Goal: Information Seeking & Learning: Learn about a topic

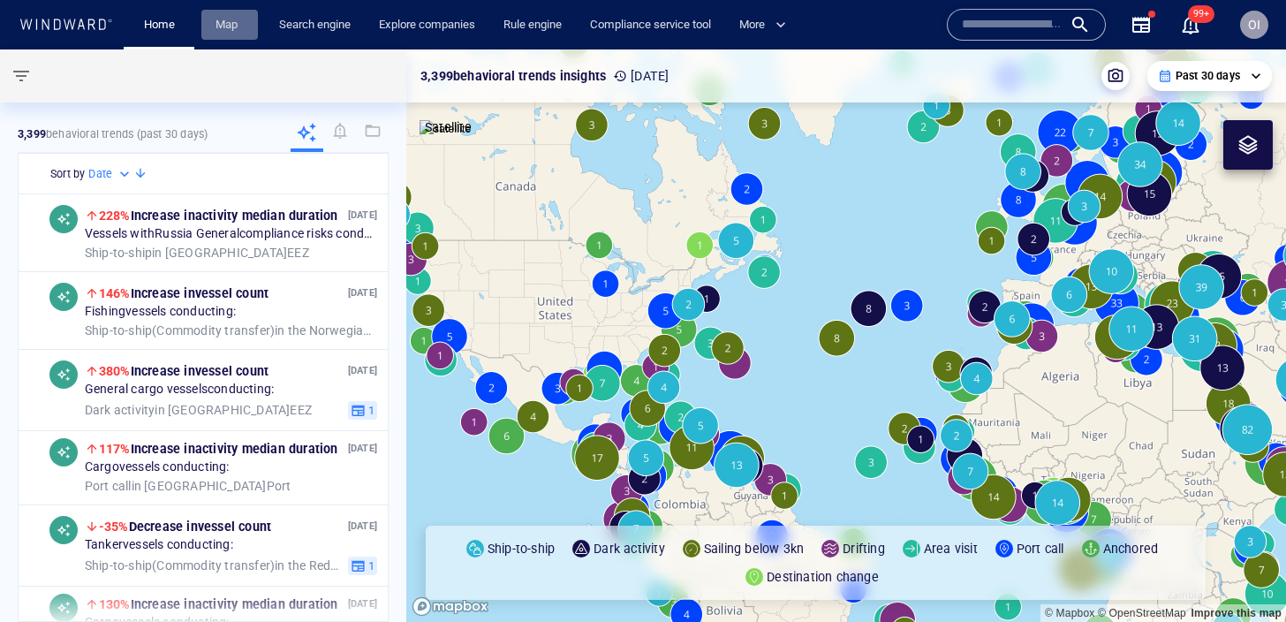
click at [236, 17] on link "Map" at bounding box center [229, 25] width 42 height 31
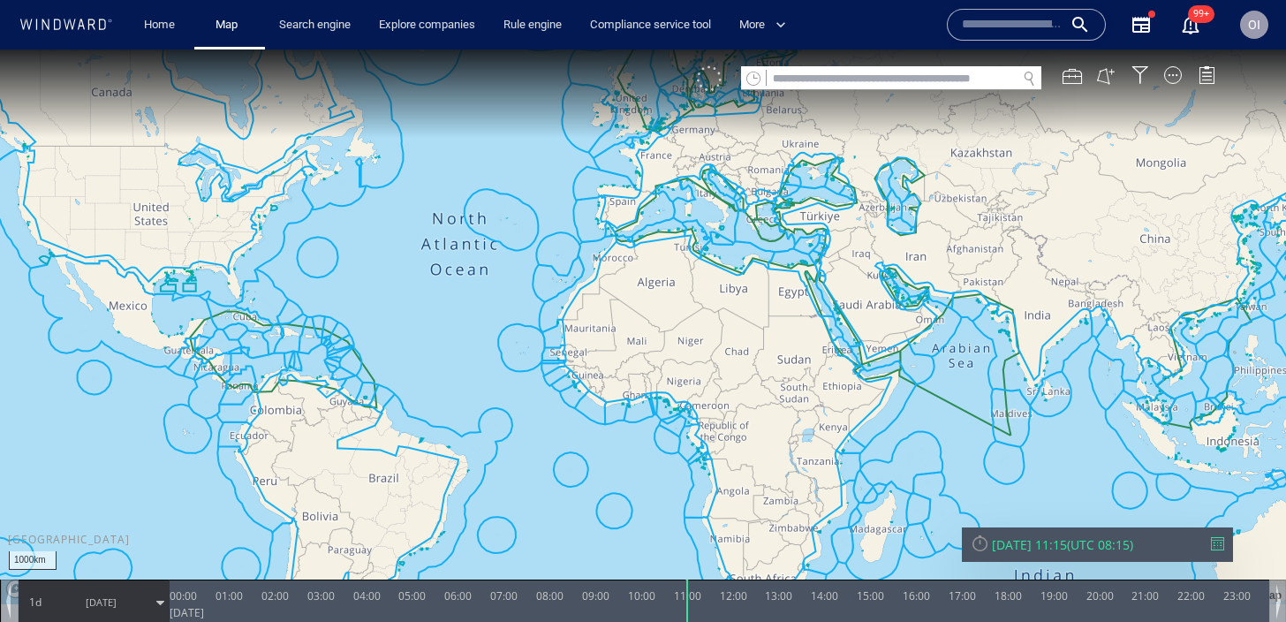
click at [700, 91] on div at bounding box center [709, 78] width 25 height 25
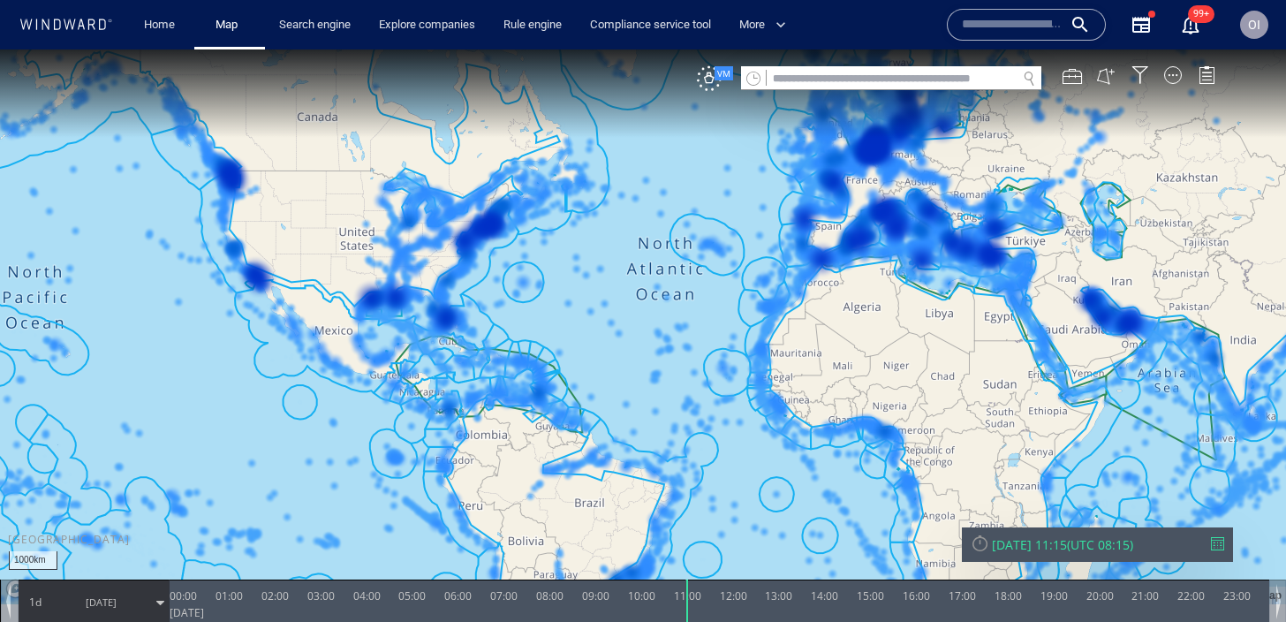
drag, startPoint x: 1083, startPoint y: 397, endPoint x: 860, endPoint y: 374, distance: 223.7
click at [860, 374] on canvas "Map" at bounding box center [643, 326] width 1286 height 555
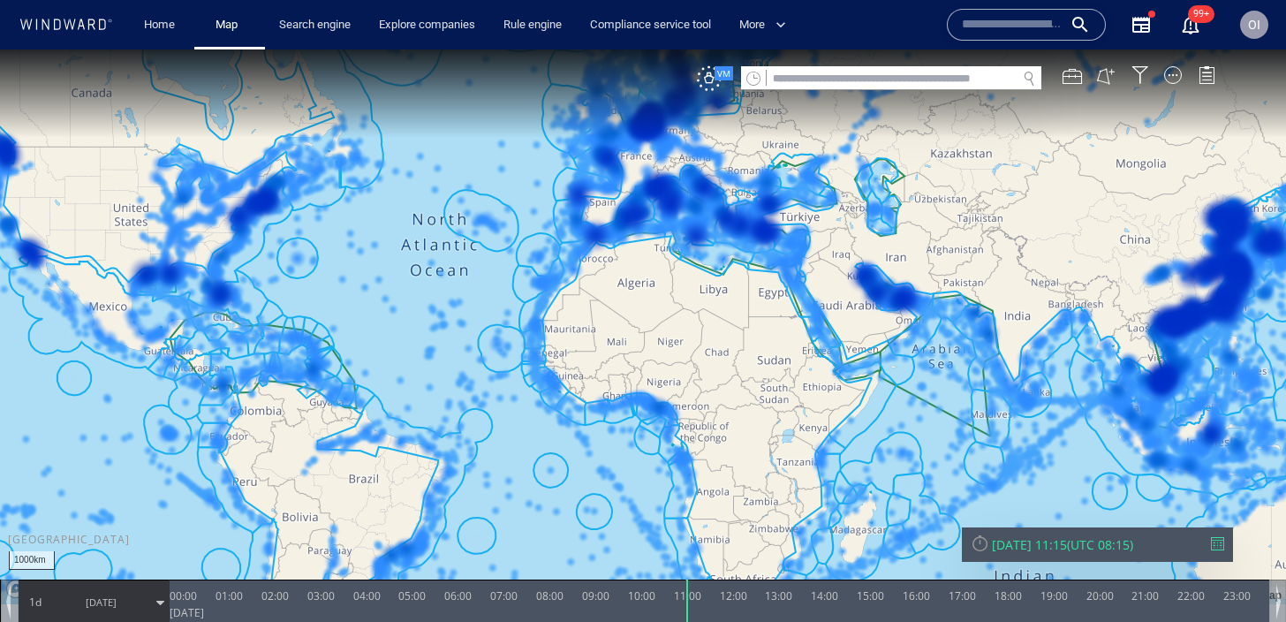
drag, startPoint x: 978, startPoint y: 434, endPoint x: 818, endPoint y: 377, distance: 169.5
click at [818, 377] on canvas "Map" at bounding box center [643, 326] width 1286 height 555
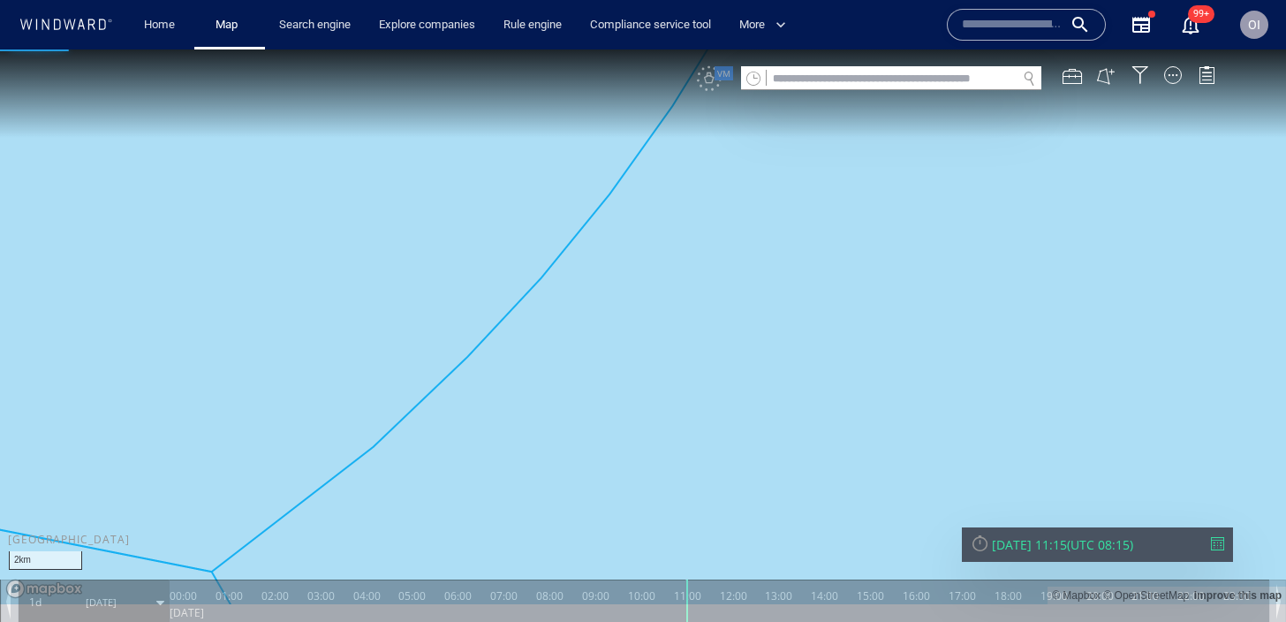
drag, startPoint x: 488, startPoint y: 419, endPoint x: 603, endPoint y: 488, distance: 134.3
click at [600, 485] on canvas "Map" at bounding box center [643, 326] width 1286 height 555
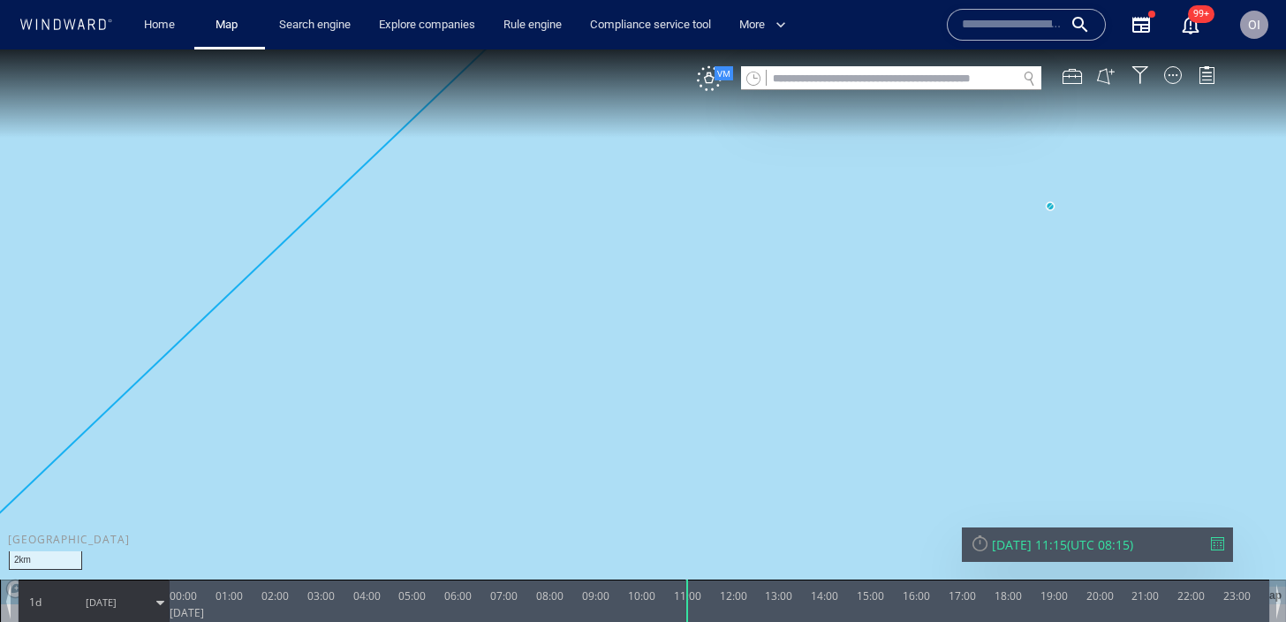
drag, startPoint x: 902, startPoint y: 282, endPoint x: 761, endPoint y: 570, distance: 320.3
click at [761, 569] on canvas "Map" at bounding box center [643, 326] width 1286 height 555
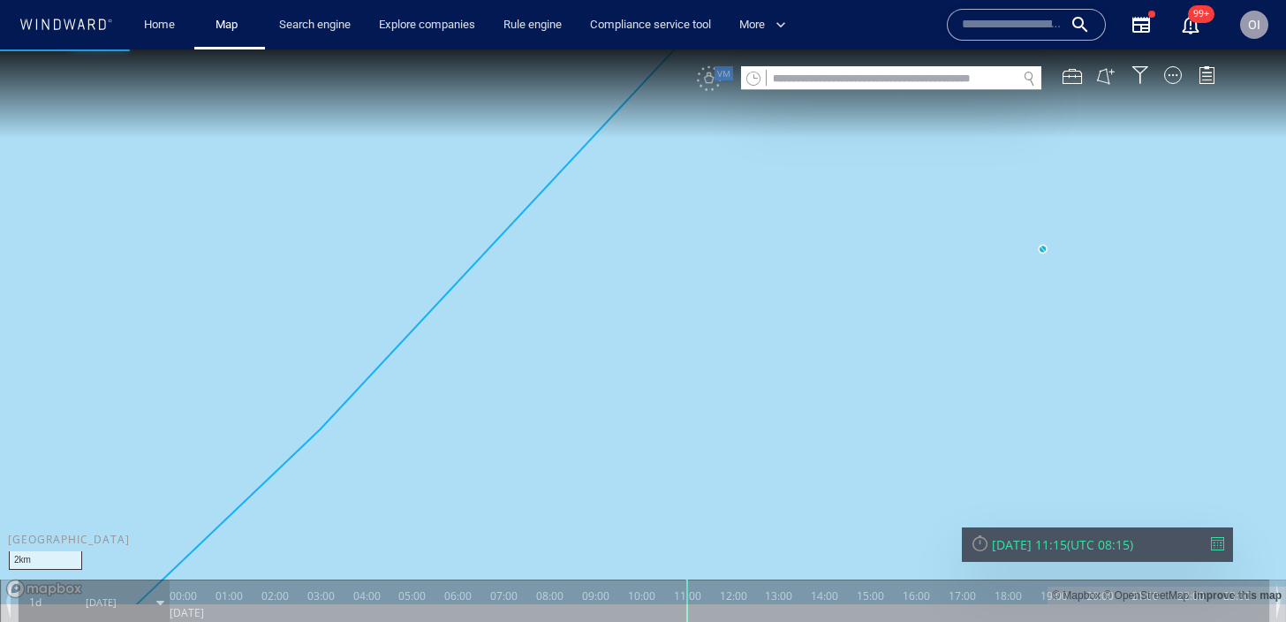
drag, startPoint x: 933, startPoint y: 349, endPoint x: 617, endPoint y: 446, distance: 329.9
click at [618, 446] on canvas "Map" at bounding box center [643, 326] width 1286 height 555
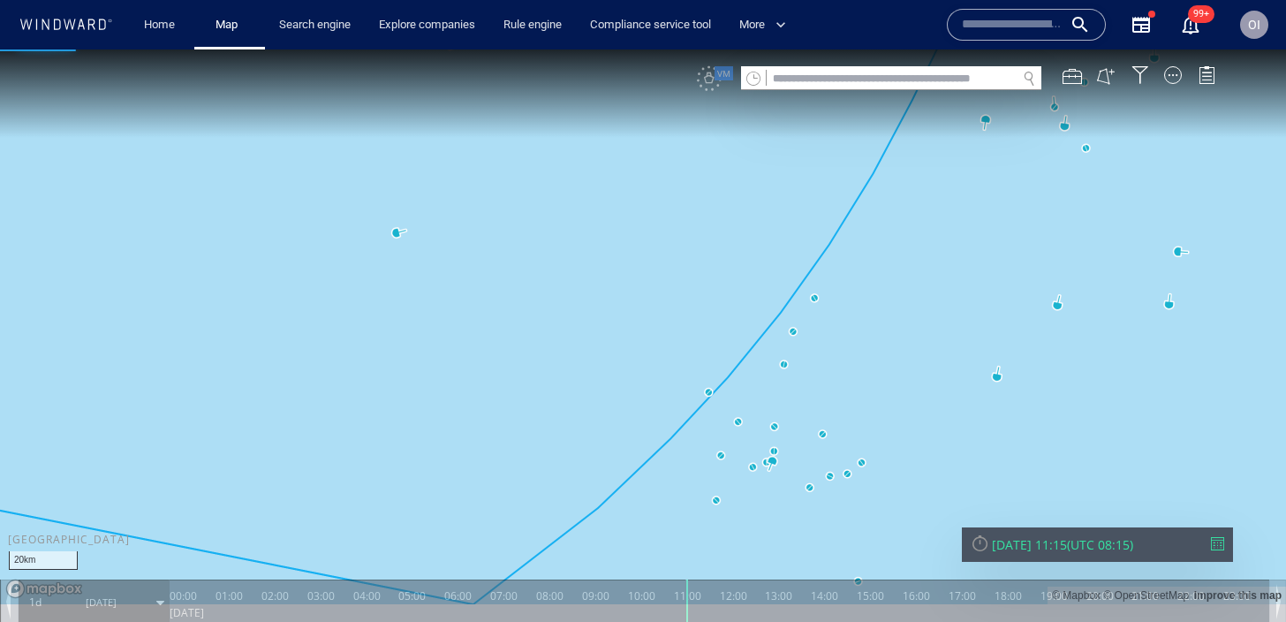
drag, startPoint x: 926, startPoint y: 377, endPoint x: 725, endPoint y: 429, distance: 207.1
click at [725, 429] on canvas "Map" at bounding box center [643, 326] width 1286 height 555
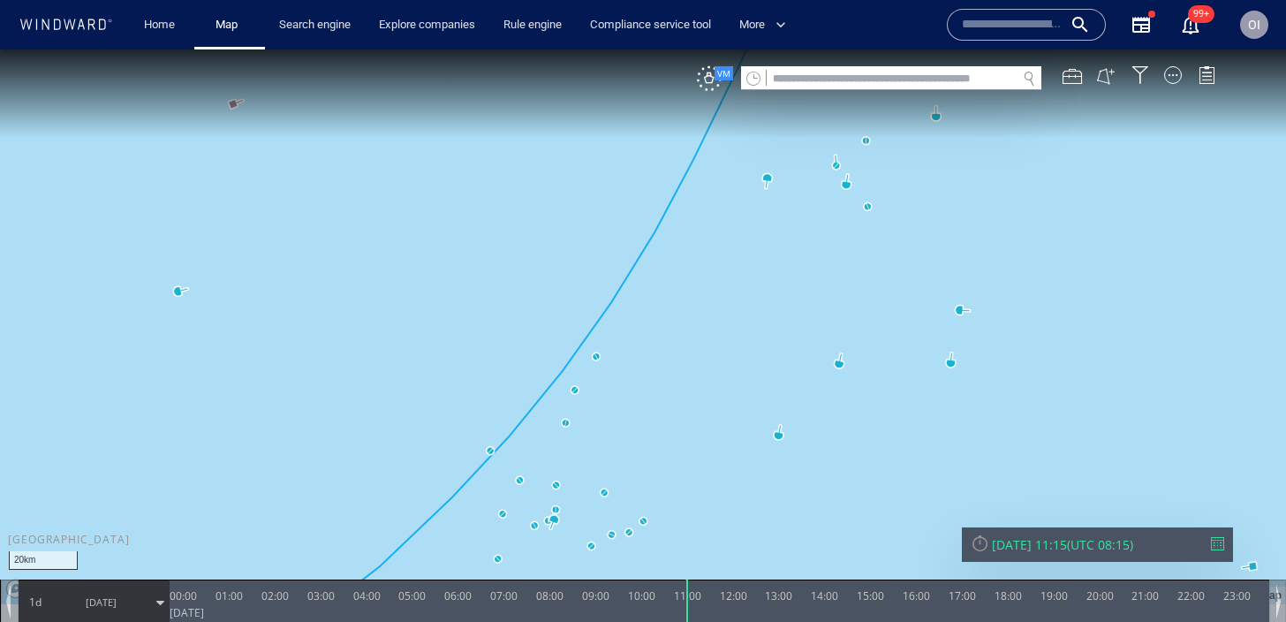
drag, startPoint x: 903, startPoint y: 223, endPoint x: 737, endPoint y: 446, distance: 278.9
click at [737, 446] on canvas "Map" at bounding box center [643, 326] width 1286 height 555
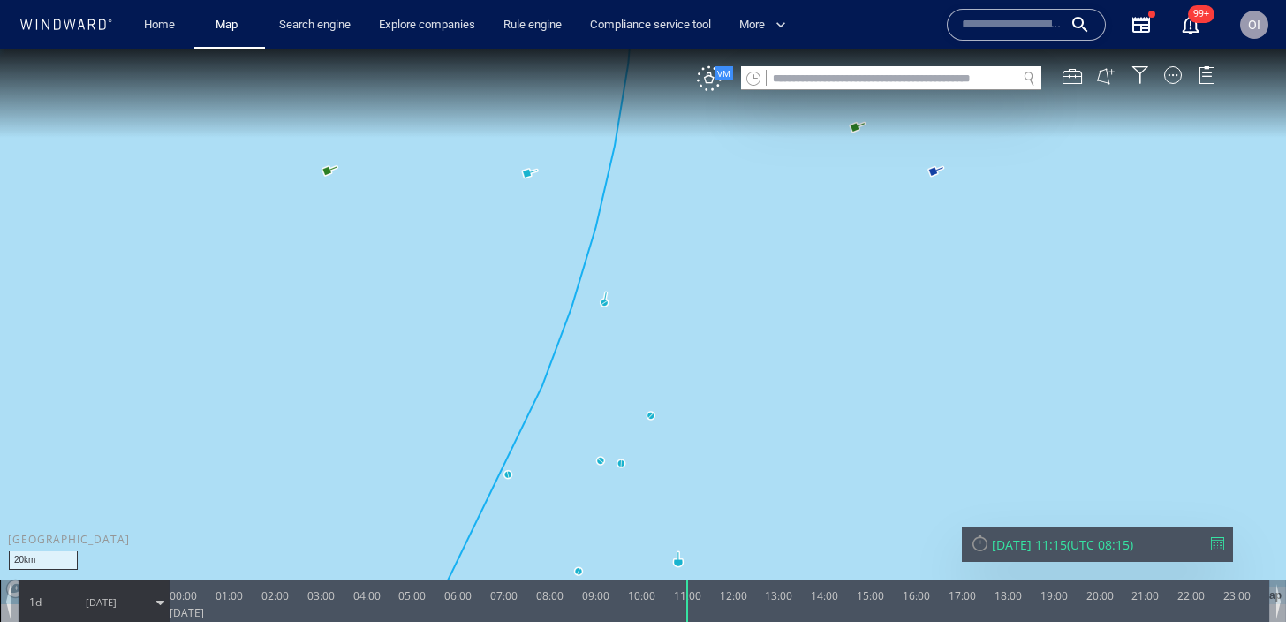
drag, startPoint x: 829, startPoint y: 296, endPoint x: 752, endPoint y: 517, distance: 233.8
click at [752, 517] on canvas "Map" at bounding box center [643, 326] width 1286 height 555
drag, startPoint x: 893, startPoint y: 324, endPoint x: 805, endPoint y: 523, distance: 217.1
click at [805, 523] on canvas "Map" at bounding box center [643, 326] width 1286 height 555
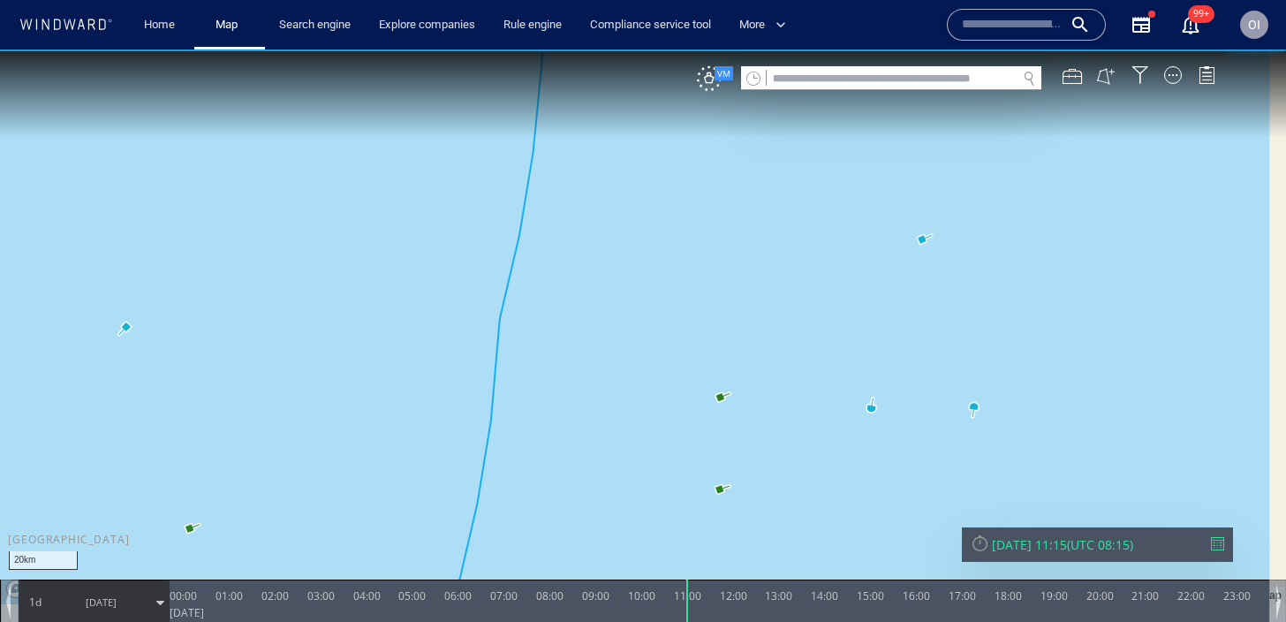
drag, startPoint x: 940, startPoint y: 293, endPoint x: 901, endPoint y: 512, distance: 222.4
click at [901, 512] on canvas "Map" at bounding box center [643, 326] width 1286 height 555
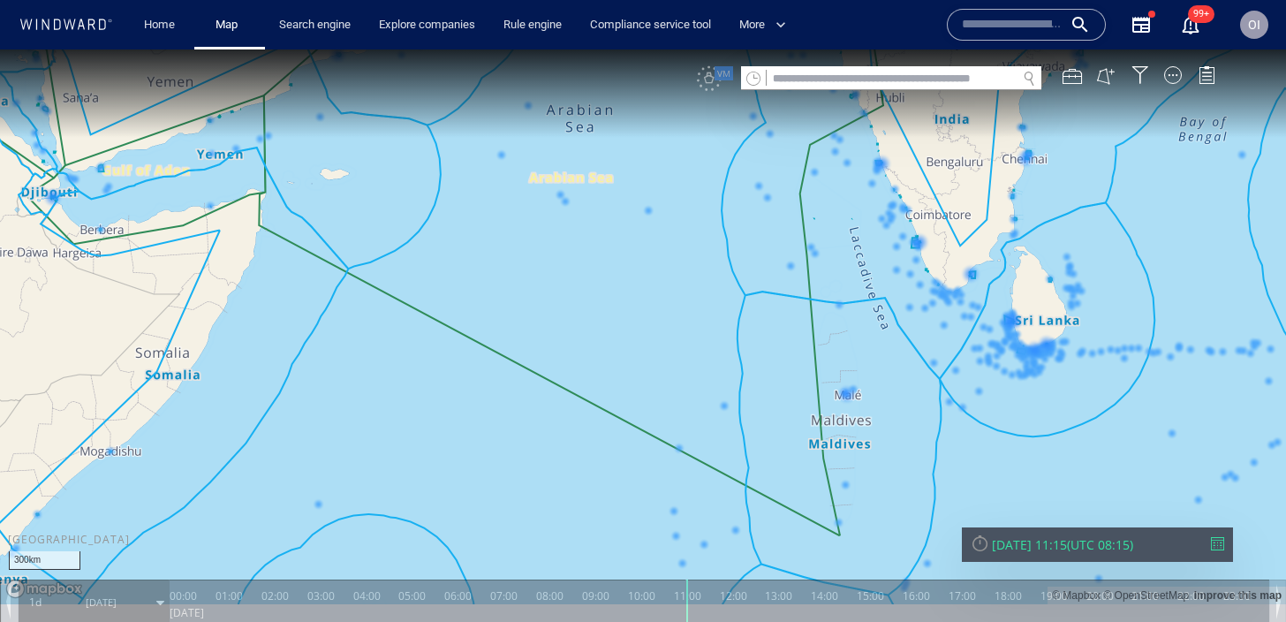
drag, startPoint x: 772, startPoint y: 359, endPoint x: 942, endPoint y: 450, distance: 193.6
click at [942, 450] on canvas "Map" at bounding box center [643, 326] width 1286 height 555
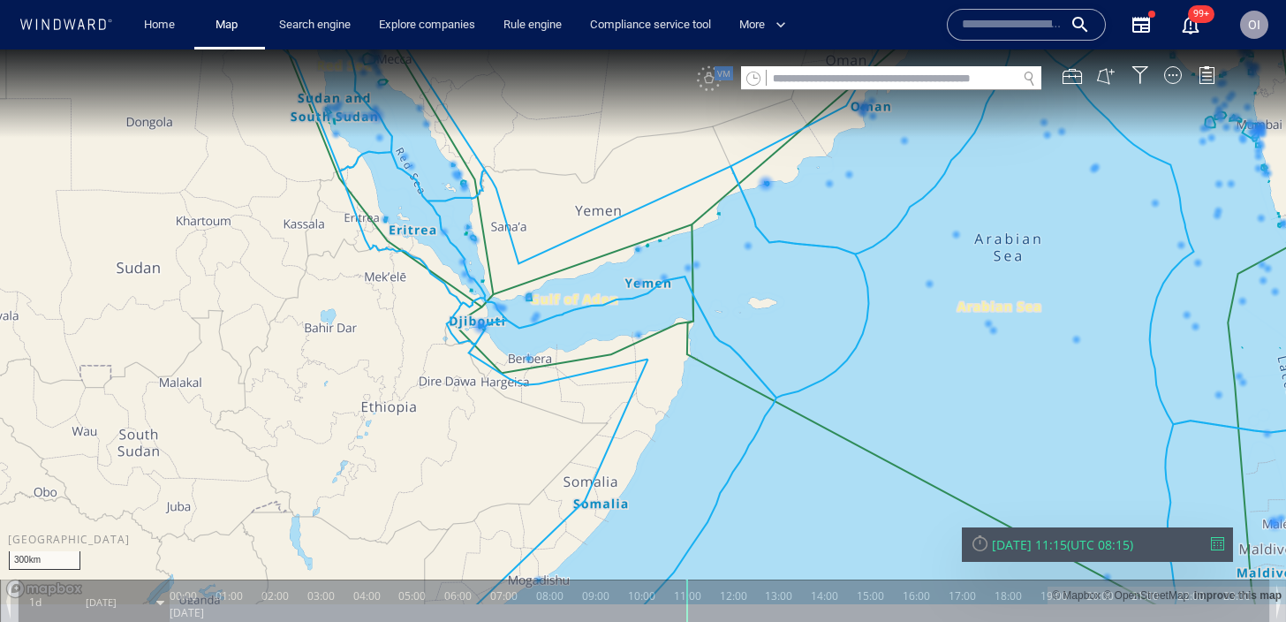
drag, startPoint x: 570, startPoint y: 268, endPoint x: 881, endPoint y: 321, distance: 315.4
click at [881, 321] on canvas "Map" at bounding box center [643, 326] width 1286 height 555
drag, startPoint x: 508, startPoint y: 217, endPoint x: 659, endPoint y: 355, distance: 204.4
click at [659, 356] on canvas "Map" at bounding box center [643, 326] width 1286 height 555
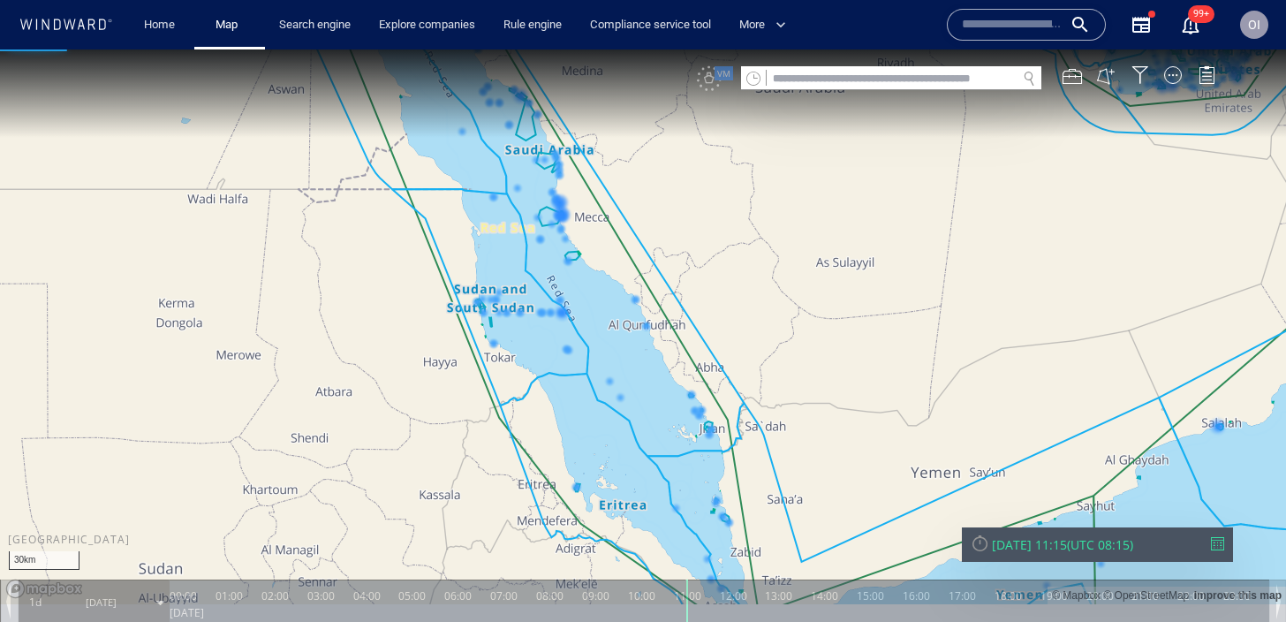
drag, startPoint x: 499, startPoint y: 330, endPoint x: 592, endPoint y: 157, distance: 196.4
click at [592, 157] on canvas "Map" at bounding box center [643, 326] width 1286 height 555
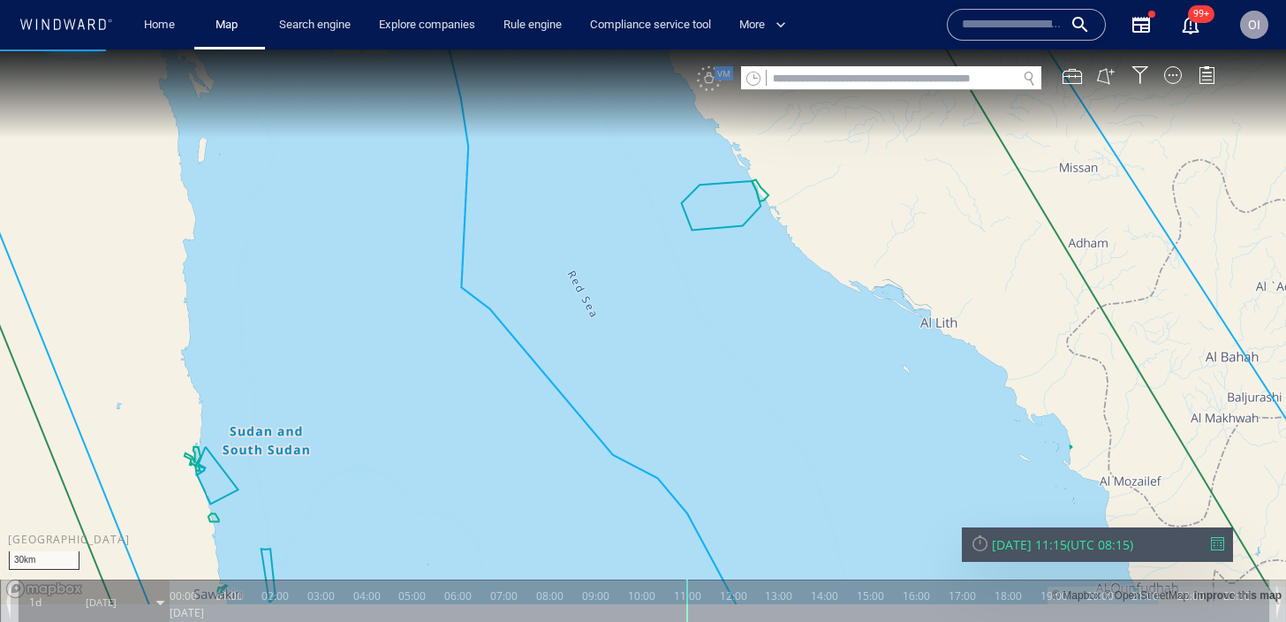
drag, startPoint x: 454, startPoint y: 343, endPoint x: 454, endPoint y: 230, distance: 113.0
click at [454, 230] on canvas "Map" at bounding box center [643, 326] width 1286 height 555
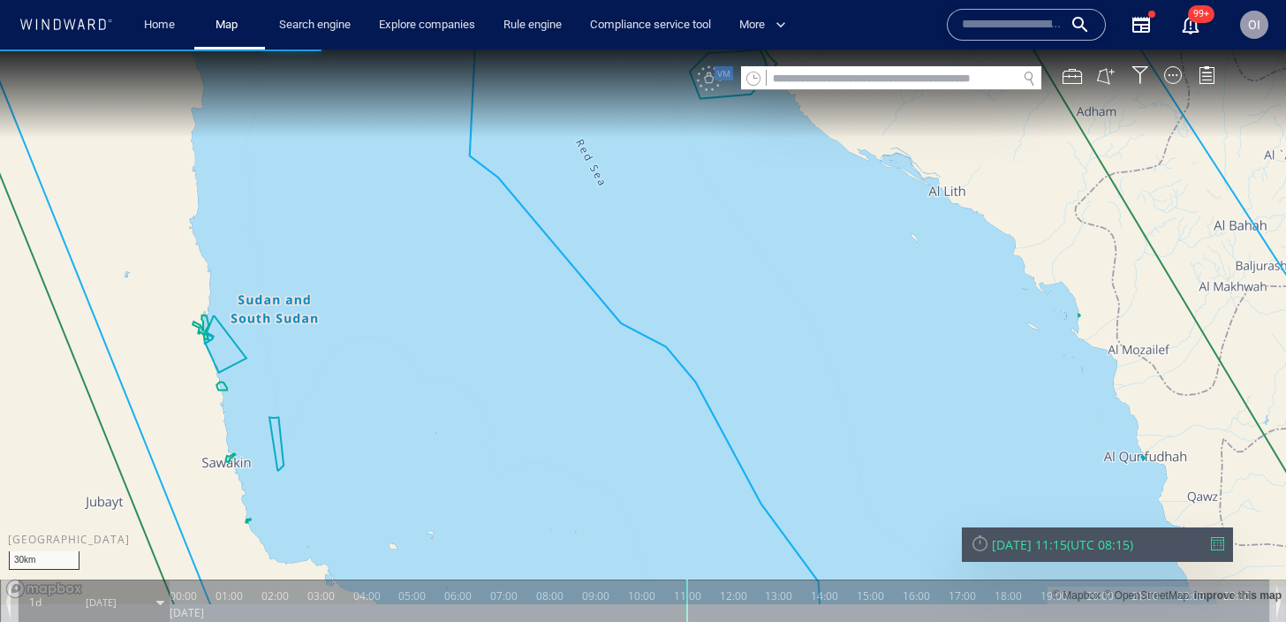
drag, startPoint x: 528, startPoint y: 352, endPoint x: 583, endPoint y: 351, distance: 54.8
click at [583, 351] on canvas "Map" at bounding box center [643, 326] width 1286 height 555
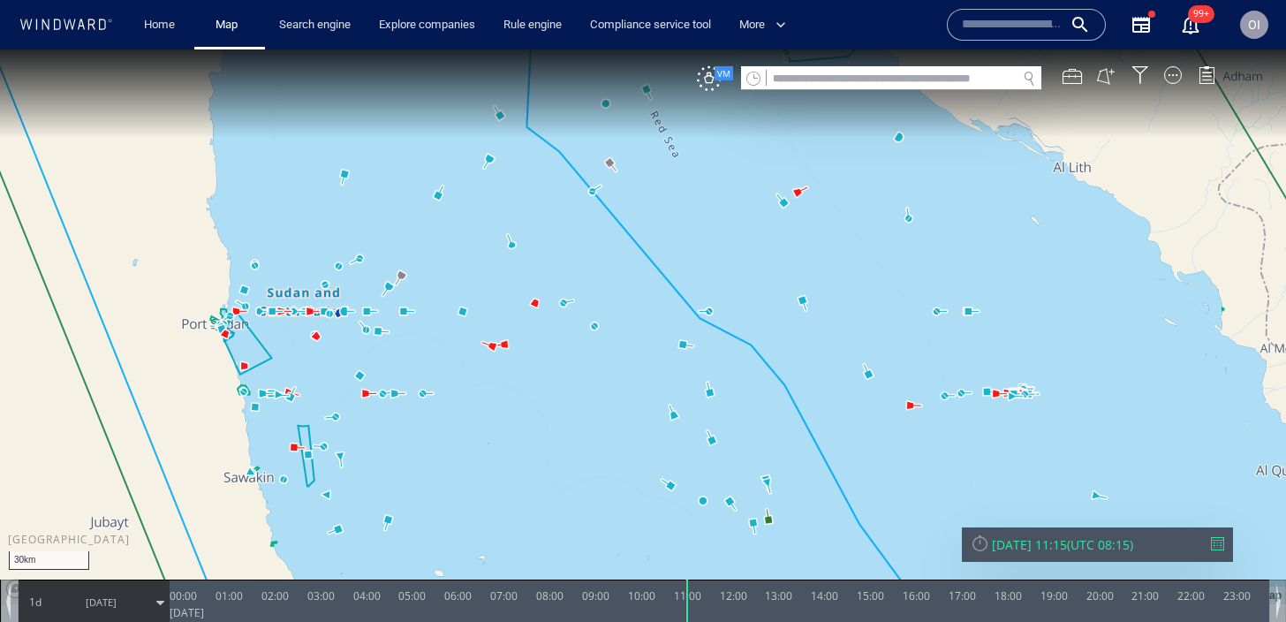
click at [692, 349] on canvas "Map" at bounding box center [643, 326] width 1286 height 555
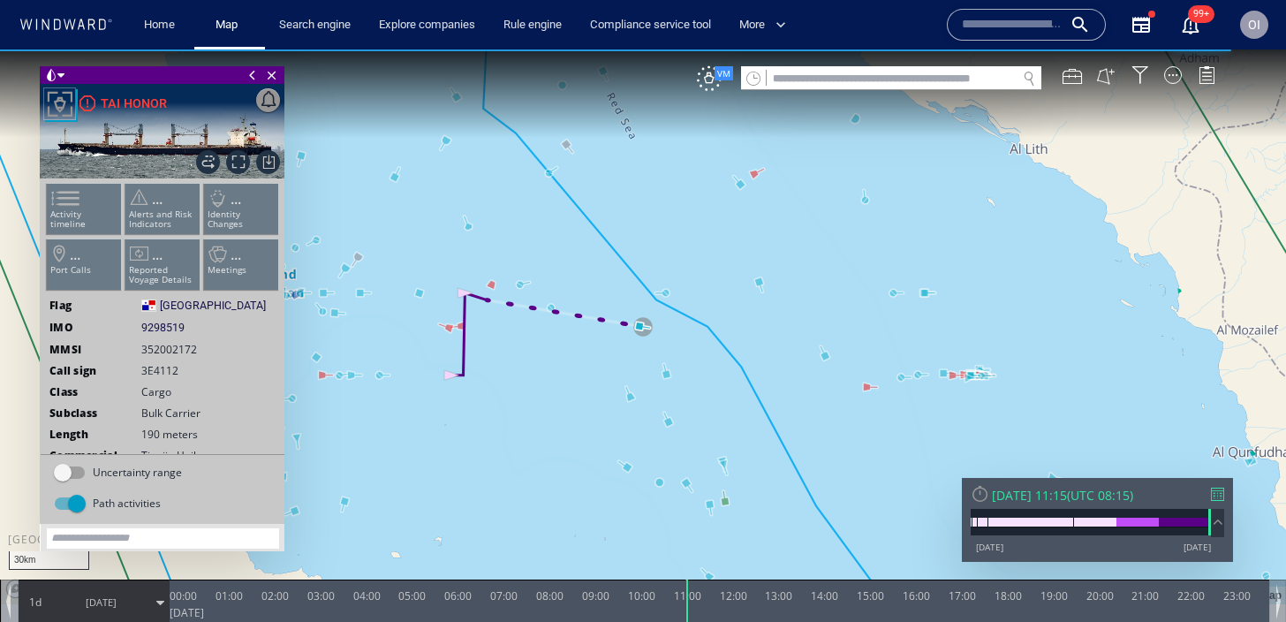
click at [104, 604] on span "17/08/25" at bounding box center [101, 601] width 31 height 13
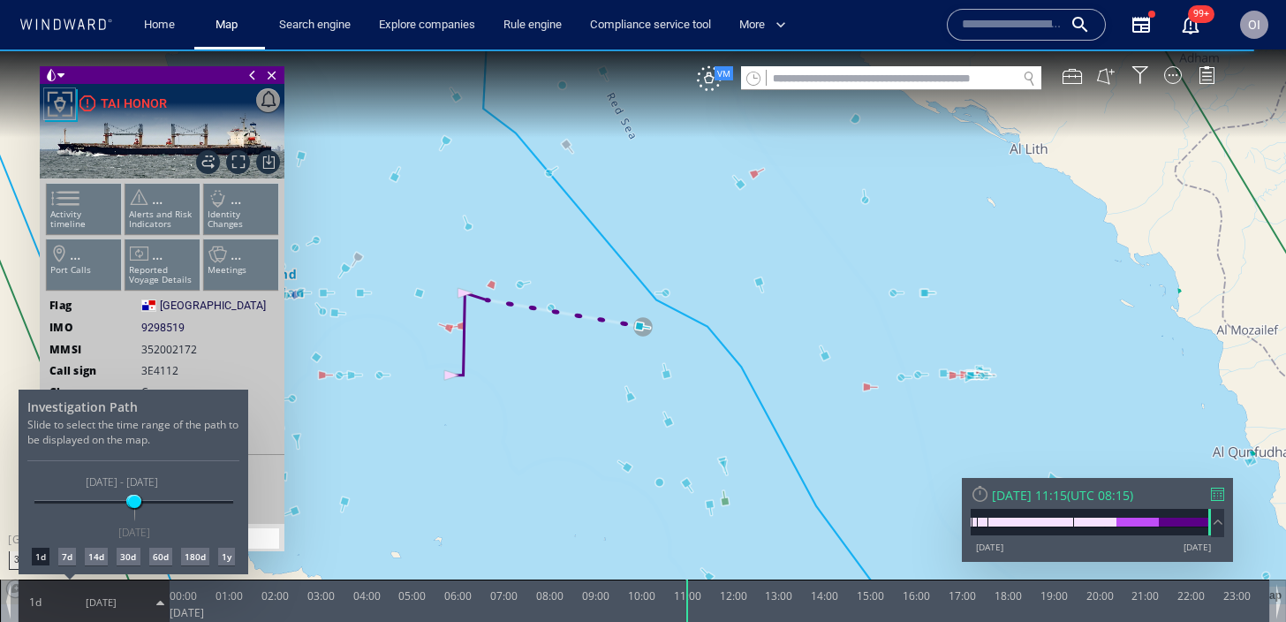
click at [62, 552] on div "7d" at bounding box center [67, 557] width 18 height 18
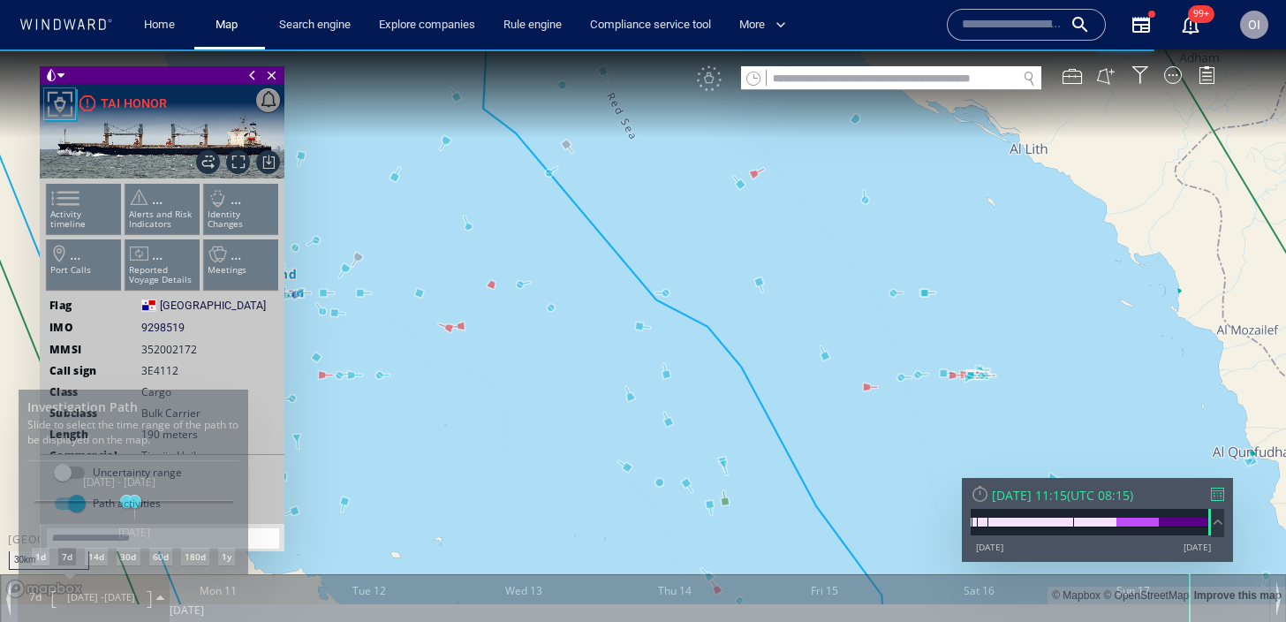
click at [624, 493] on div at bounding box center [643, 335] width 1286 height 572
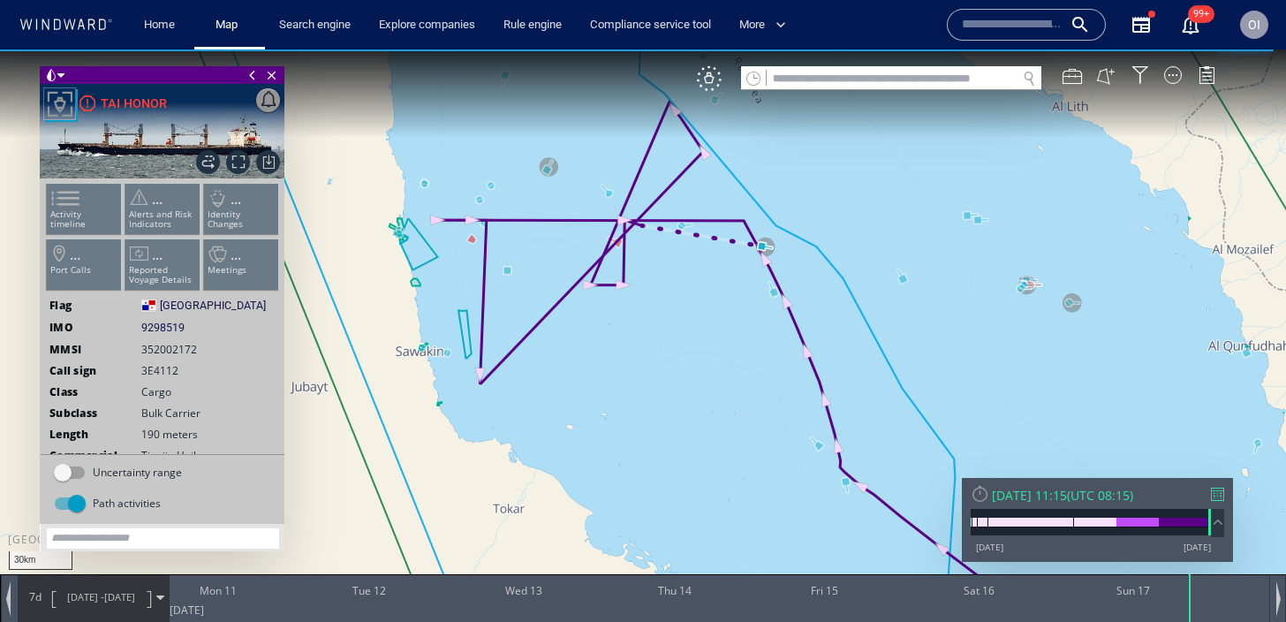
drag, startPoint x: 624, startPoint y: 494, endPoint x: 750, endPoint y: 385, distance: 166.6
click at [750, 385] on canvas "Map" at bounding box center [643, 326] width 1286 height 555
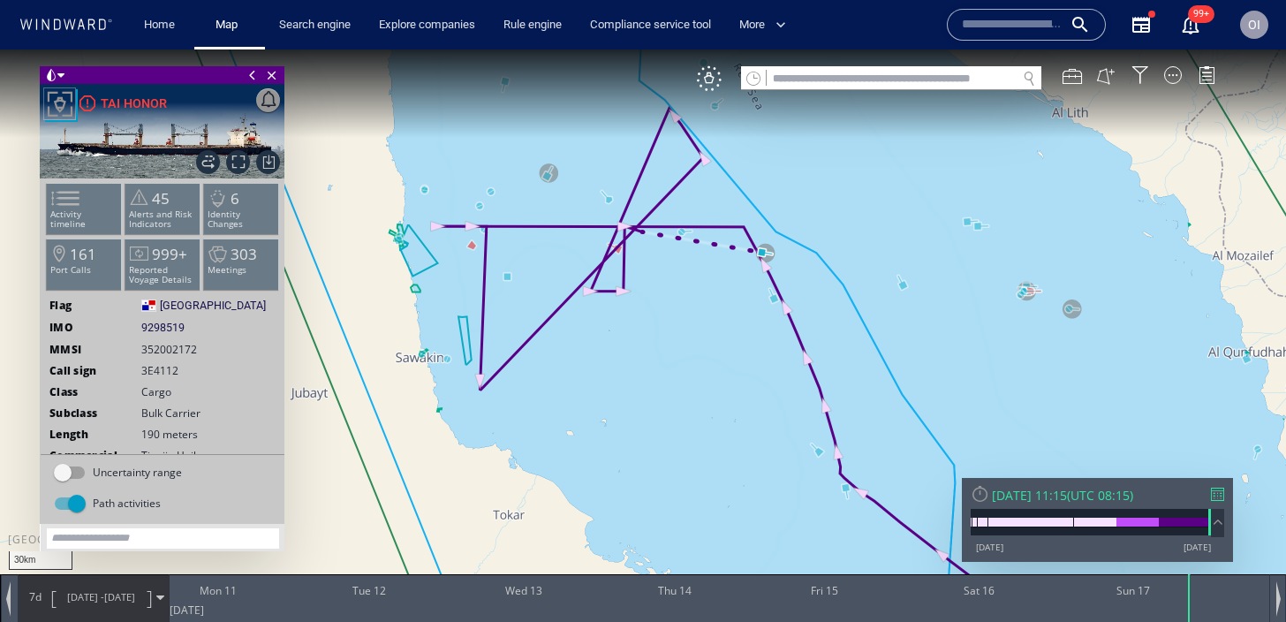
click at [54, 6] on div "Home Map Search engine Explore companies Rule engine Compliance service tool Mo…" at bounding box center [645, 24] width 1260 height 49
click at [53, 33] on div at bounding box center [66, 25] width 94 height 17
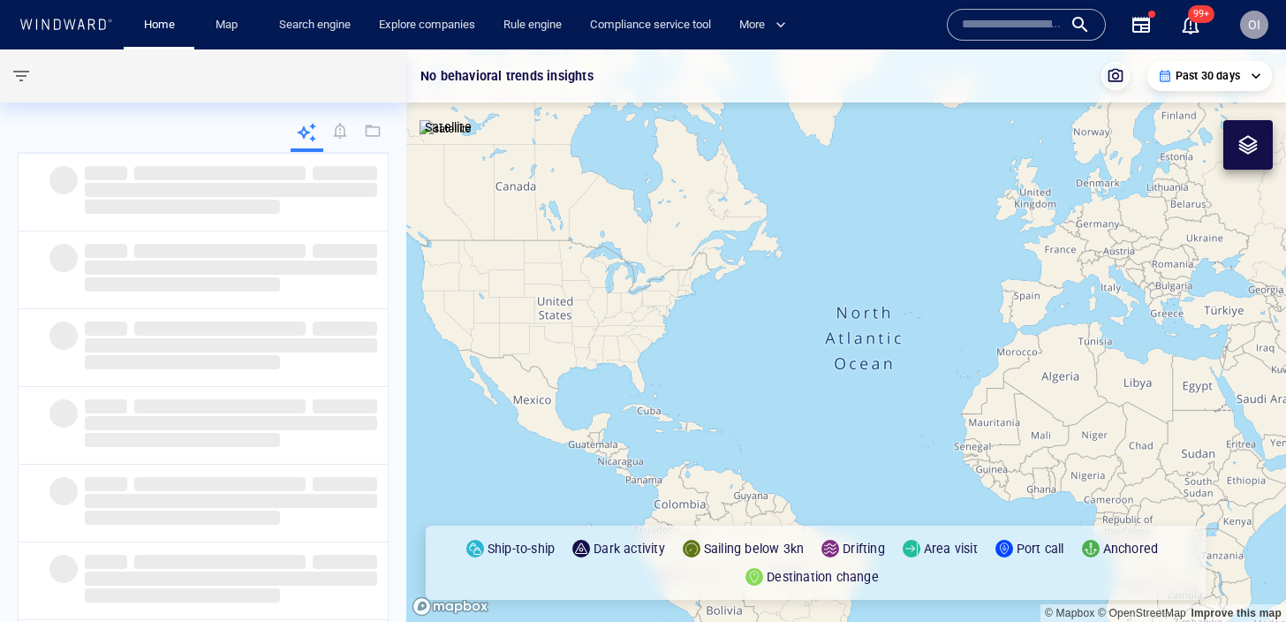
click at [1017, 32] on input "text" at bounding box center [1012, 24] width 101 height 26
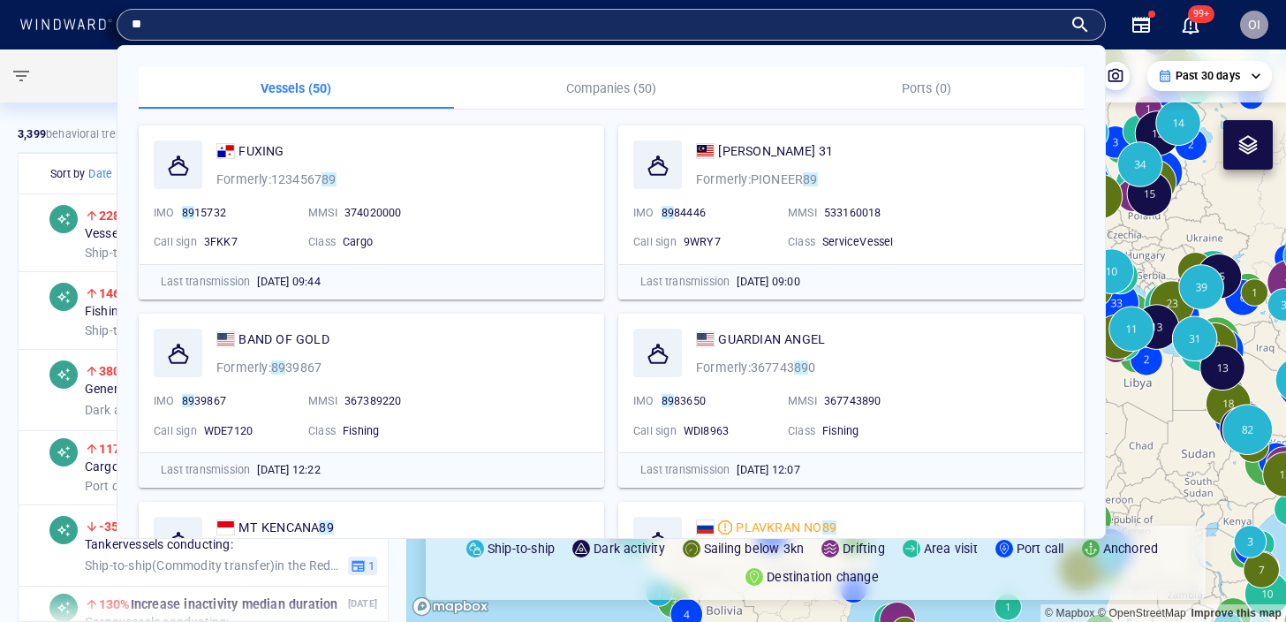
type input "**"
click at [261, 147] on span "FUXING" at bounding box center [260, 151] width 45 height 14
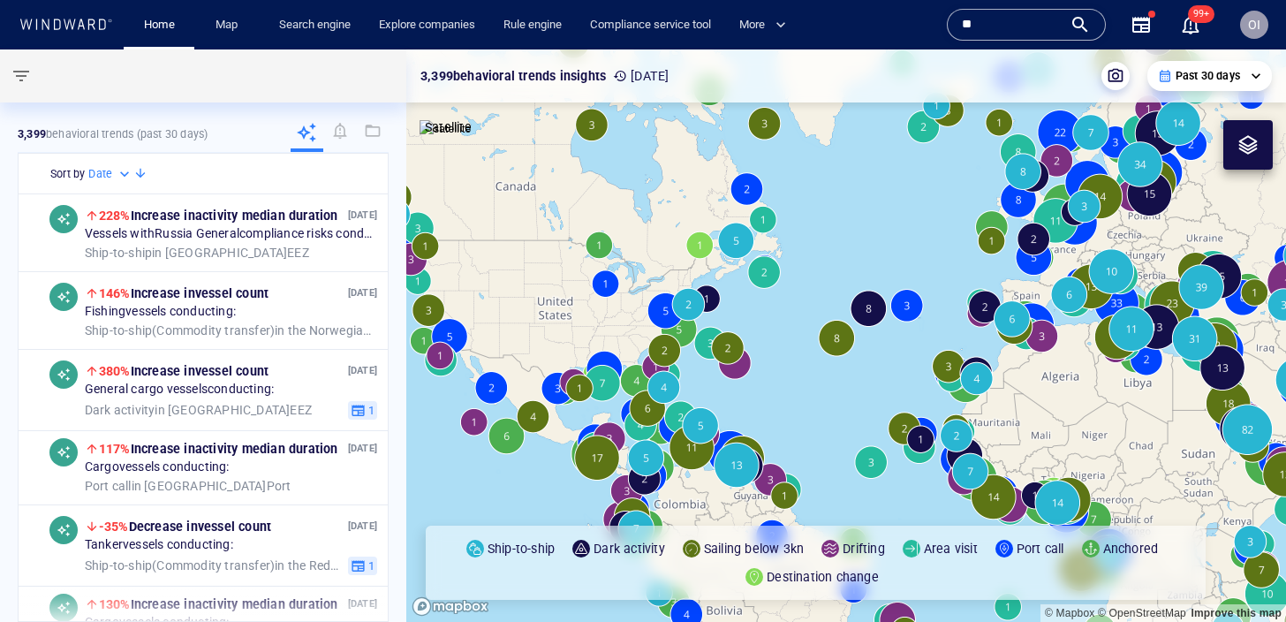
click at [0, 0] on div "Home Map Search engine Explore companies Rule engine Compliance service tool Mo…" at bounding box center [643, 311] width 1286 height 622
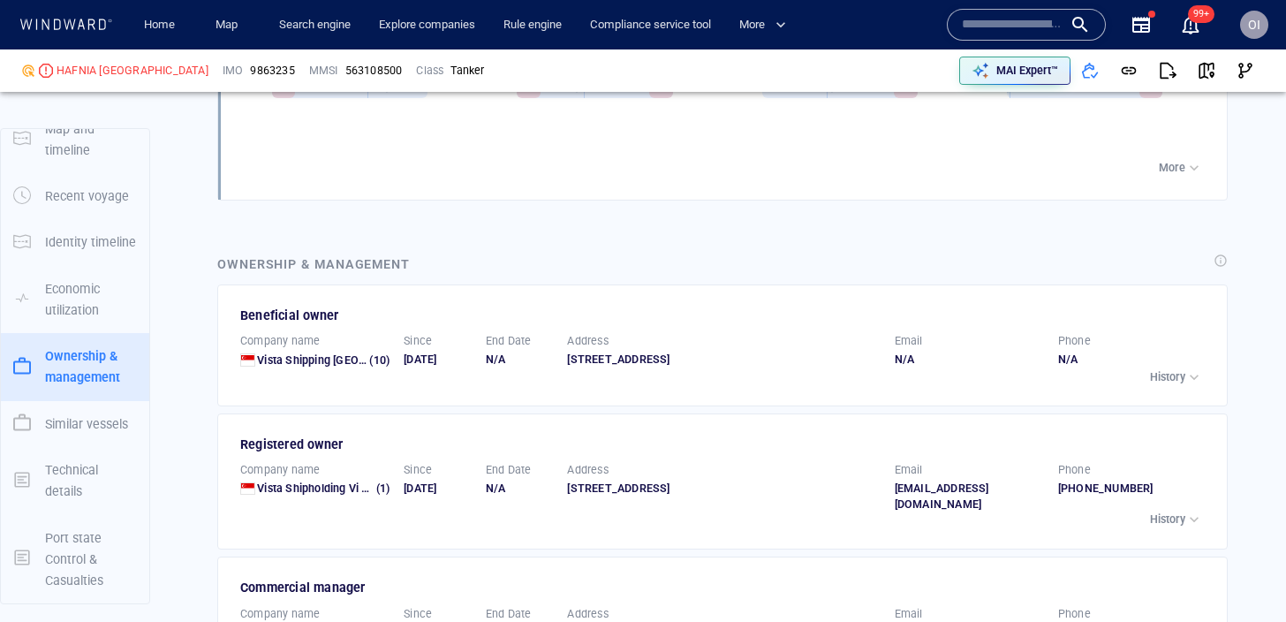
scroll to position [3110, 0]
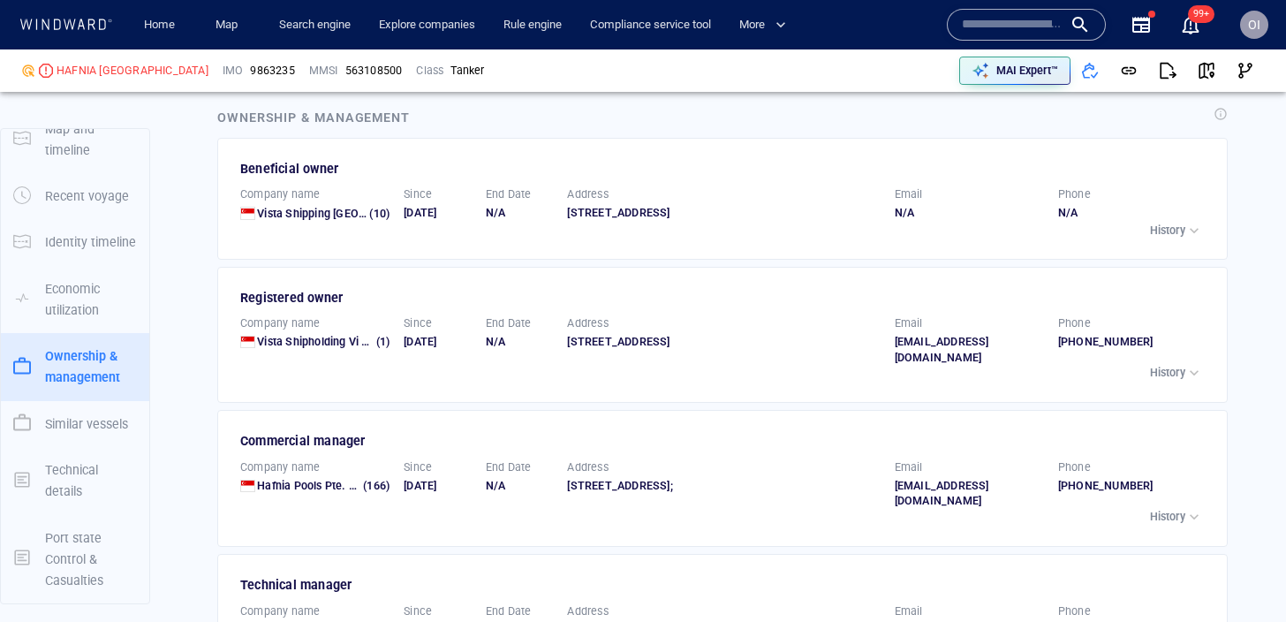
click at [1157, 223] on p "History" at bounding box center [1167, 231] width 35 height 16
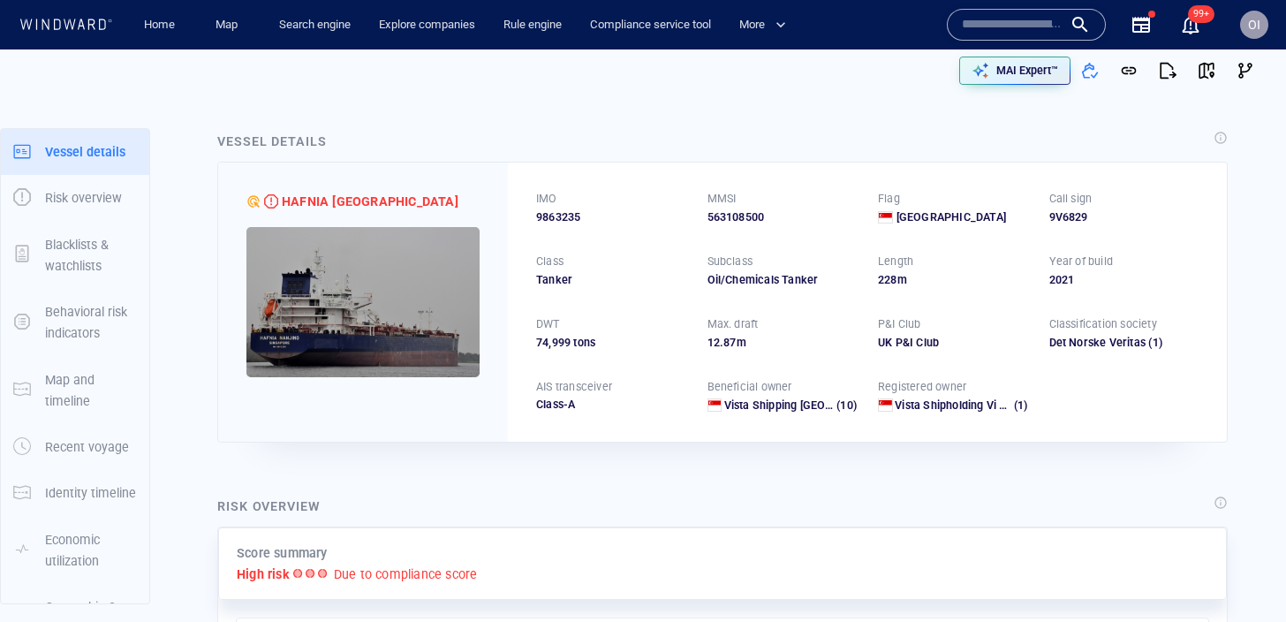
click at [760, 294] on div "IMO 9863235 MMSI 563108500 Flag Singapore Call sign 9V6829 Class Tanker Subclas…" at bounding box center [867, 301] width 719 height 278
click at [362, 207] on div "HAFNIA NANJING" at bounding box center [370, 201] width 177 height 21
click at [254, 206] on div at bounding box center [253, 201] width 14 height 14
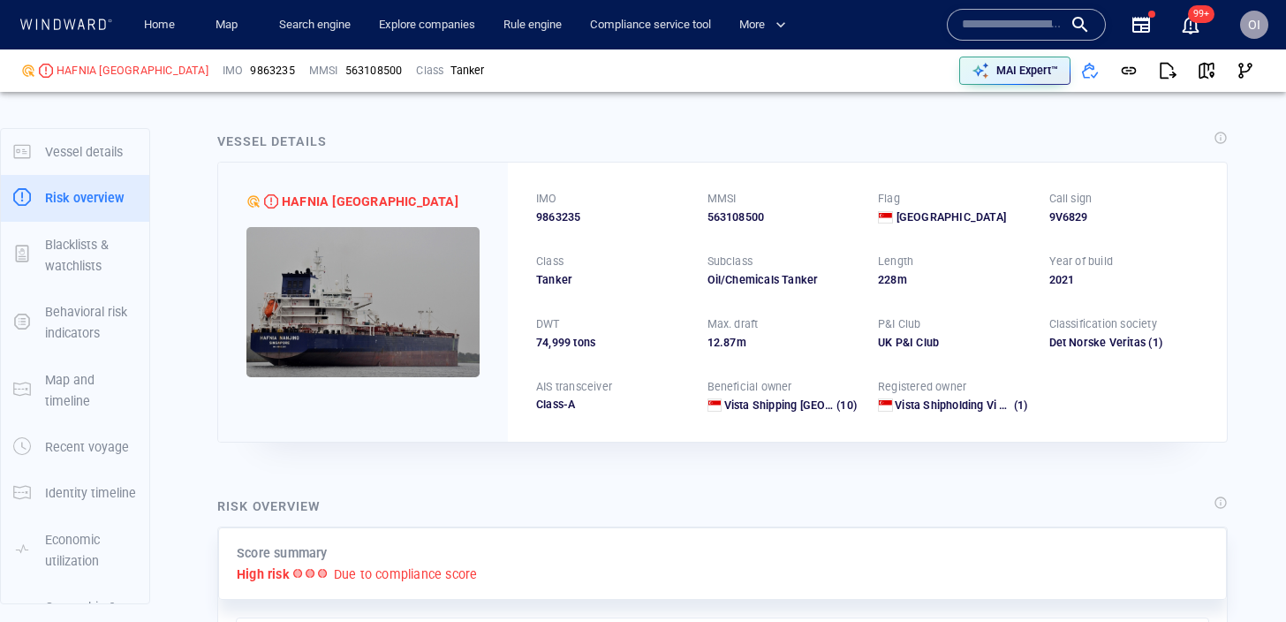
scroll to position [46, 0]
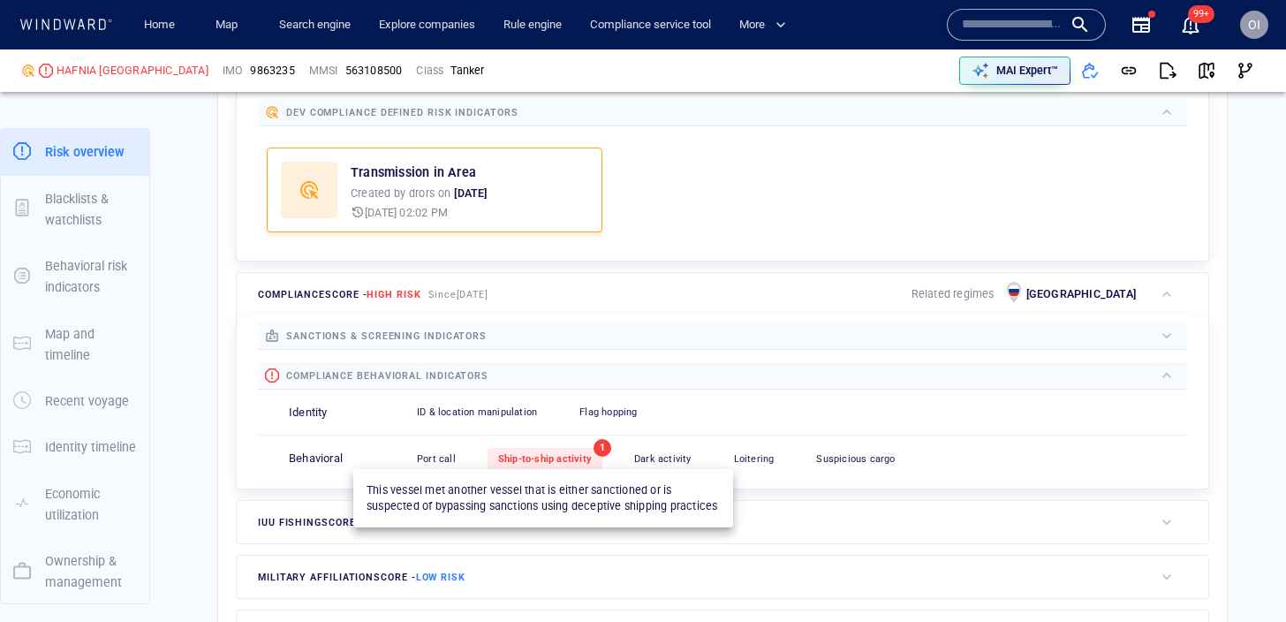
click at [571, 457] on span "Ship-to-ship activity" at bounding box center [545, 458] width 94 height 11
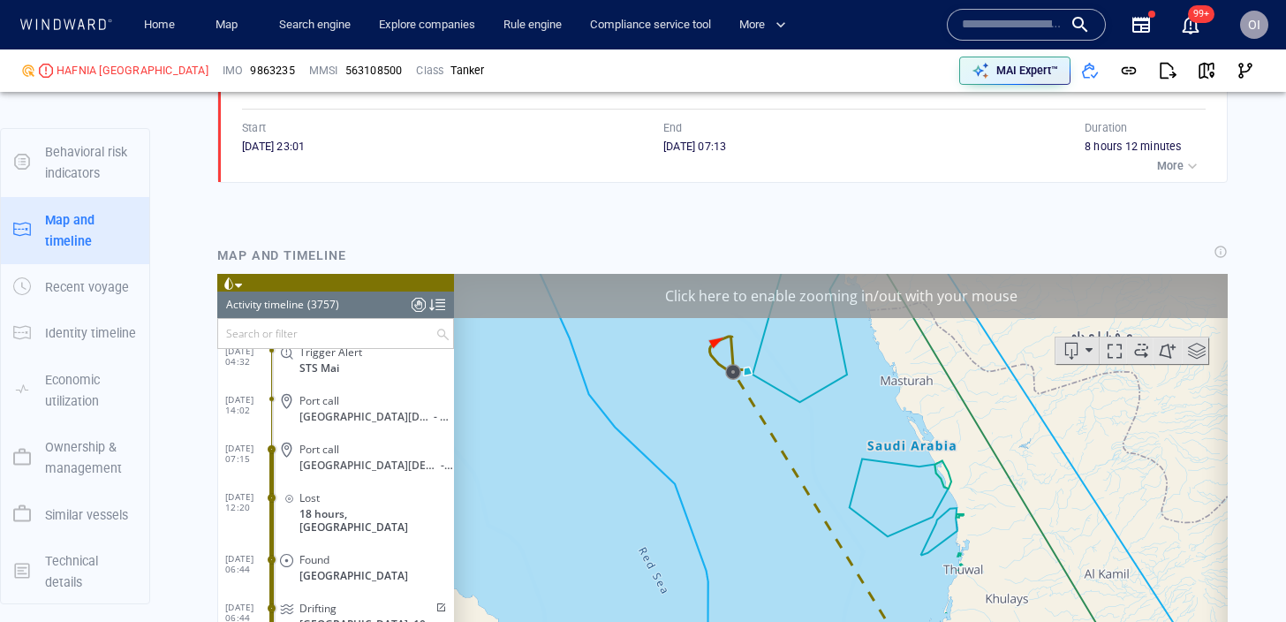
scroll to position [1646, 0]
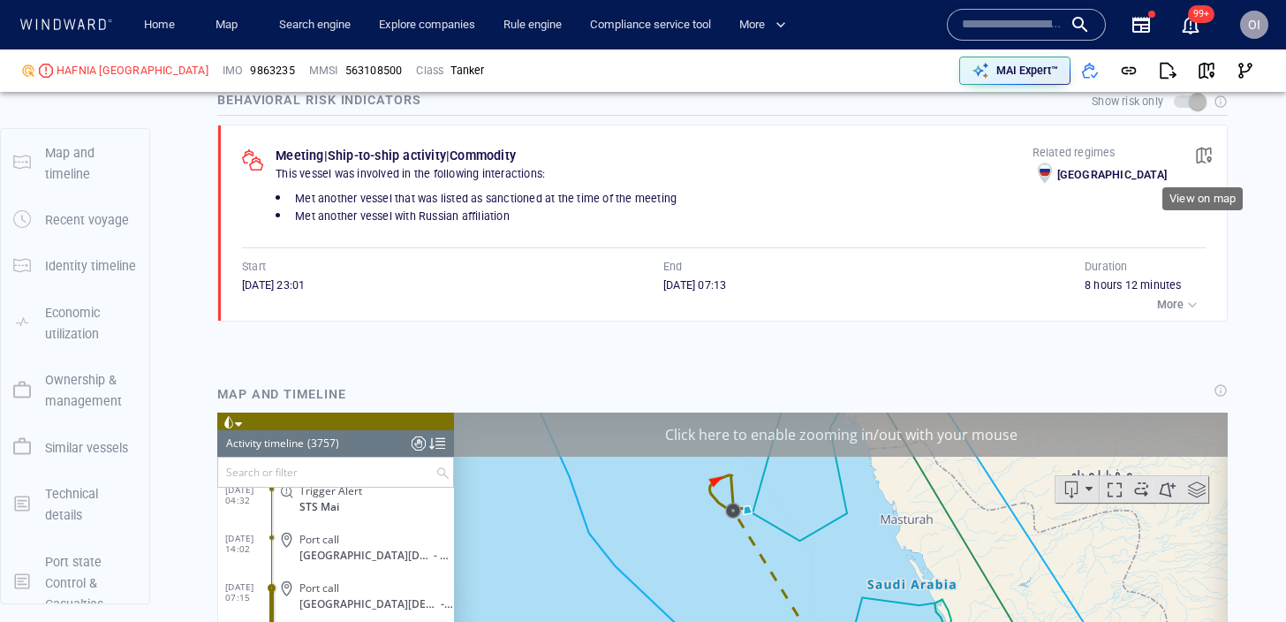
click at [1198, 163] on span "button" at bounding box center [1204, 156] width 18 height 18
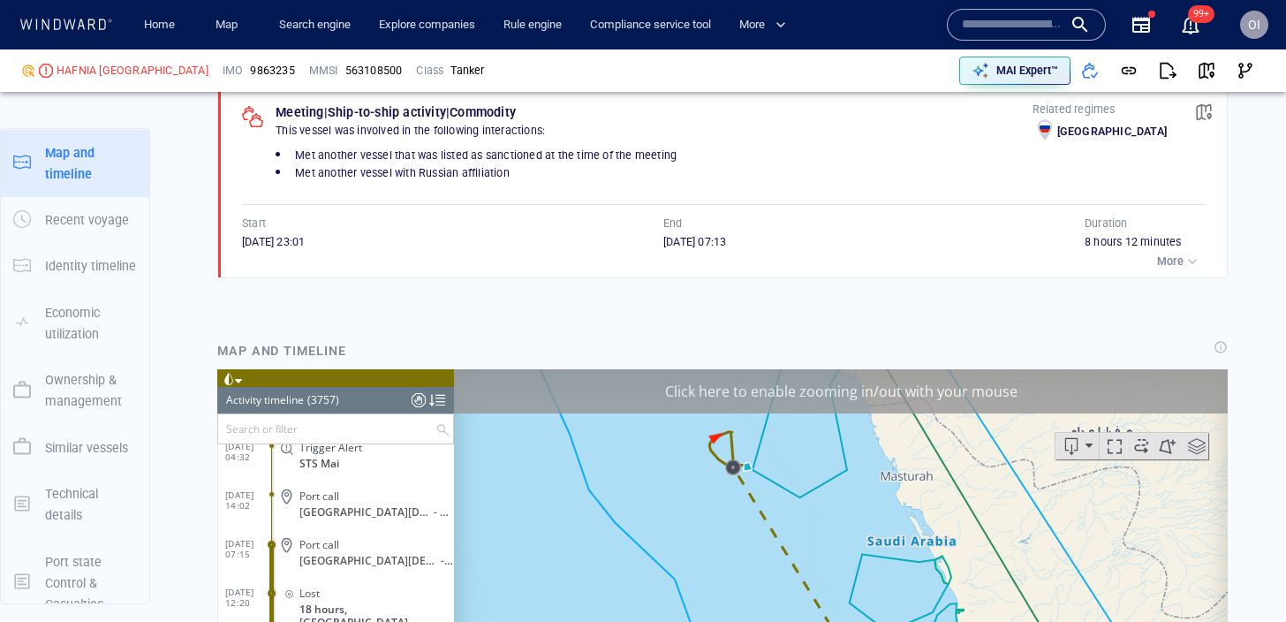
scroll to position [1442, 0]
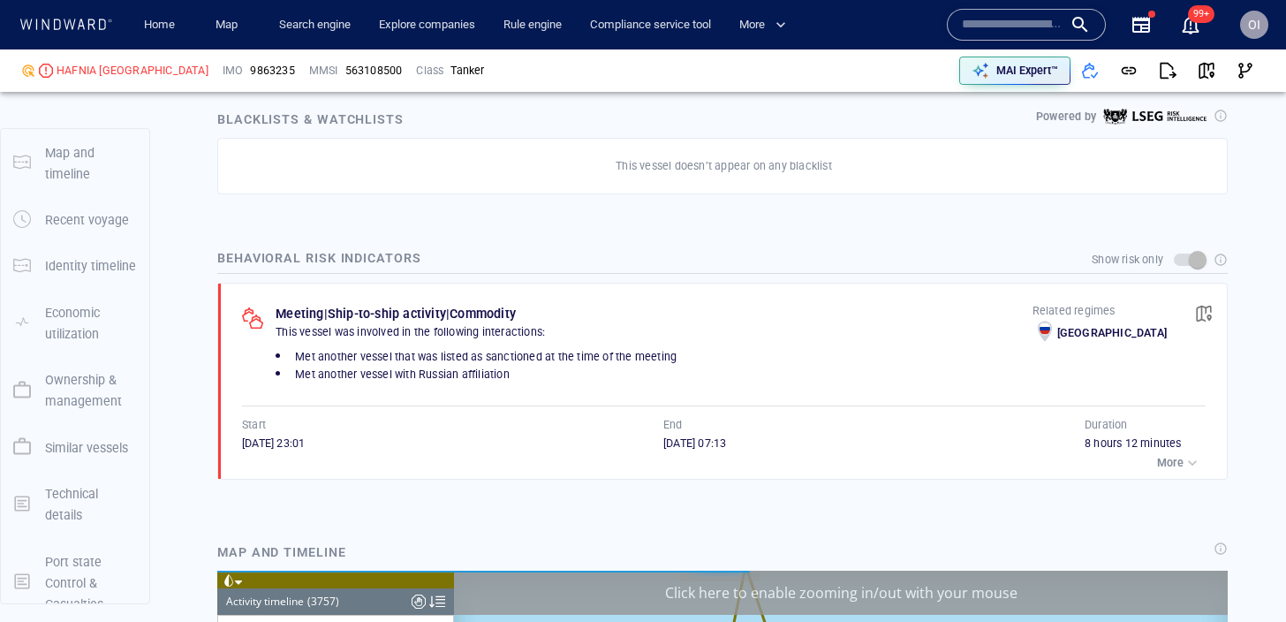
scroll to position [160, 0]
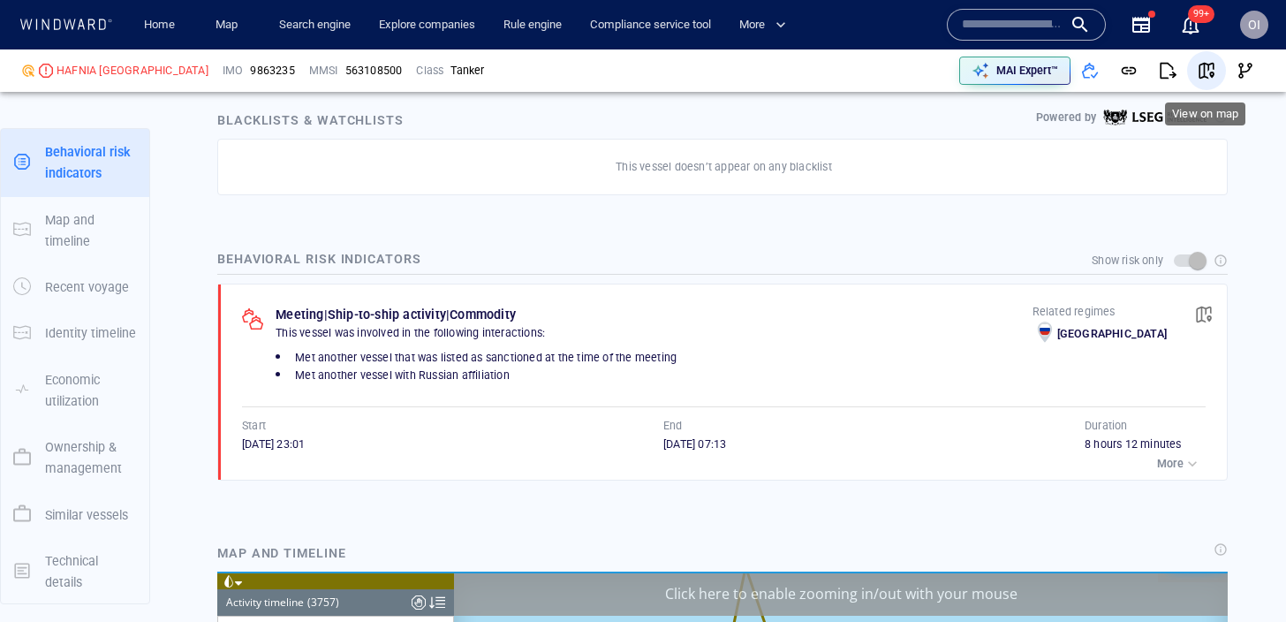
click at [1204, 68] on span "button" at bounding box center [1207, 71] width 18 height 18
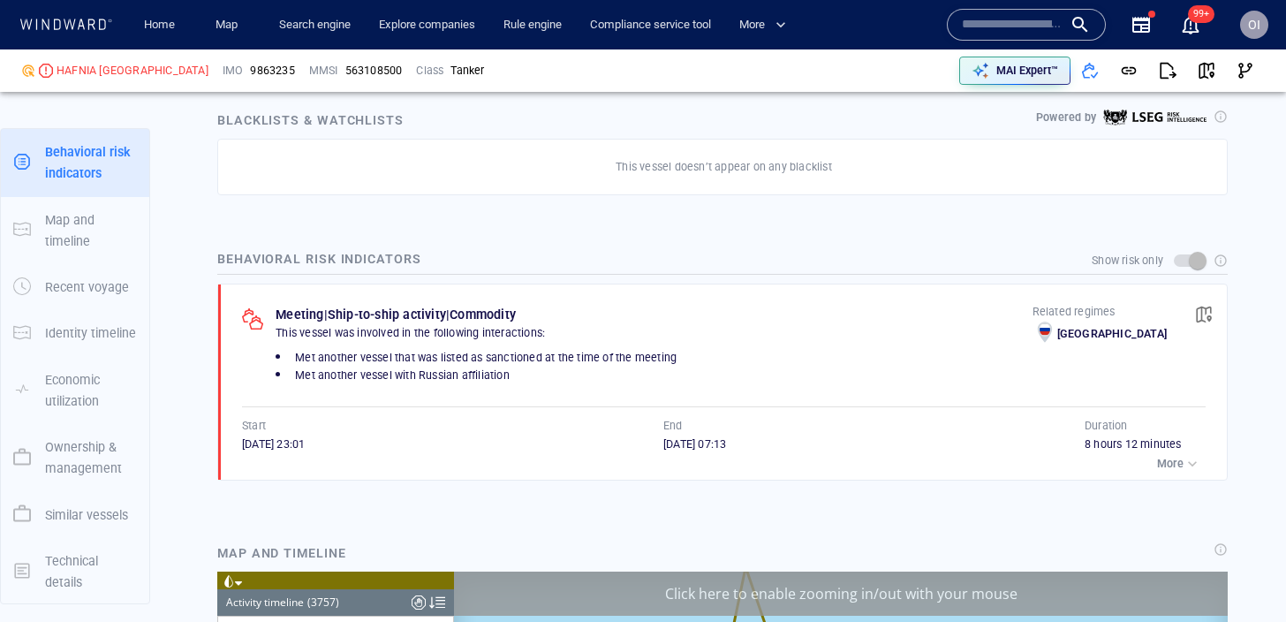
click at [1191, 467] on div "button" at bounding box center [1192, 464] width 18 height 18
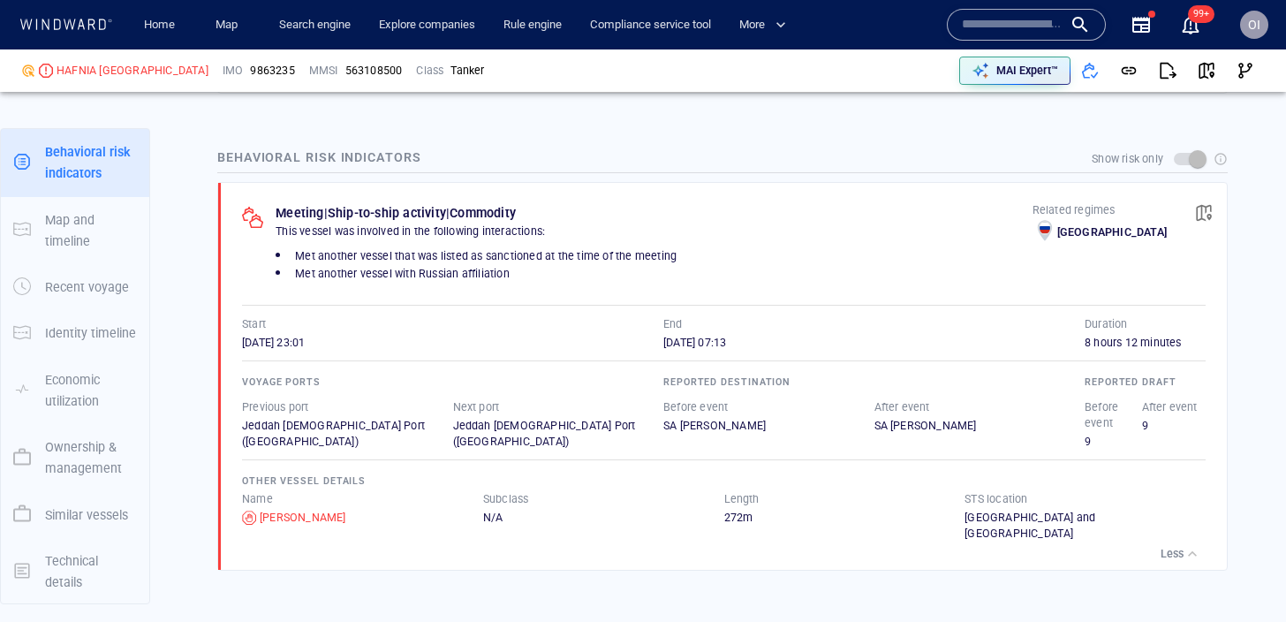
scroll to position [1295, 0]
click at [1041, 24] on input "text" at bounding box center [1012, 24] width 101 height 26
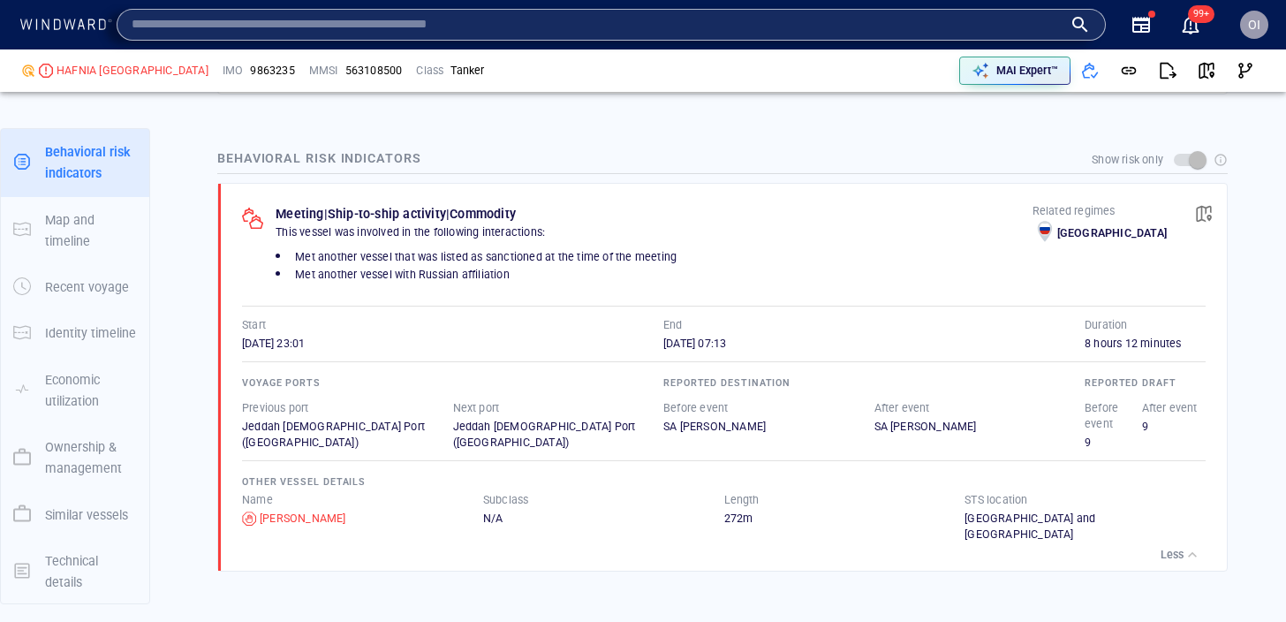
paste input "*******"
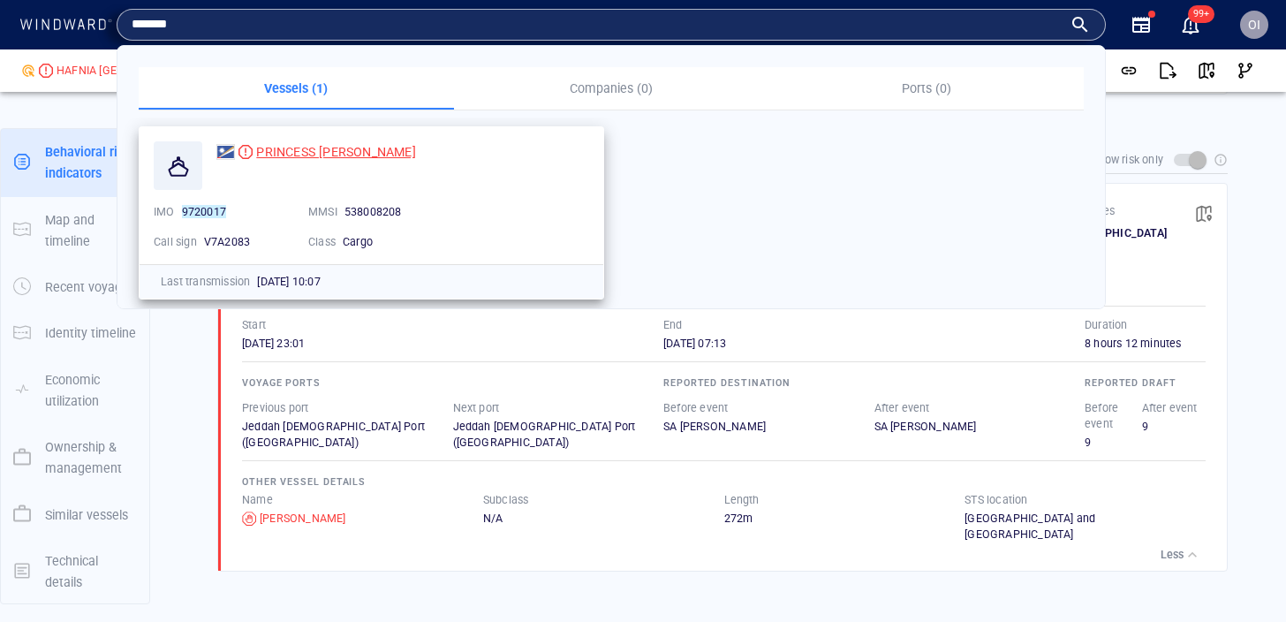
type input "*******"
click at [291, 143] on div "PRINCESS [PERSON_NAME]" at bounding box center [335, 151] width 159 height 21
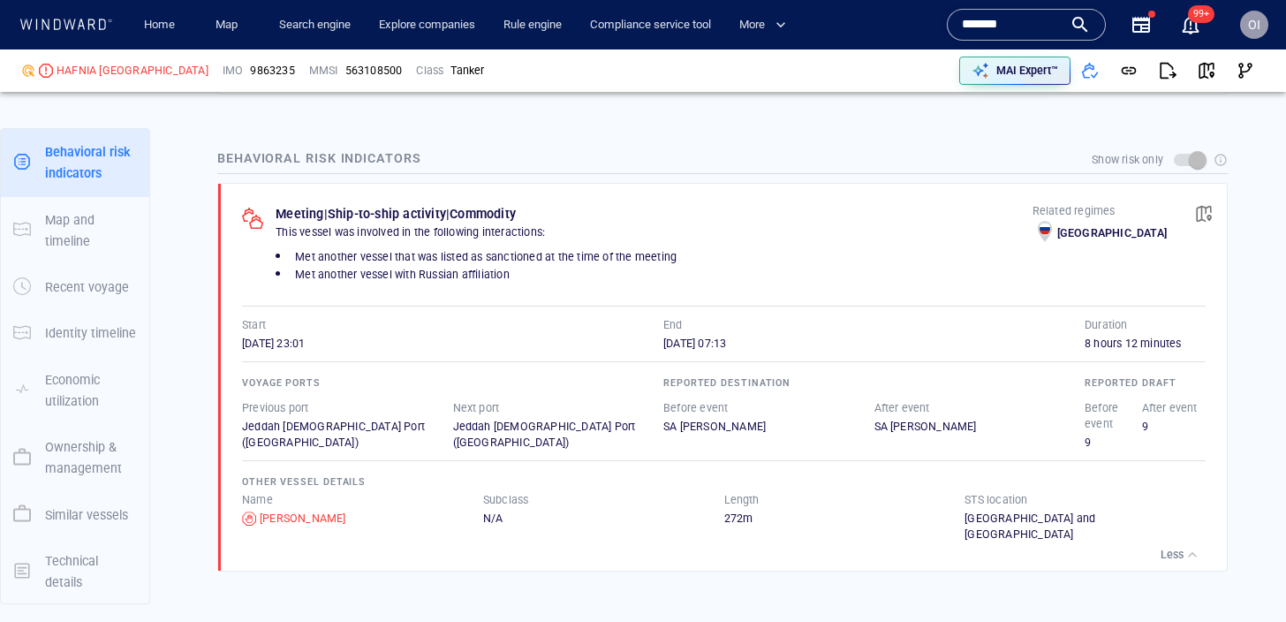
scroll to position [1335, 0]
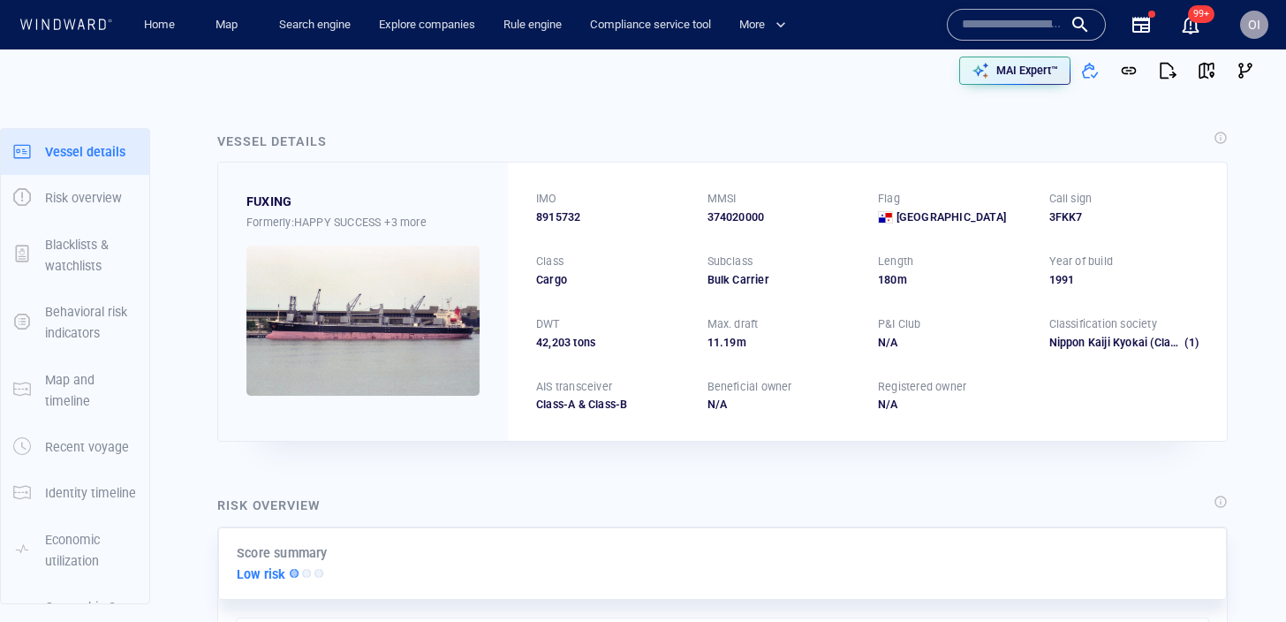
click at [901, 73] on div "MAI Expert™" at bounding box center [951, 70] width 625 height 39
click at [565, 216] on span "8915732" at bounding box center [558, 217] width 44 height 16
copy span "8915732"
click at [737, 213] on div "374020000" at bounding box center [782, 217] width 150 height 16
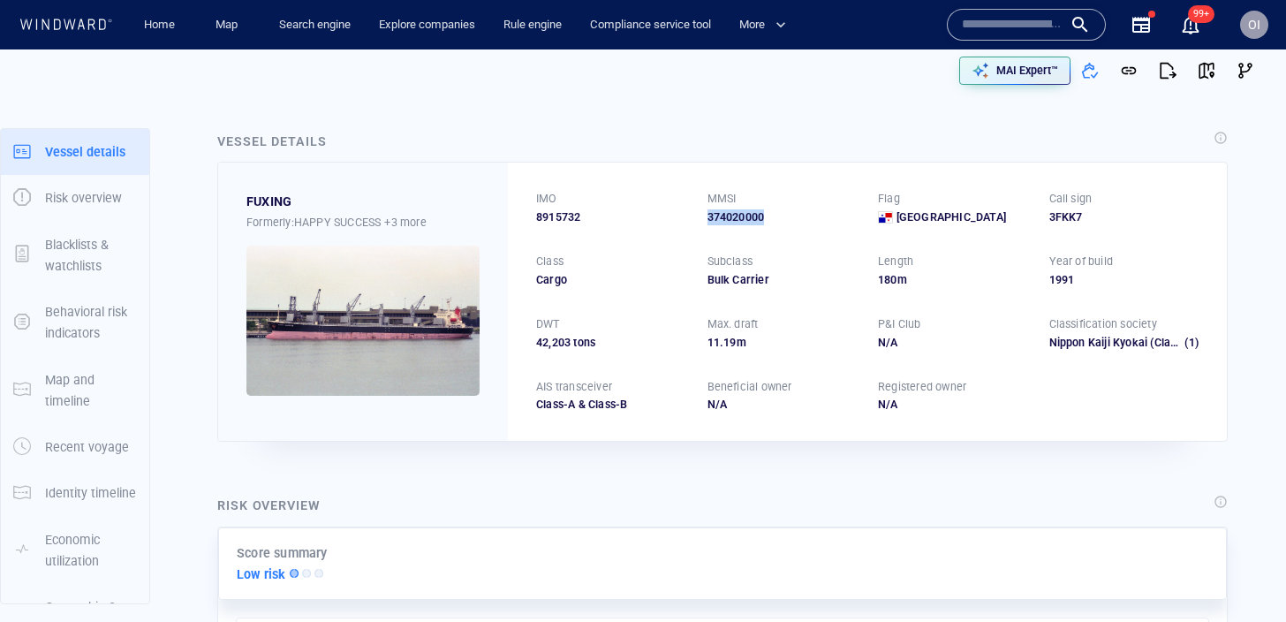
click at [737, 213] on div "374020000" at bounding box center [782, 217] width 150 height 16
copy div "374020000"
click at [618, 442] on div "FUXING Formerly: HAPPY SUCCESS +3 more IMO 8915732 MMSI 374020000 Flag Panama C…" at bounding box center [722, 301] width 1017 height 287
click at [950, 90] on div "MAI Expert™" at bounding box center [643, 70] width 1286 height 42
click at [991, 28] on input "text" at bounding box center [1012, 24] width 101 height 26
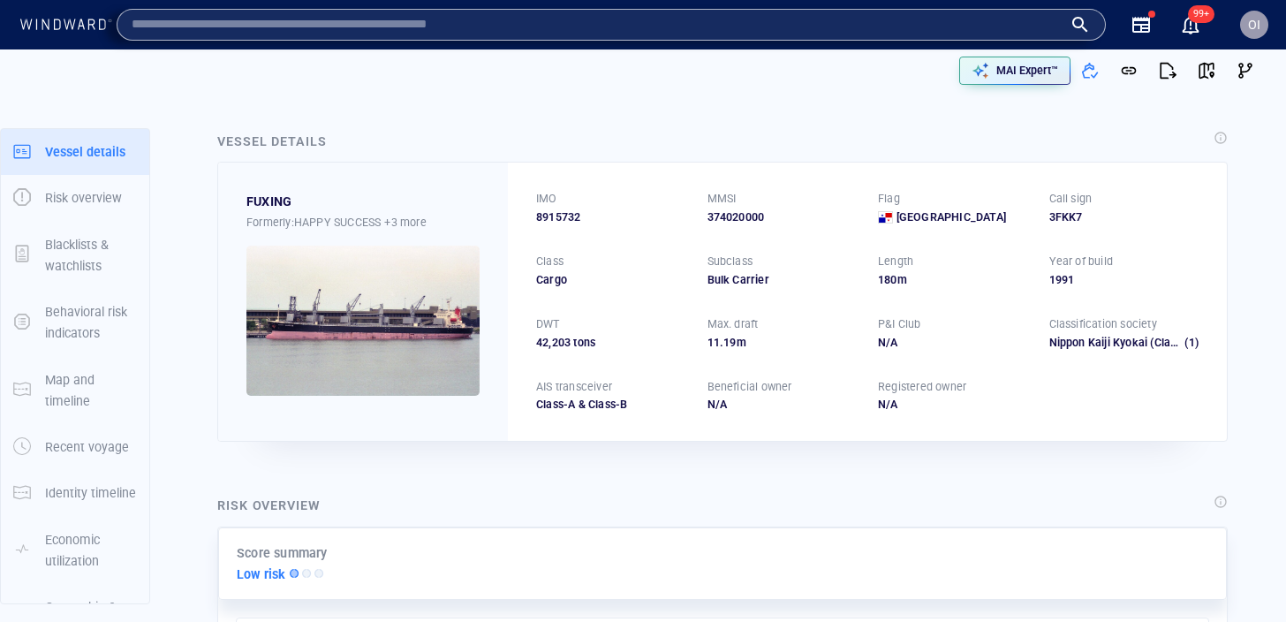
paste input "*********"
type input "*********"
click at [383, 218] on div "Formerly: HAPPY SUCCESS +3 more" at bounding box center [362, 222] width 233 height 19
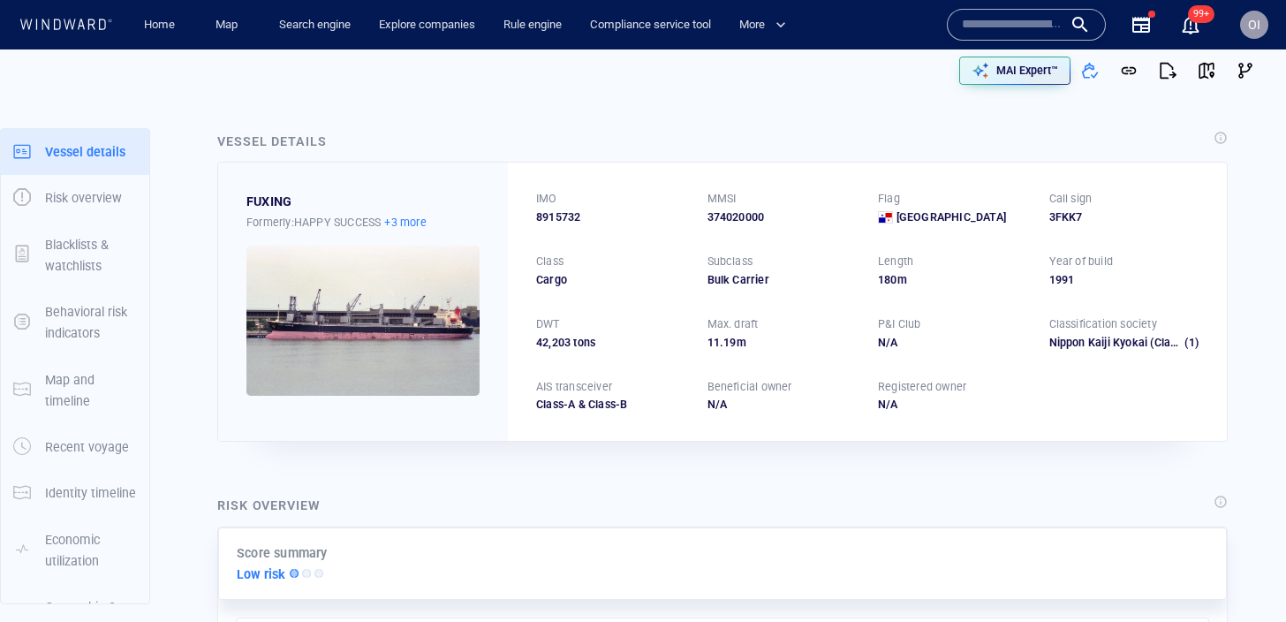
click at [411, 218] on p "+3 more" at bounding box center [405, 222] width 42 height 19
click at [411, 218] on div at bounding box center [643, 311] width 1286 height 622
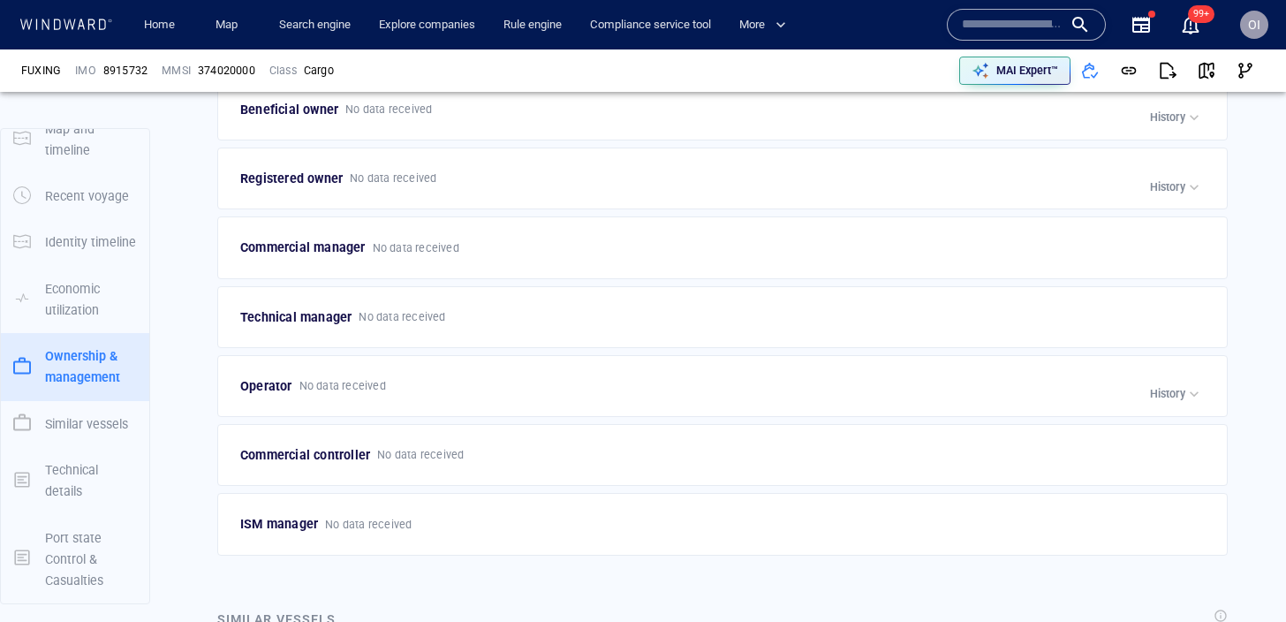
scroll to position [2543, 0]
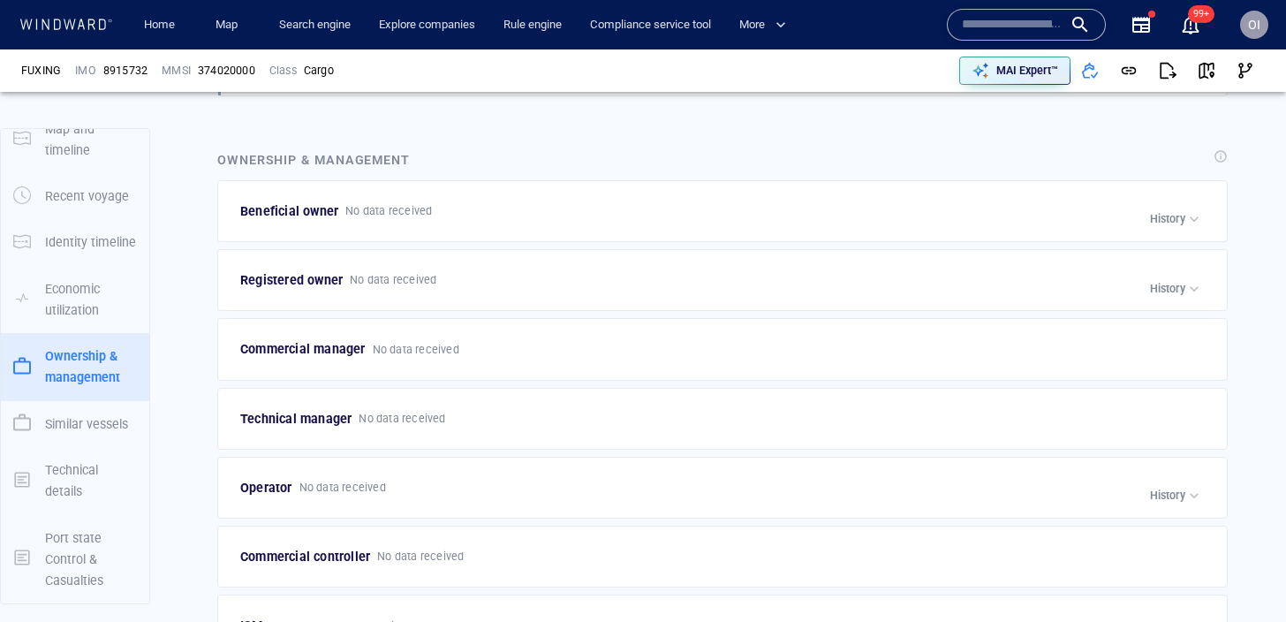
click at [1188, 235] on div "Beneficial owner No data received Company name Hanaro Shipping (12) Since N/A E…" at bounding box center [722, 211] width 1010 height 62
click at [1188, 223] on div "button" at bounding box center [1194, 219] width 18 height 18
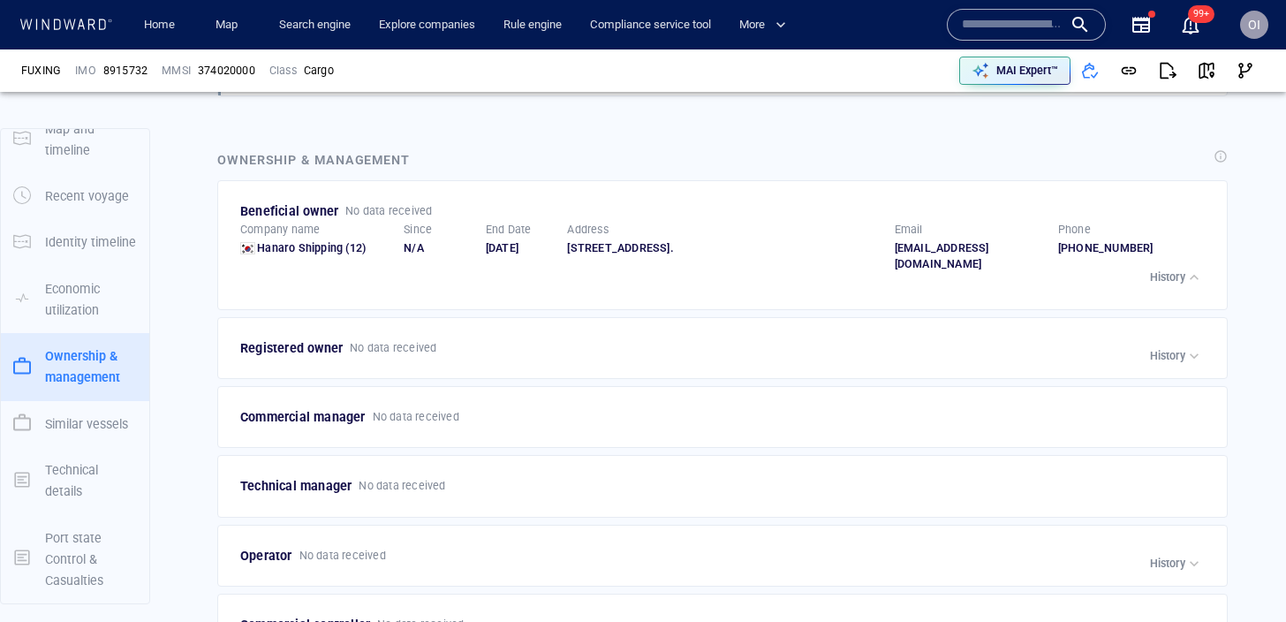
click at [1179, 284] on p "History" at bounding box center [1167, 277] width 35 height 16
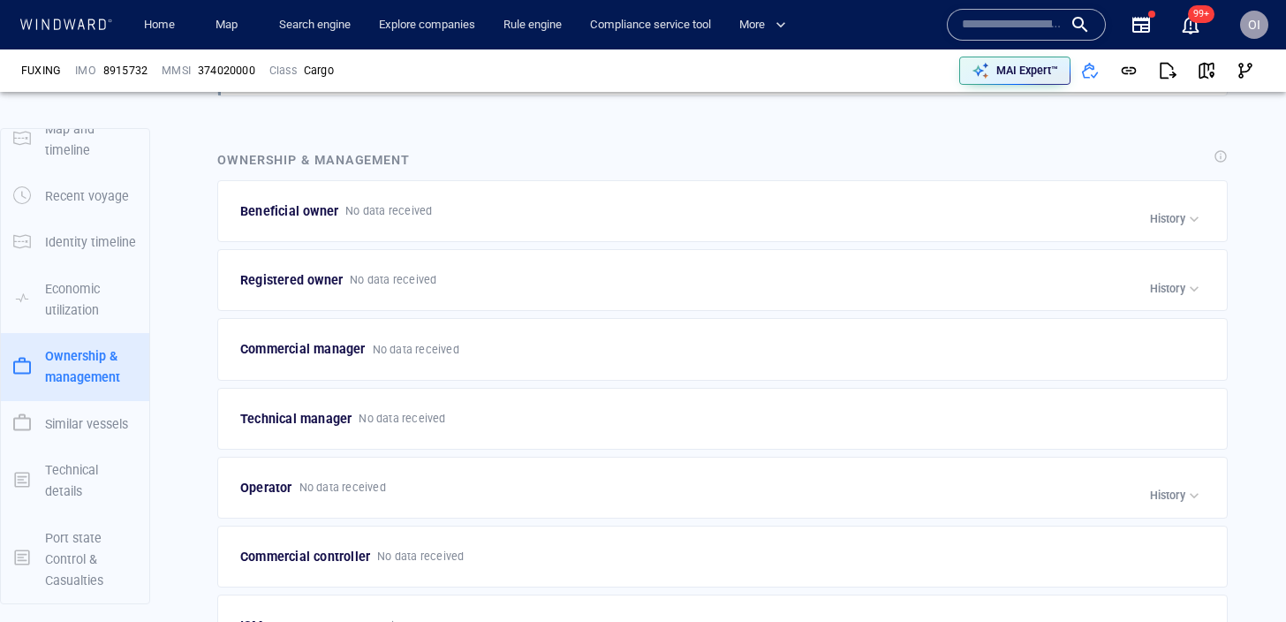
click at [1179, 291] on p "History" at bounding box center [1167, 289] width 35 height 16
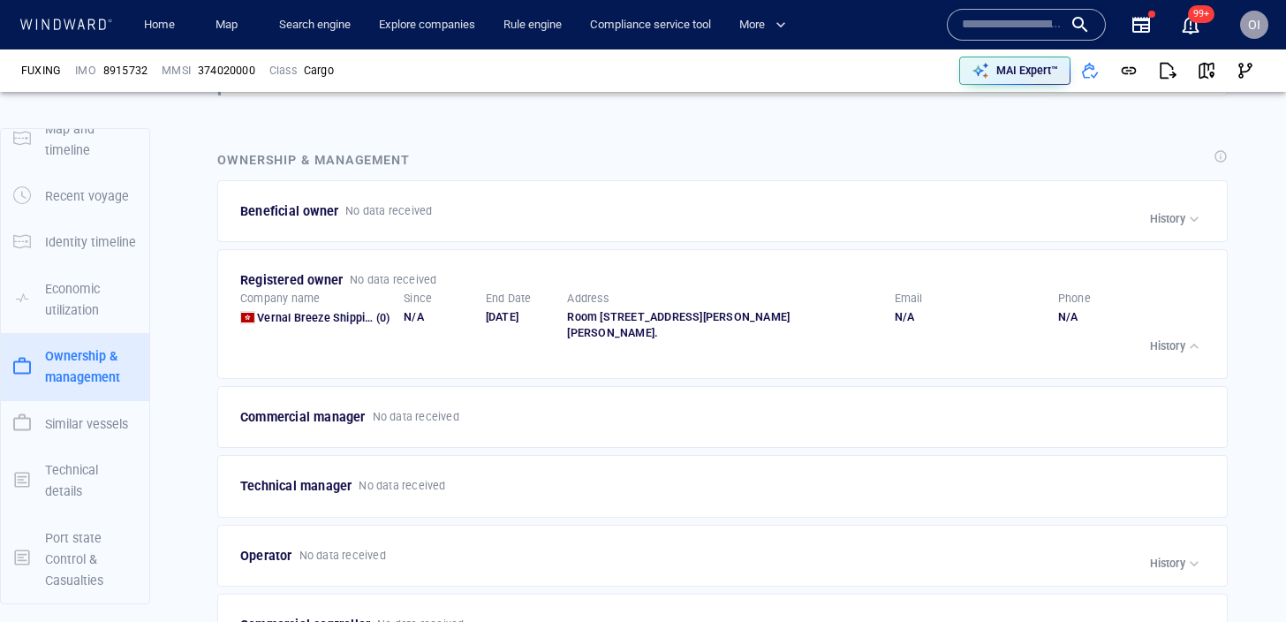
click at [1187, 367] on div "Registered owner No data received Company name Vernal Breeze Shipping Limited (…" at bounding box center [722, 314] width 1010 height 130
click at [1189, 349] on div "button" at bounding box center [1194, 346] width 18 height 18
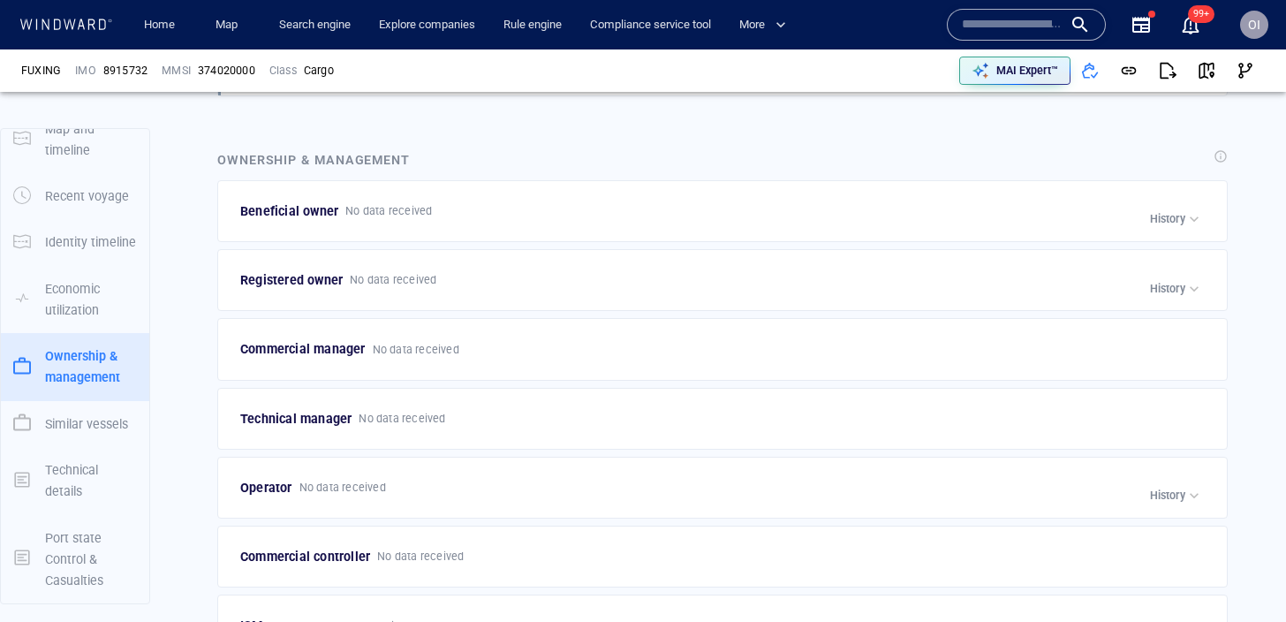
click at [1170, 486] on button "History" at bounding box center [1176, 495] width 62 height 25
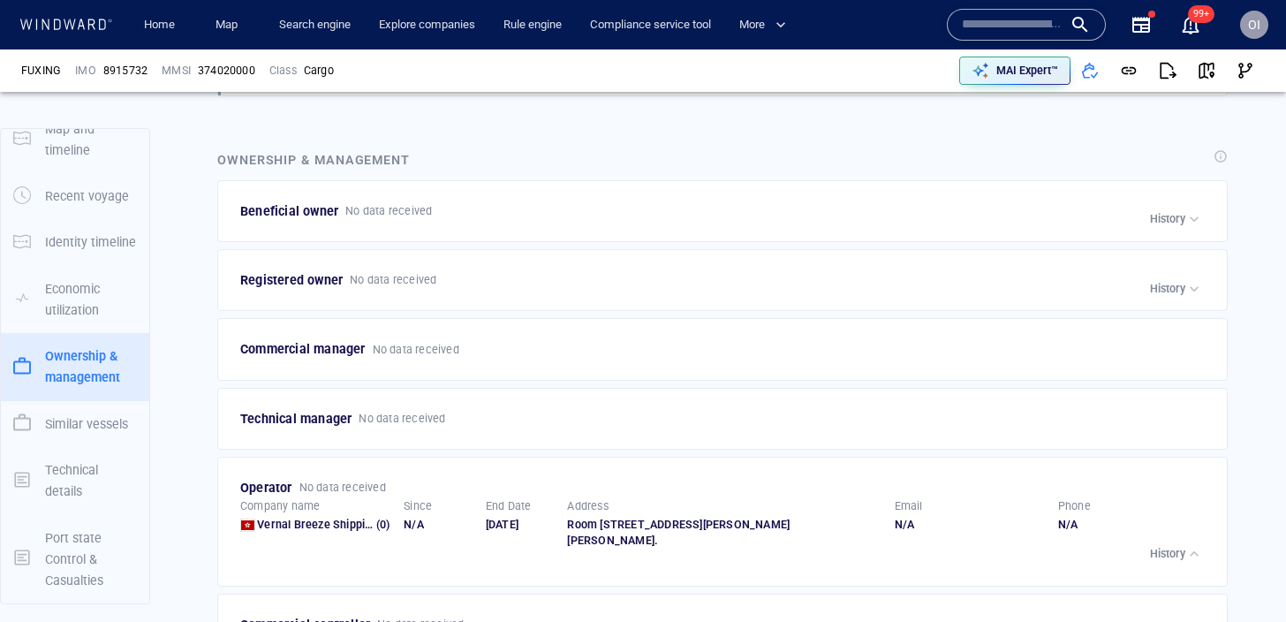
click at [1168, 560] on p "History" at bounding box center [1167, 554] width 35 height 16
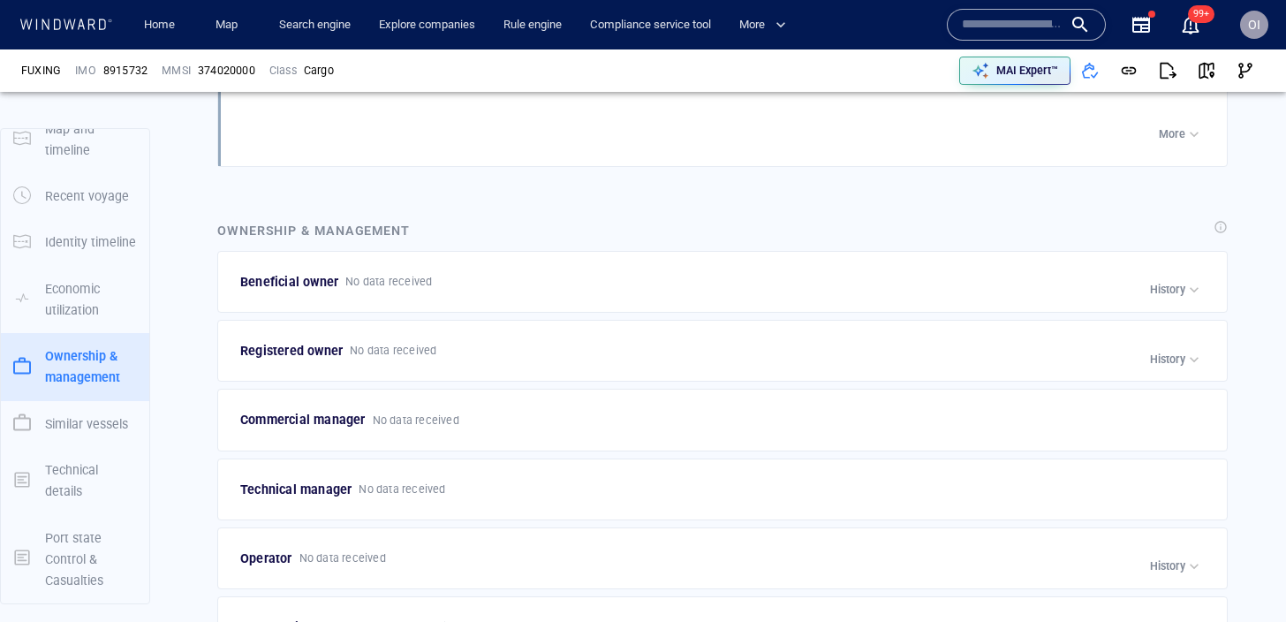
scroll to position [2464, 0]
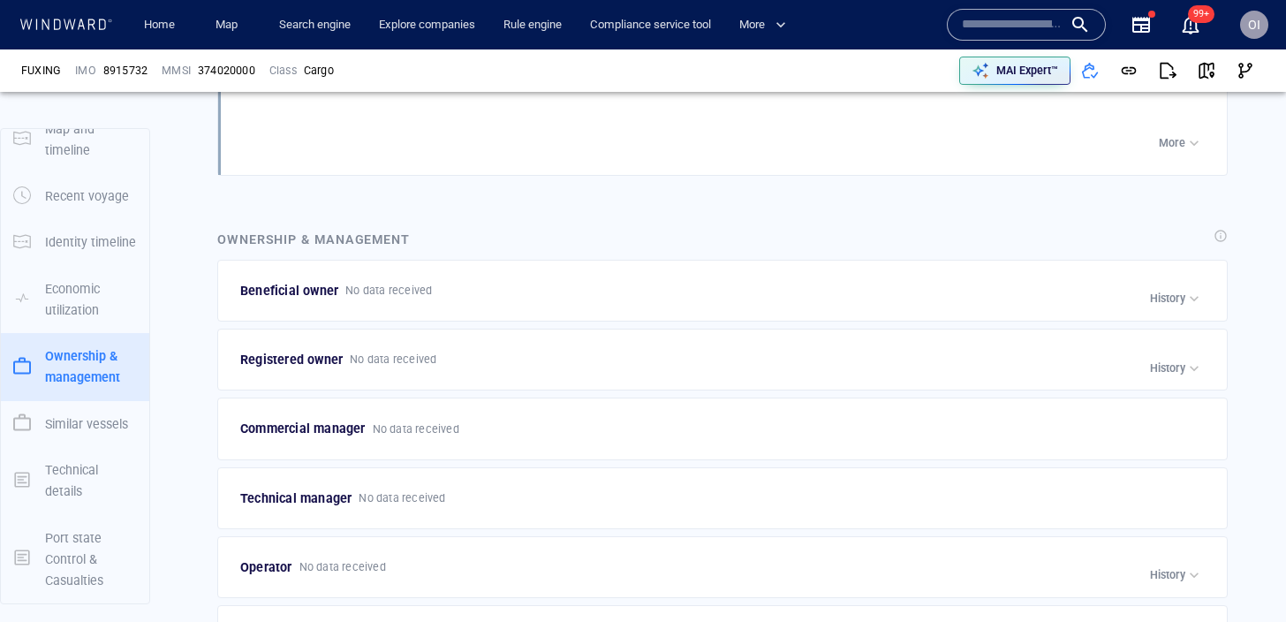
click at [1170, 314] on div "Beneficial owner No data received Company name Hanaro Shipping (12) Since N/A E…" at bounding box center [722, 291] width 1010 height 62
click at [1171, 306] on div "History" at bounding box center [1176, 299] width 53 height 18
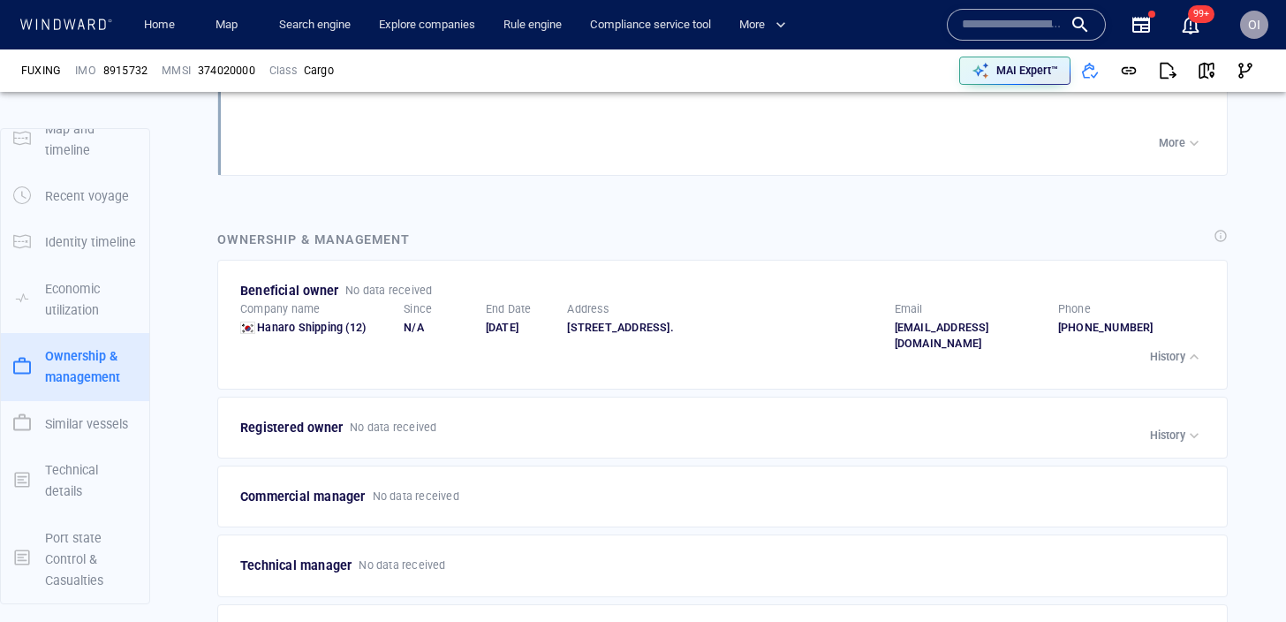
click at [1171, 306] on div "Phone" at bounding box center [1132, 309] width 156 height 23
click at [1180, 355] on p "History" at bounding box center [1167, 357] width 35 height 16
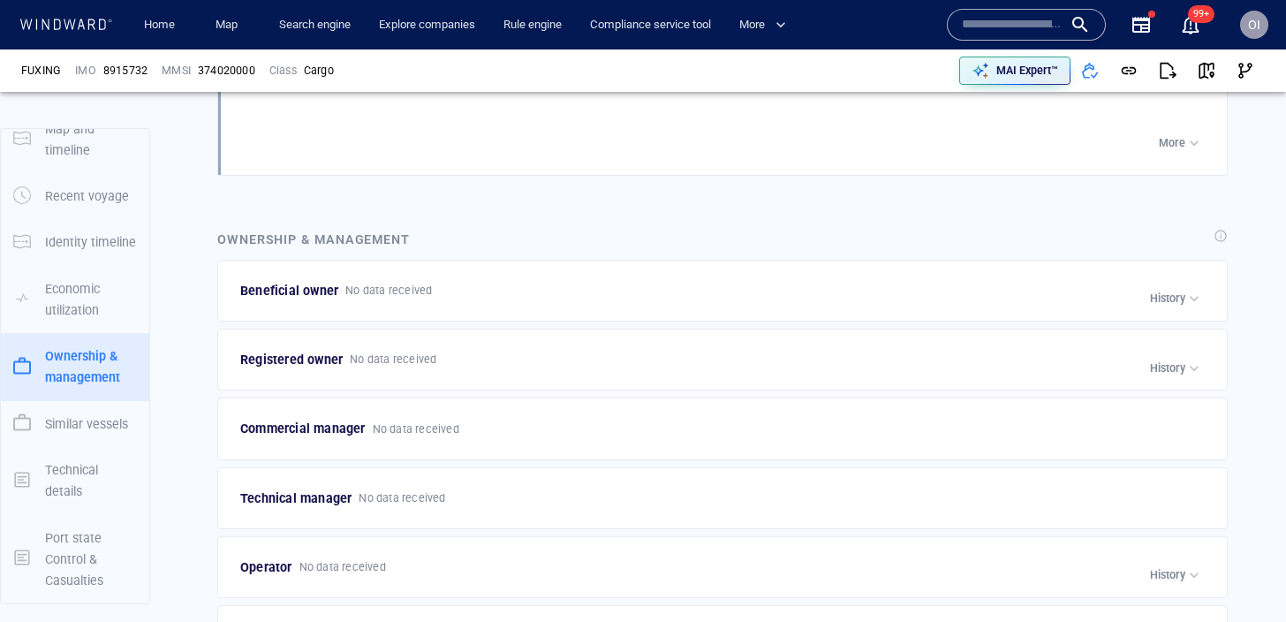
scroll to position [2089, 0]
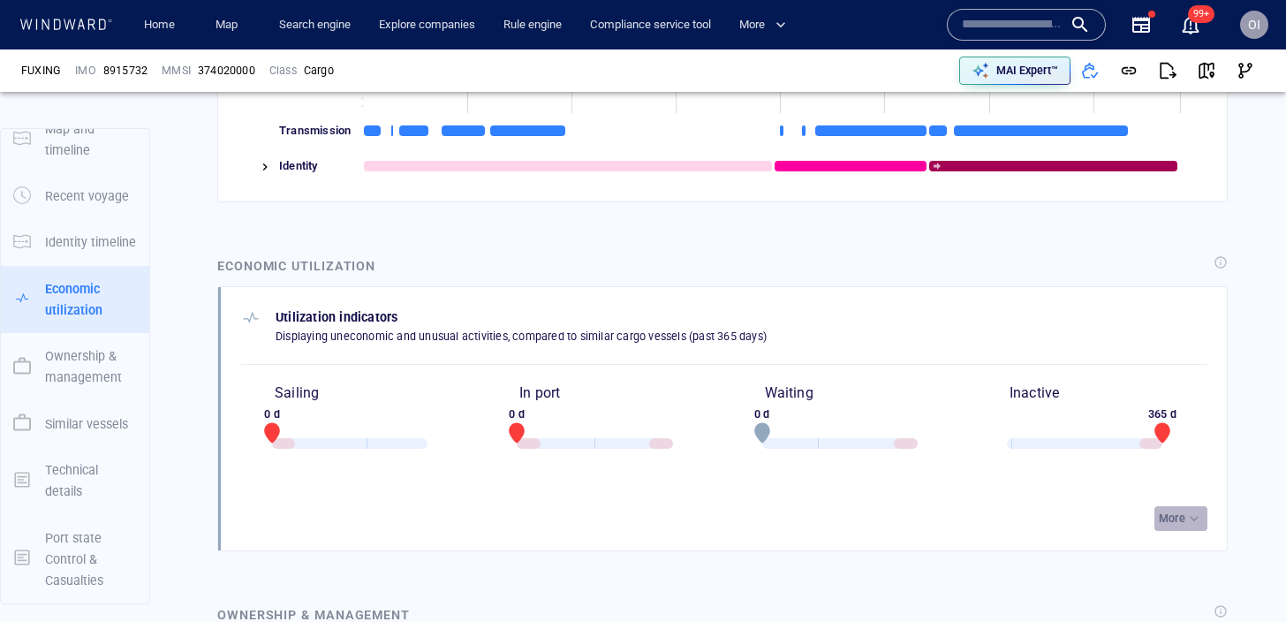
click at [1174, 524] on p "More" at bounding box center [1172, 518] width 26 height 16
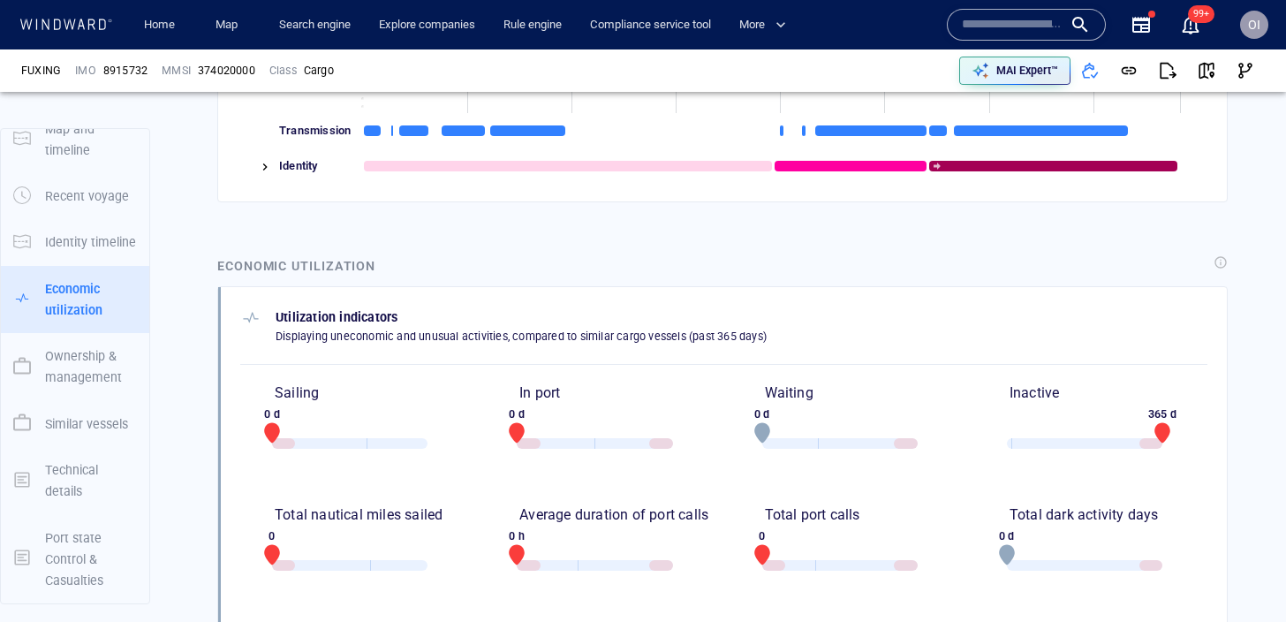
scroll to position [2318, 0]
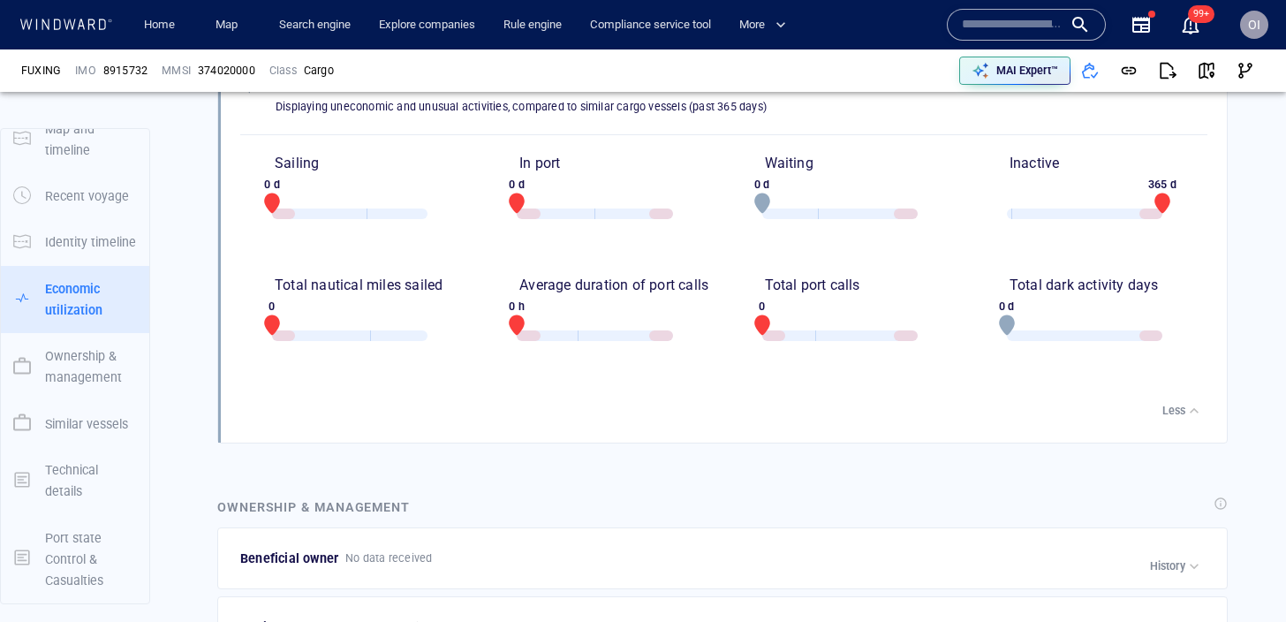
click at [1192, 411] on div "button" at bounding box center [1194, 411] width 18 height 18
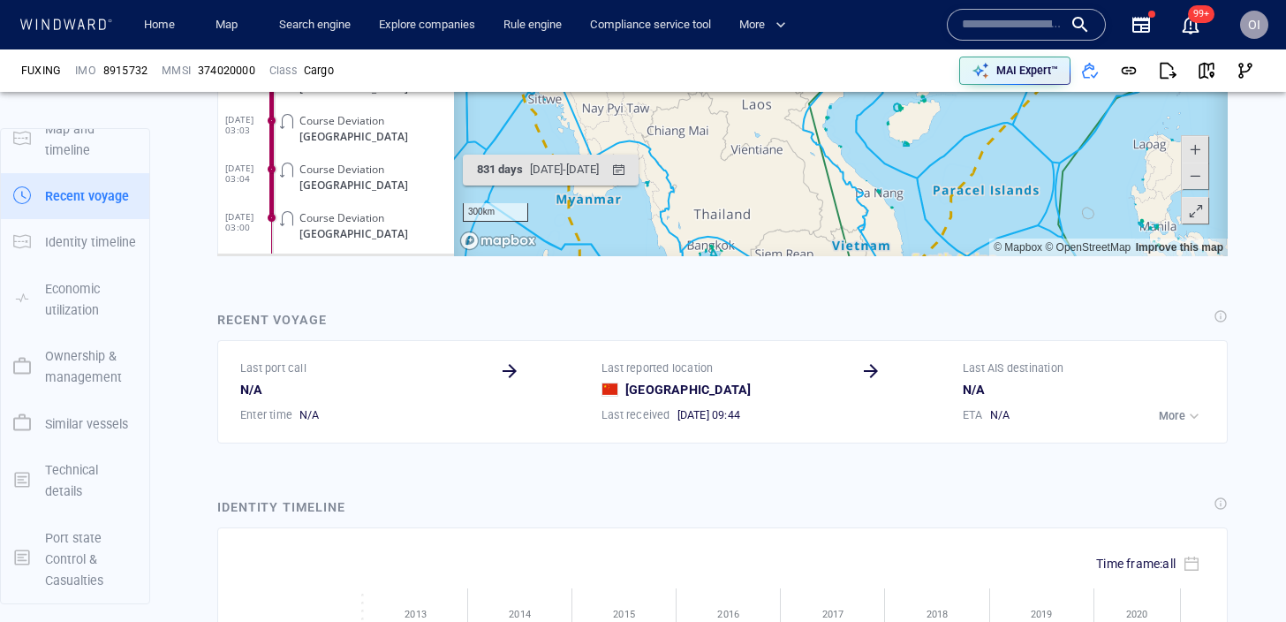
scroll to position [1532, 0]
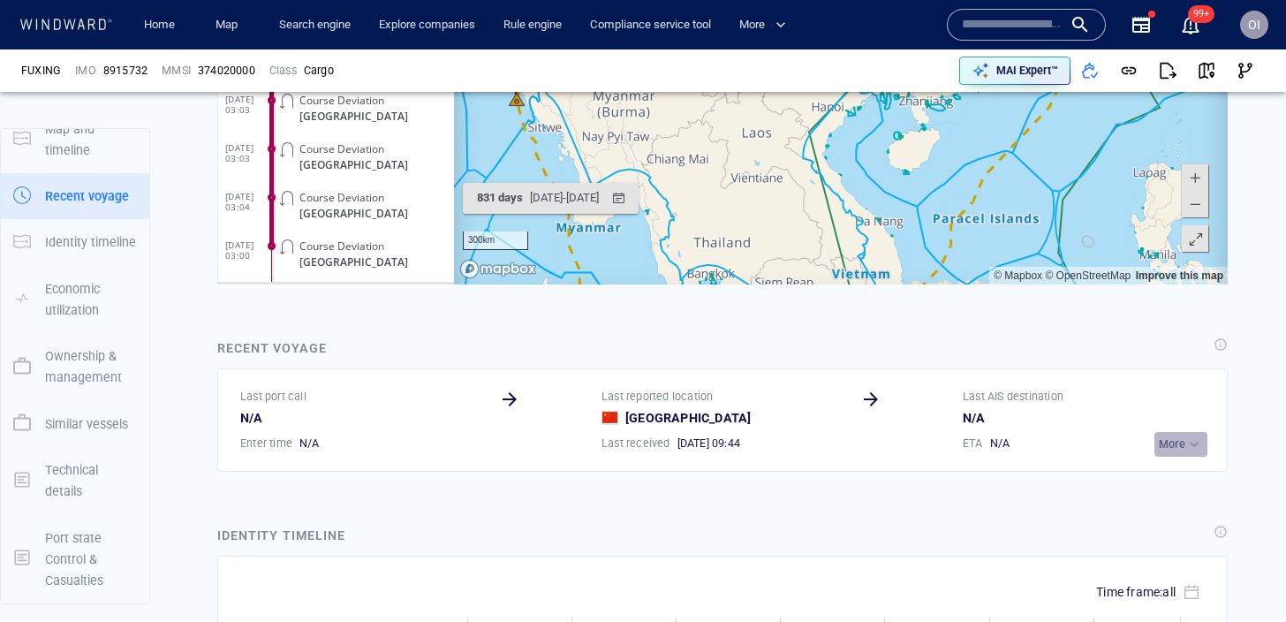
click at [1201, 447] on div "button" at bounding box center [1194, 444] width 18 height 18
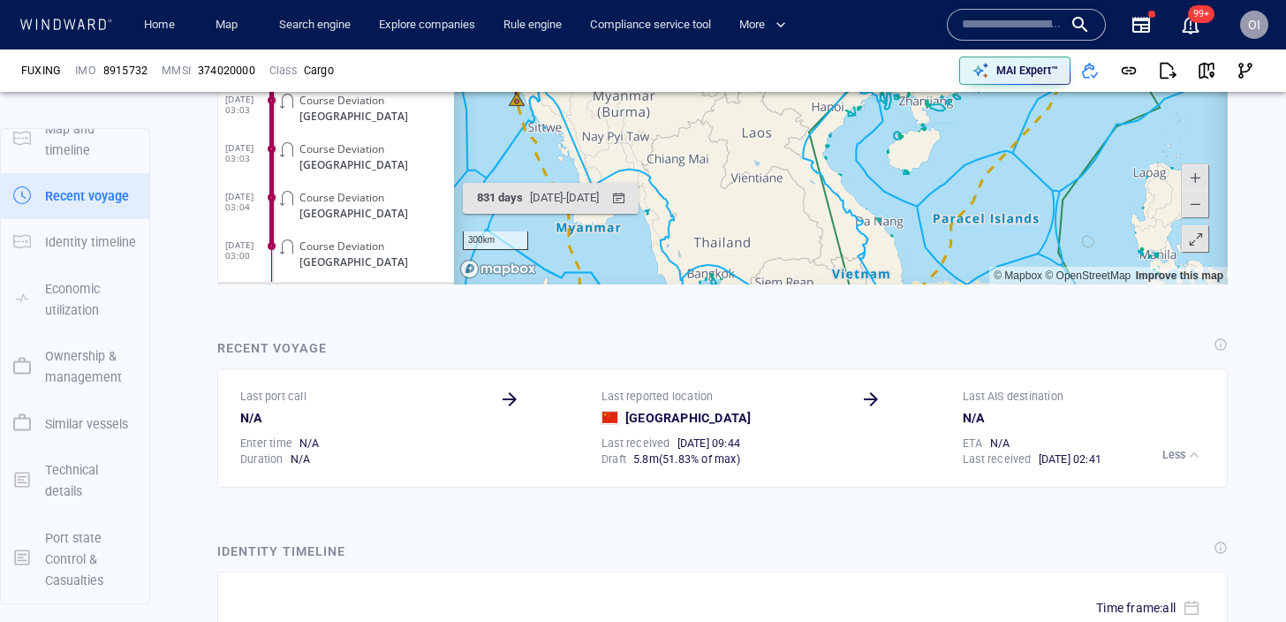
click at [1187, 455] on div "button" at bounding box center [1194, 455] width 18 height 18
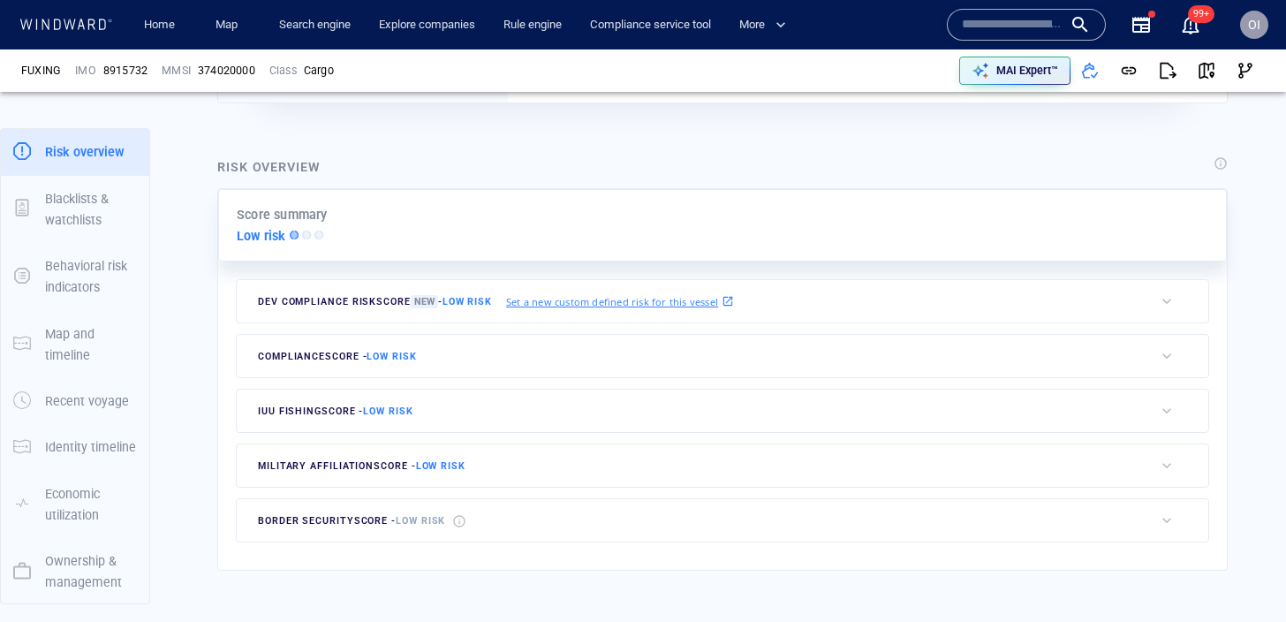
scroll to position [573, 0]
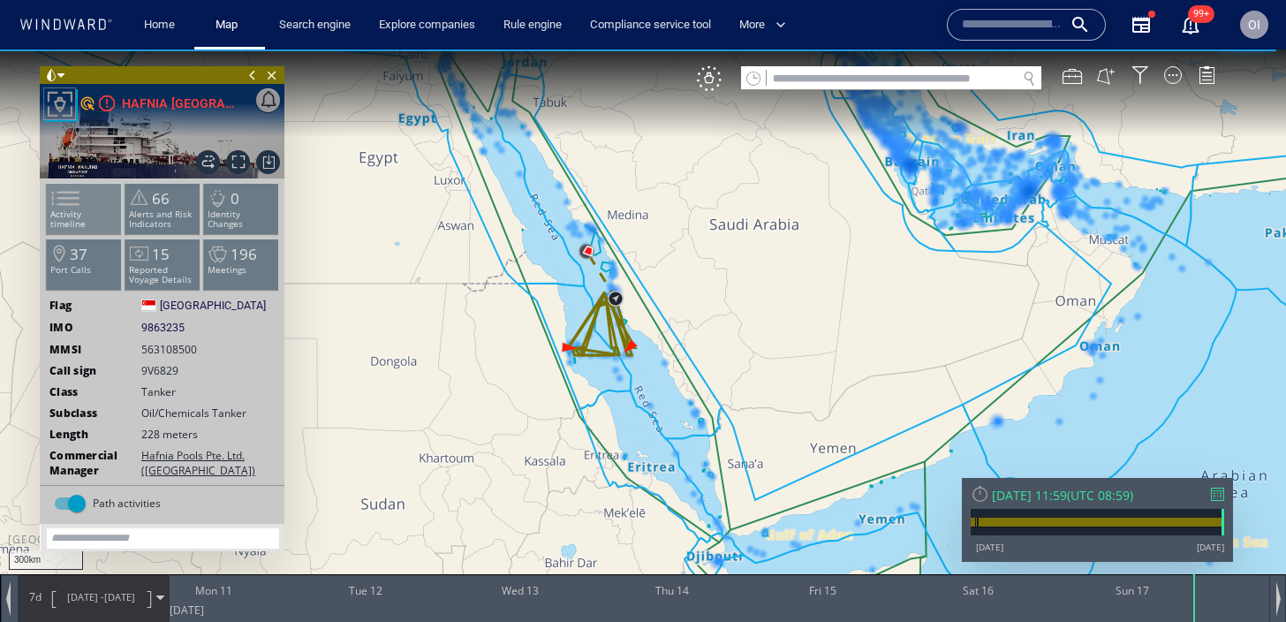
click at [88, 209] on p "Activity timeline" at bounding box center [84, 218] width 75 height 19
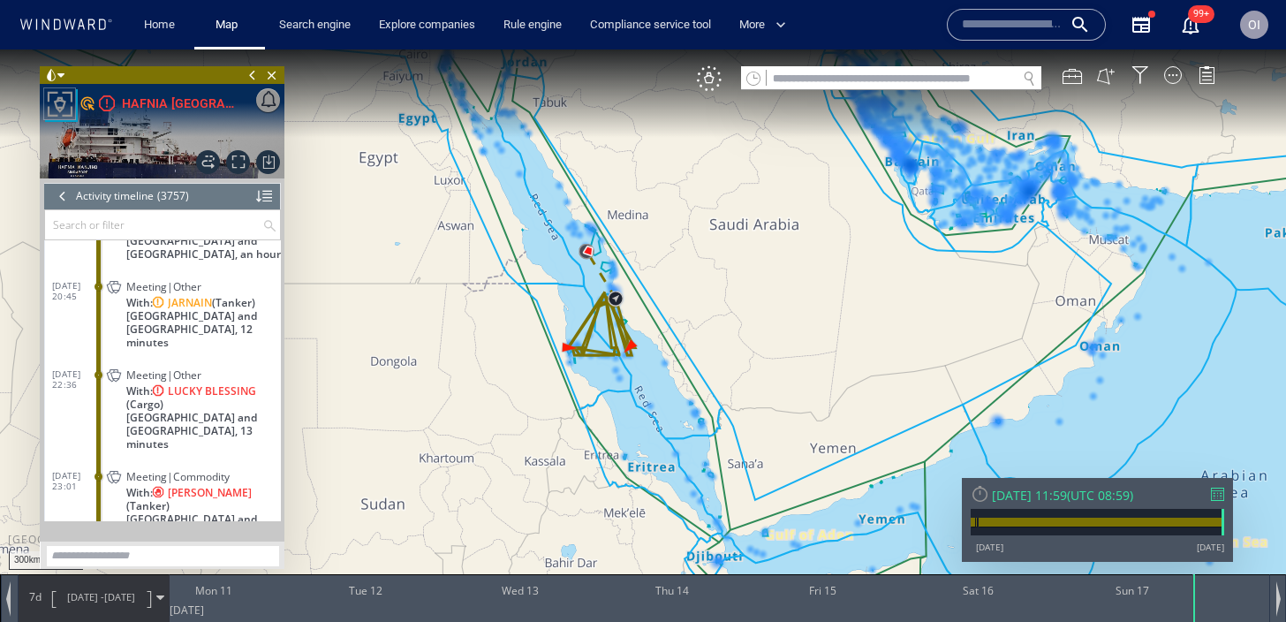
scroll to position [179958, 0]
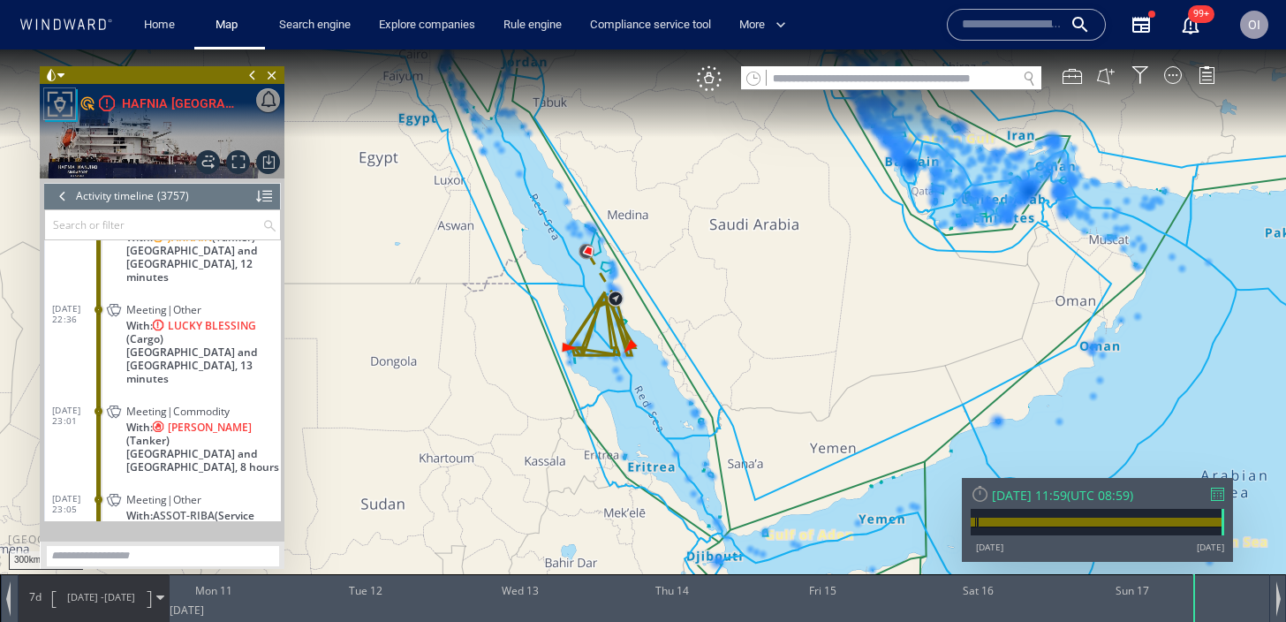
click at [240, 404] on div "Meeting|Commodity" at bounding box center [199, 410] width 147 height 13
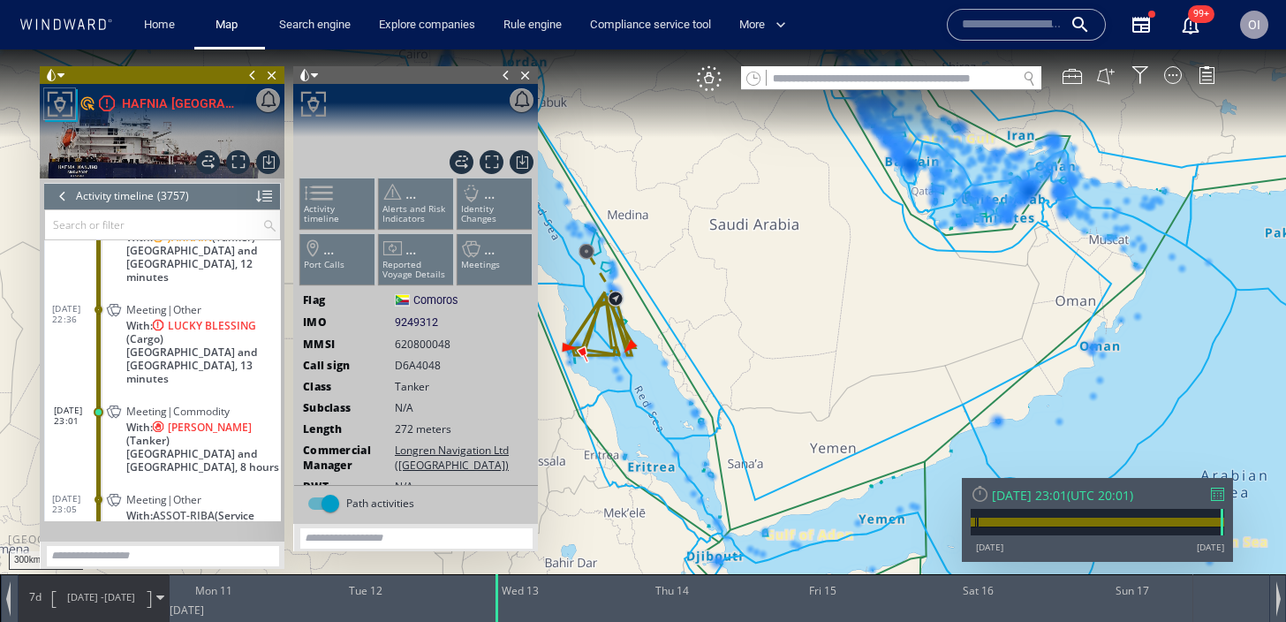
scroll to position [179964, 0]
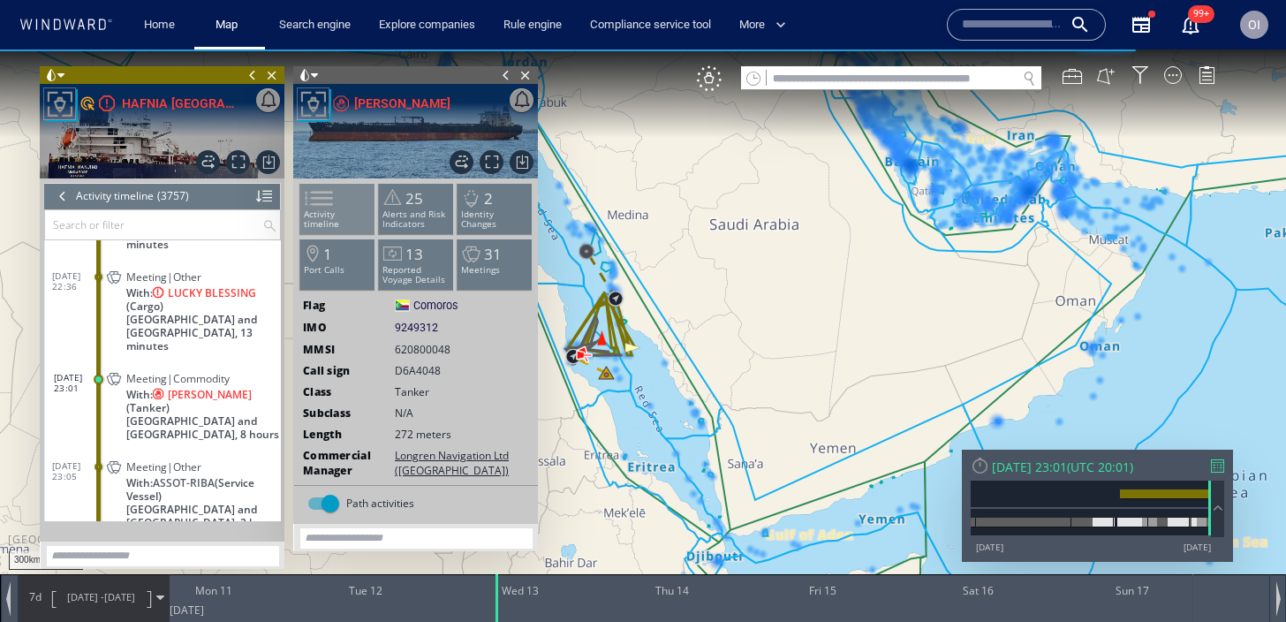
click at [340, 206] on li "Activity timeline" at bounding box center [337, 208] width 75 height 51
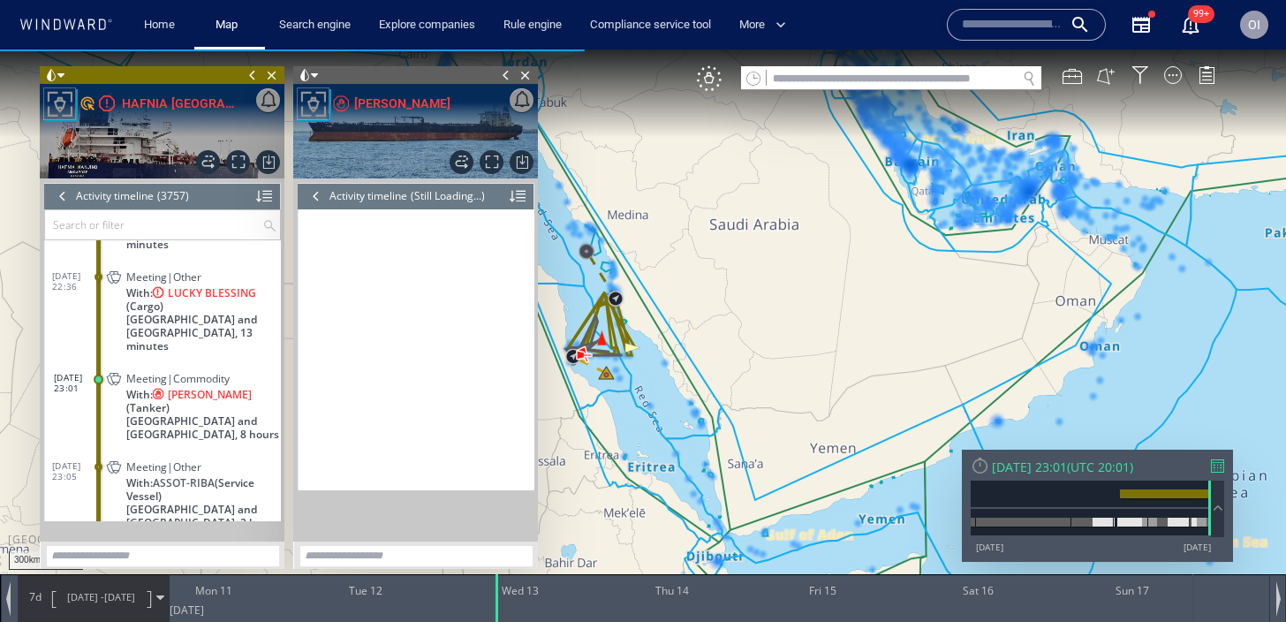
scroll to position [8695, 0]
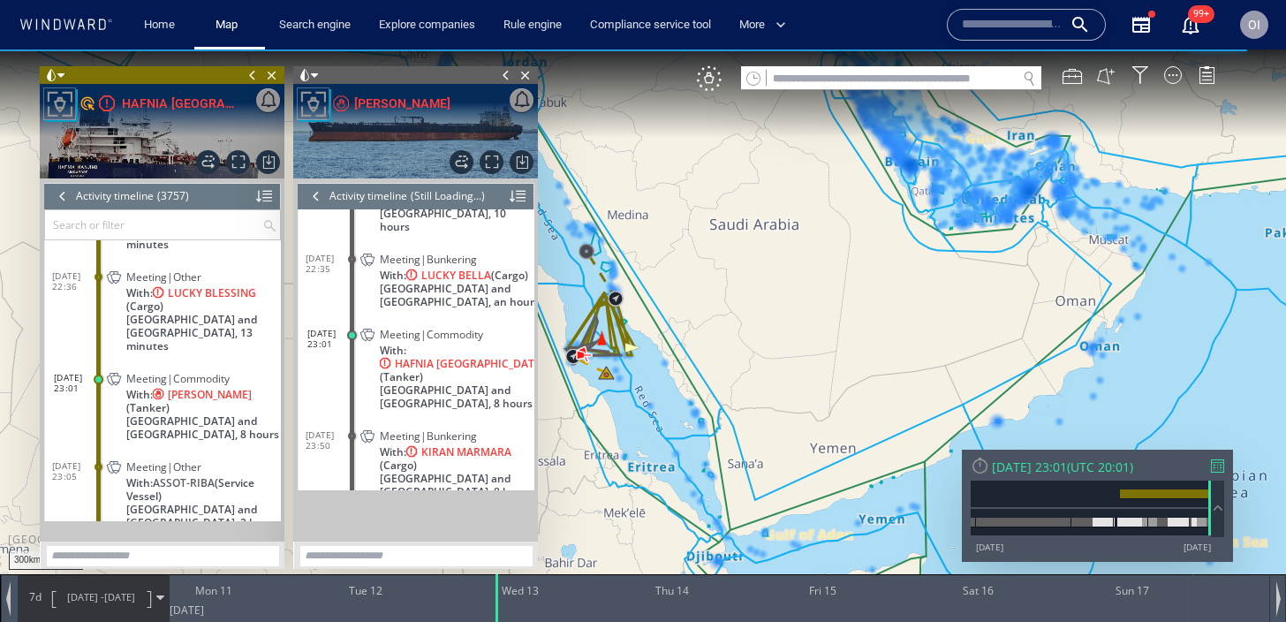
click at [312, 200] on div at bounding box center [315, 196] width 19 height 26
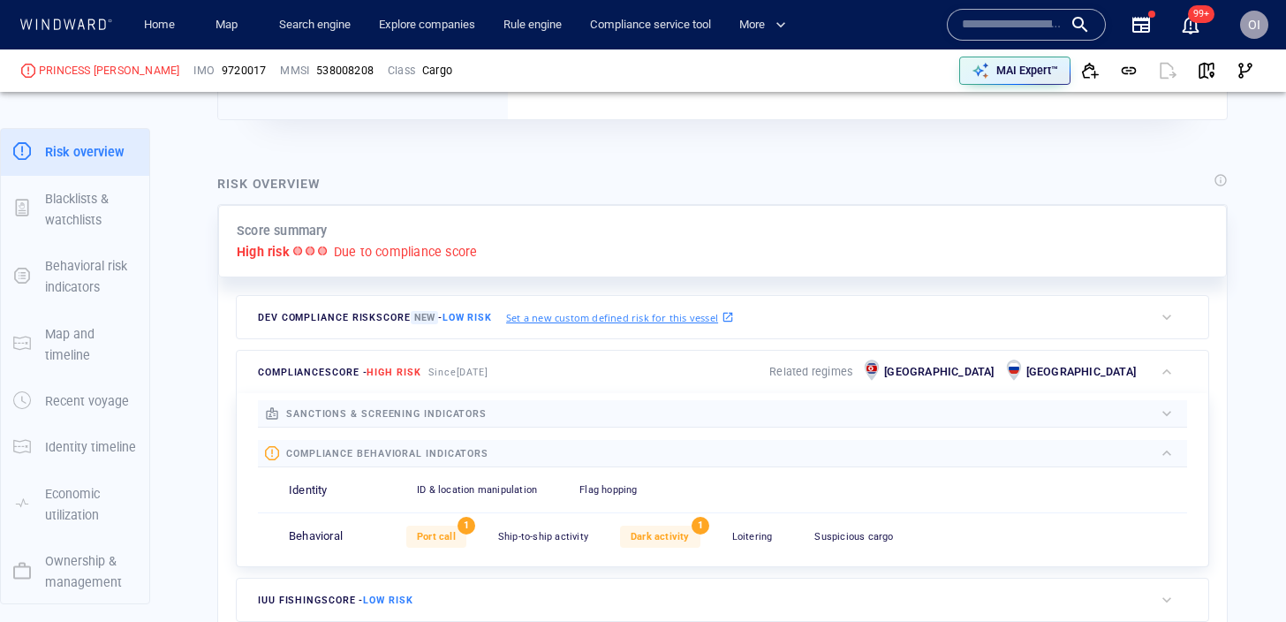
scroll to position [449, 0]
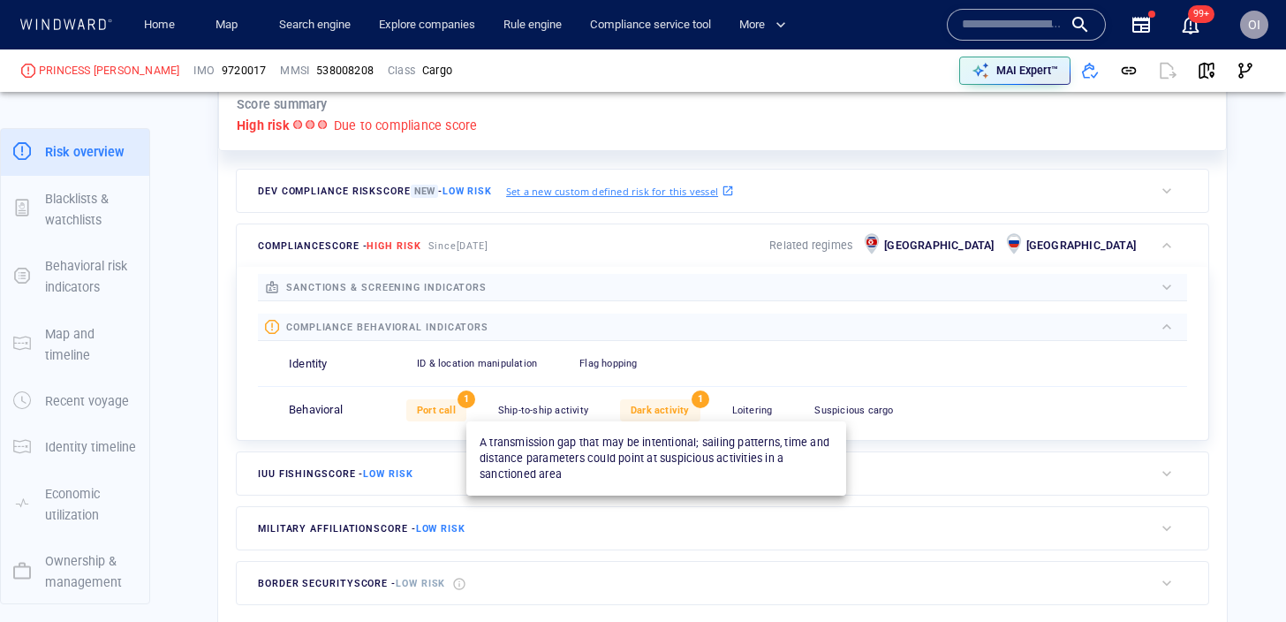
click at [661, 412] on span "Dark activity" at bounding box center [660, 409] width 59 height 11
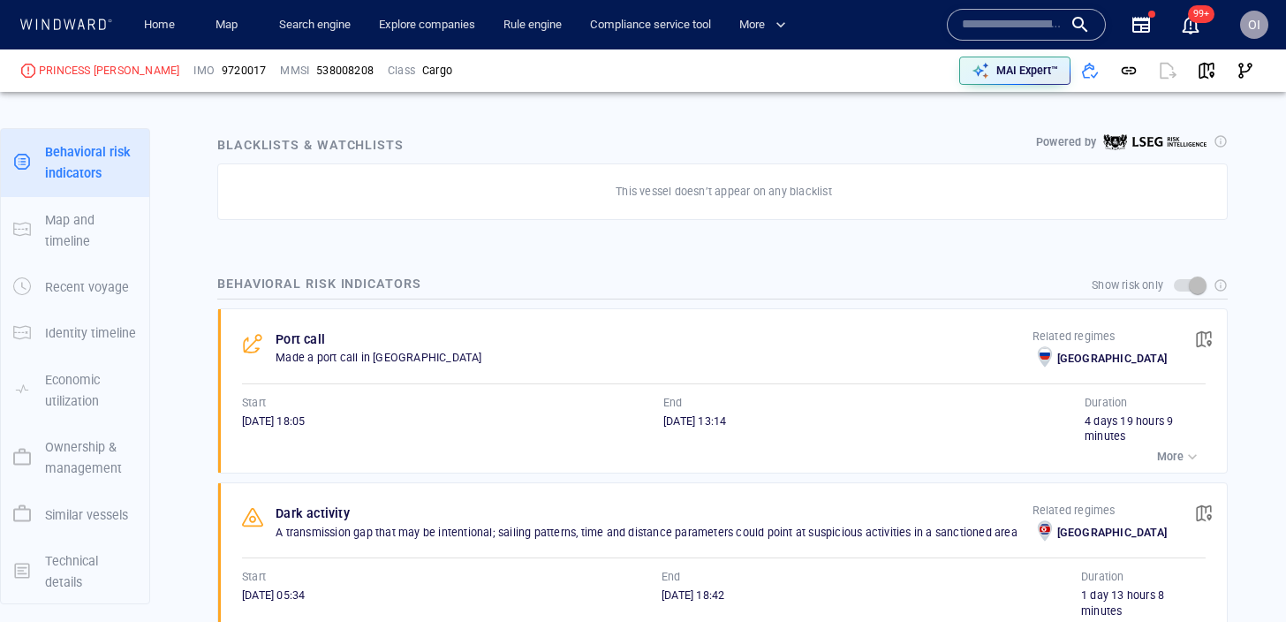
scroll to position [1031, 0]
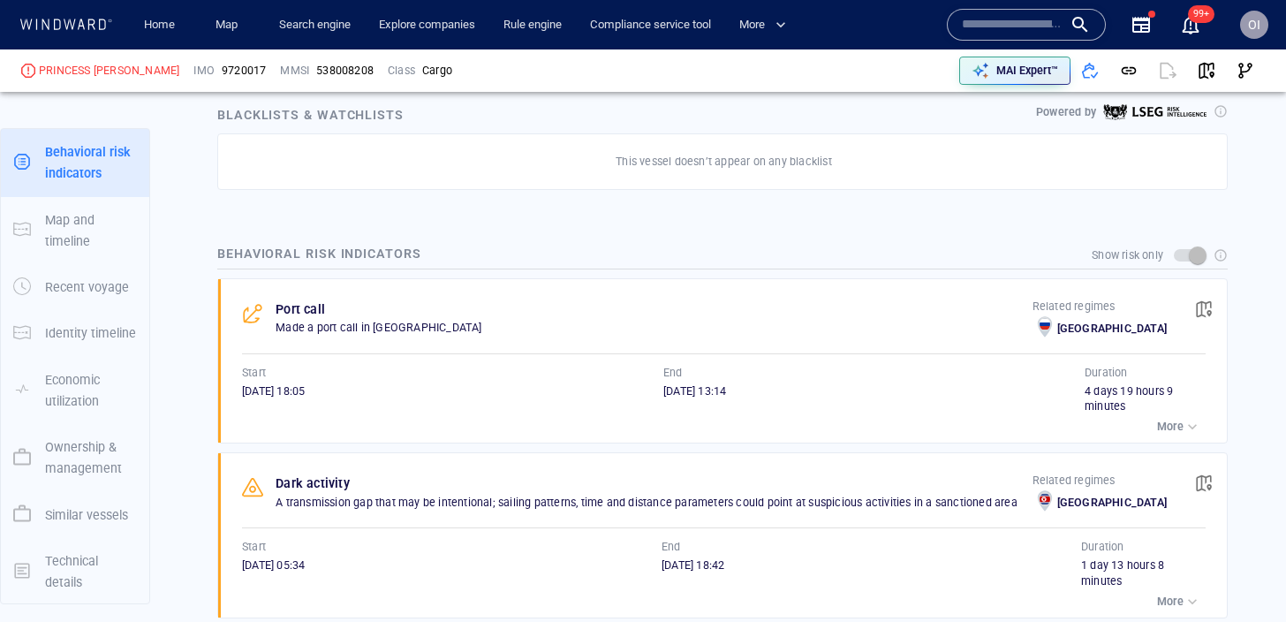
click at [1183, 425] on div "button" at bounding box center [1192, 427] width 18 height 18
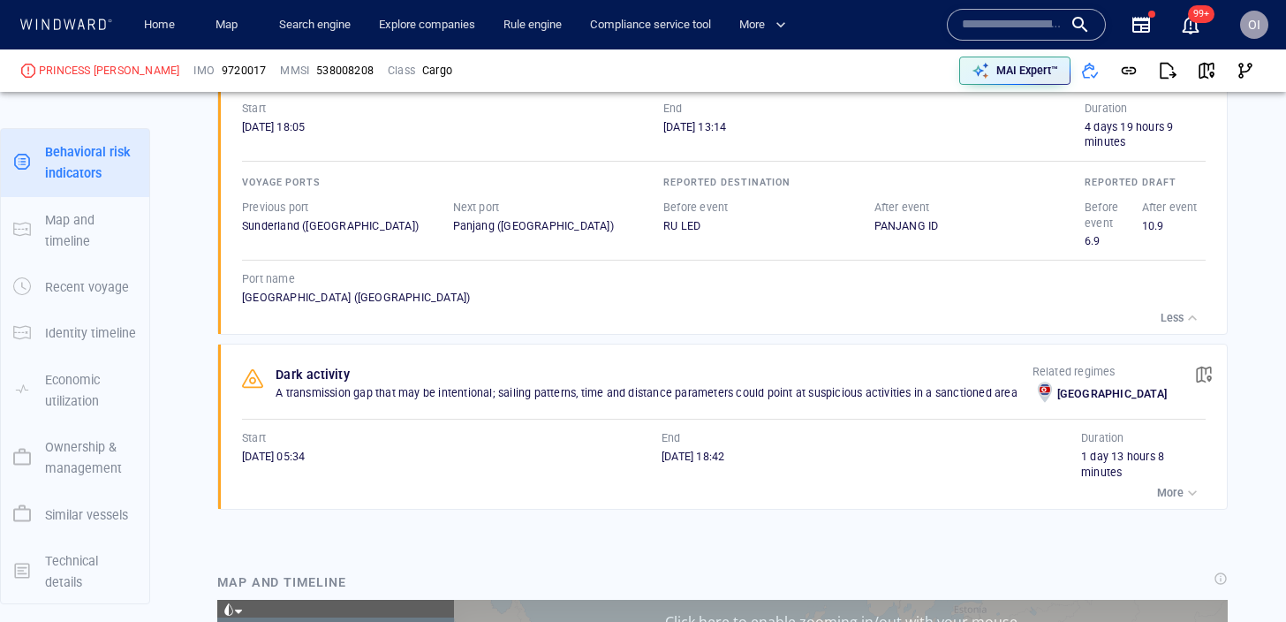
scroll to position [254249, 0]
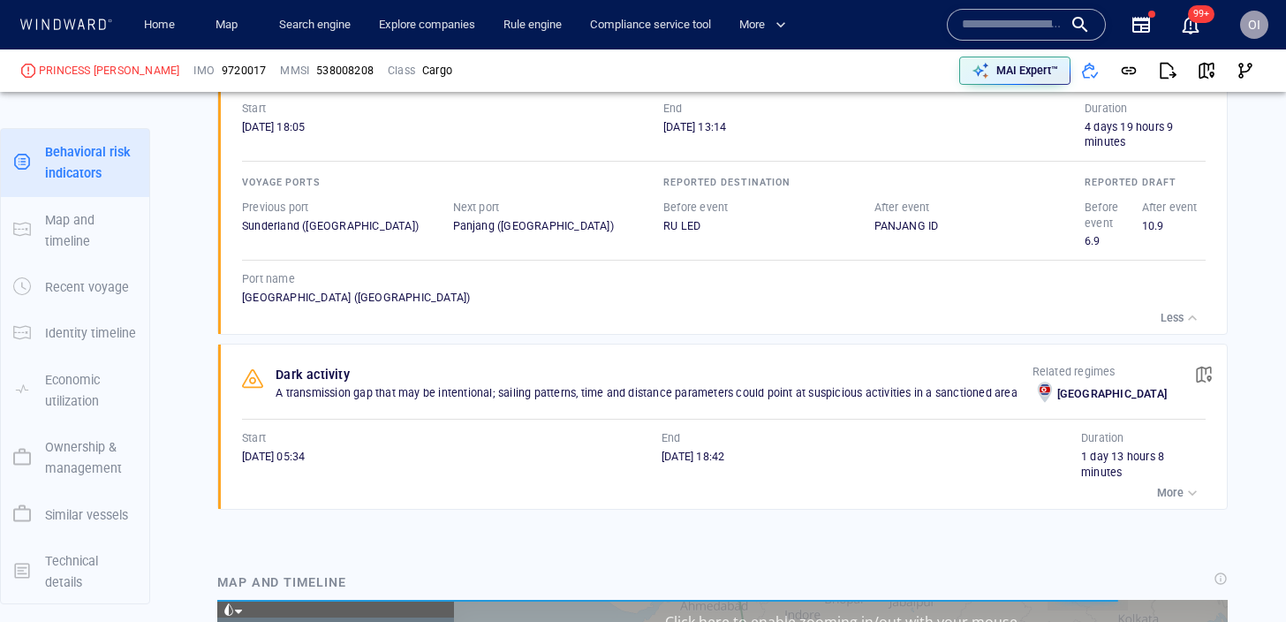
click at [1167, 480] on button "More" at bounding box center [1179, 492] width 53 height 25
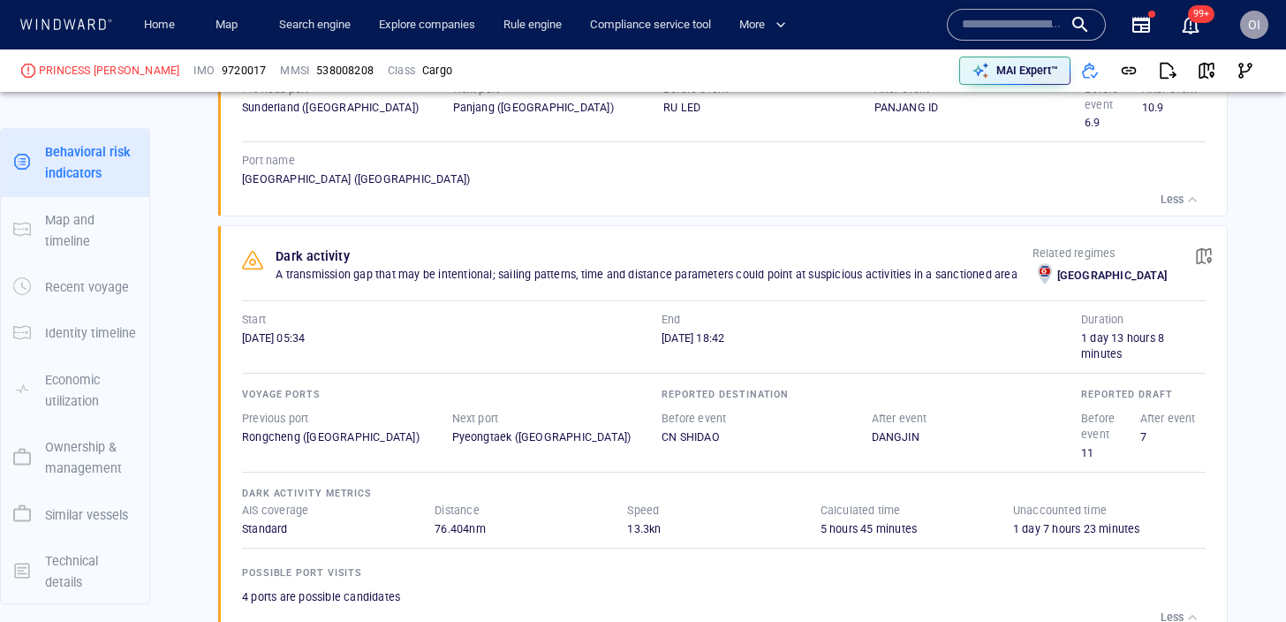
scroll to position [1531, 0]
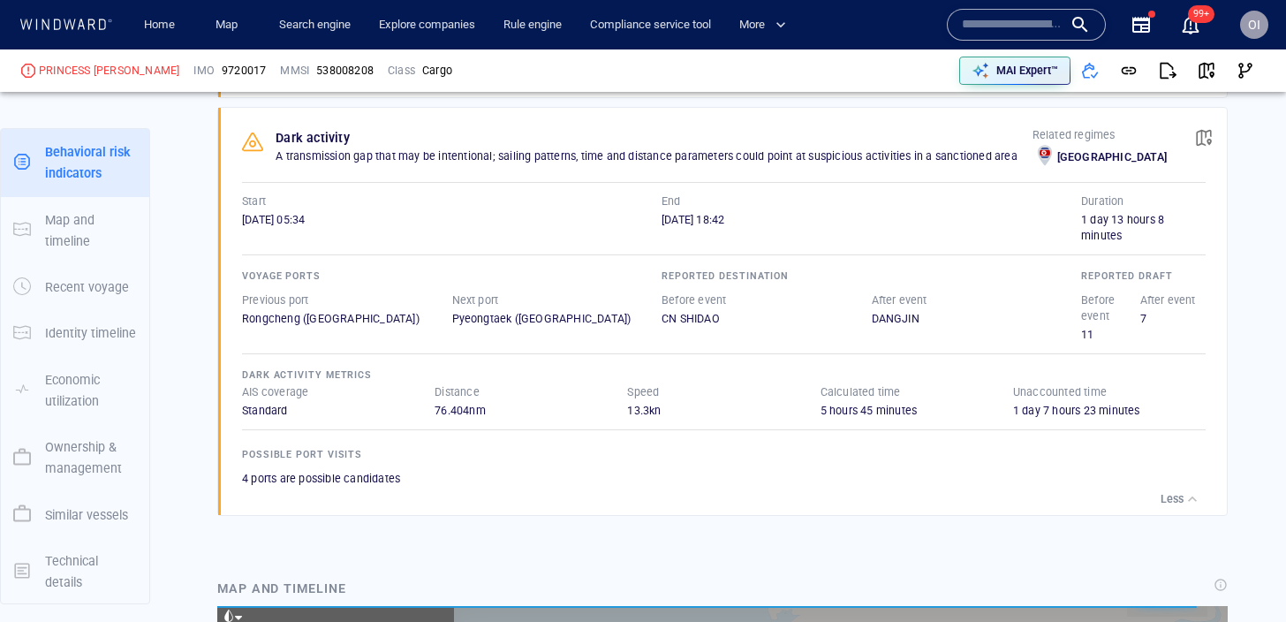
click at [1171, 505] on p "Less" at bounding box center [1171, 499] width 23 height 16
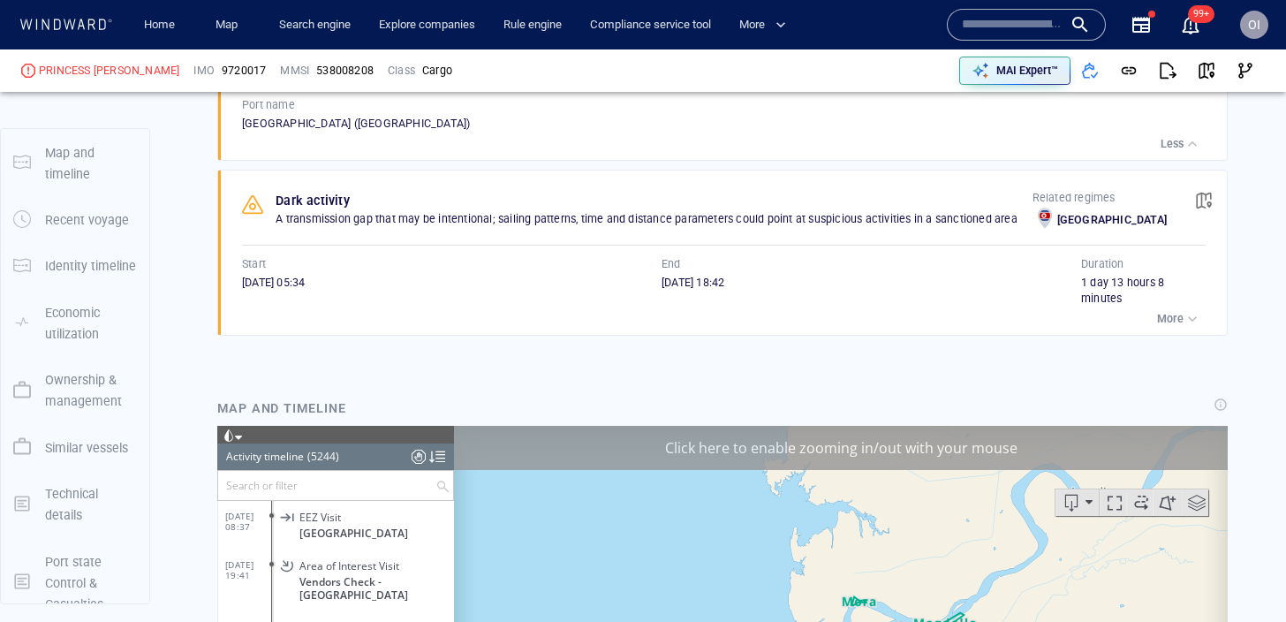
scroll to position [0, 0]
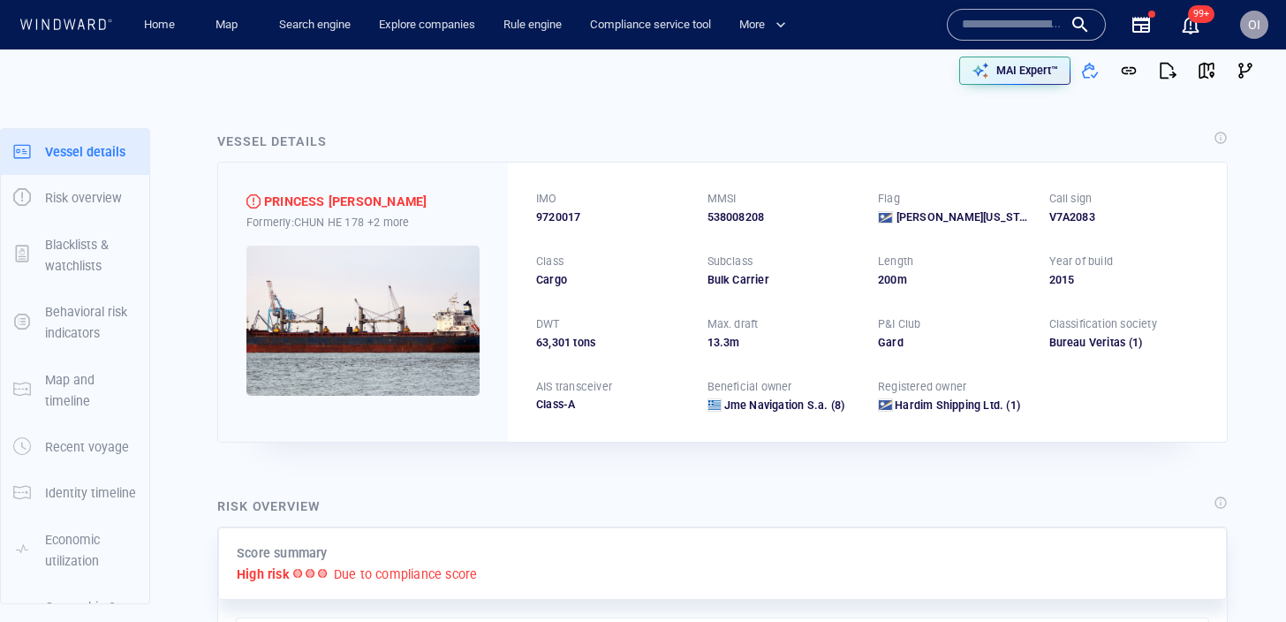
click at [745, 223] on div "538008208" at bounding box center [782, 217] width 150 height 16
copy div "538008208"
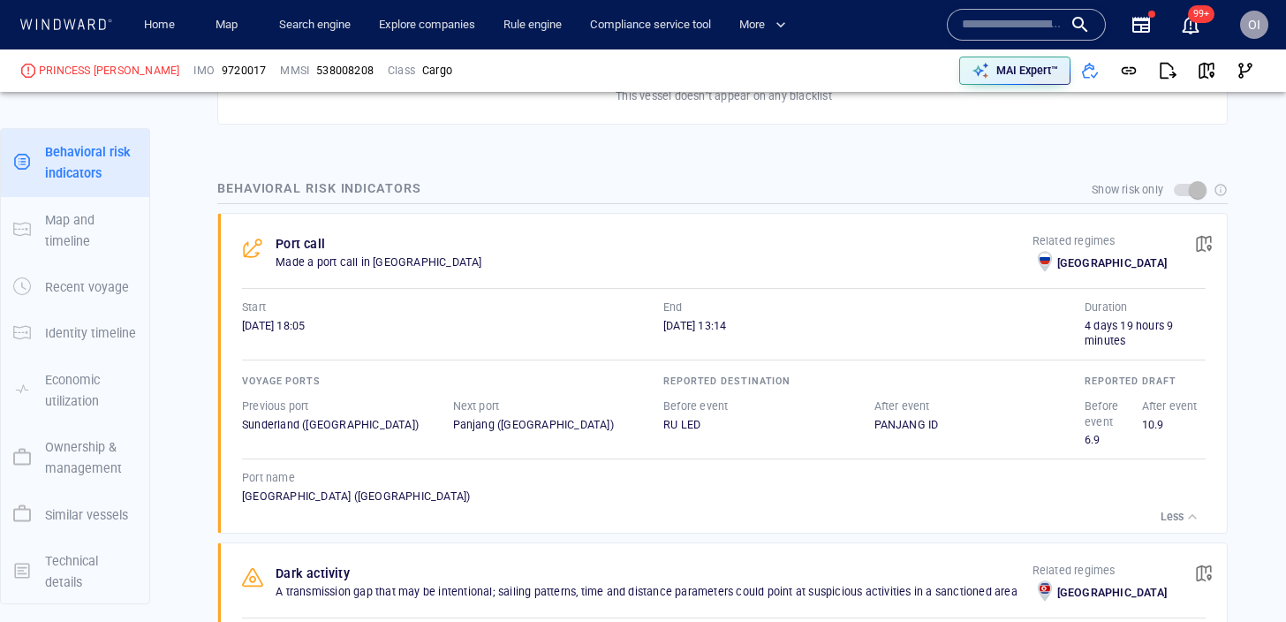
scroll to position [1268, 0]
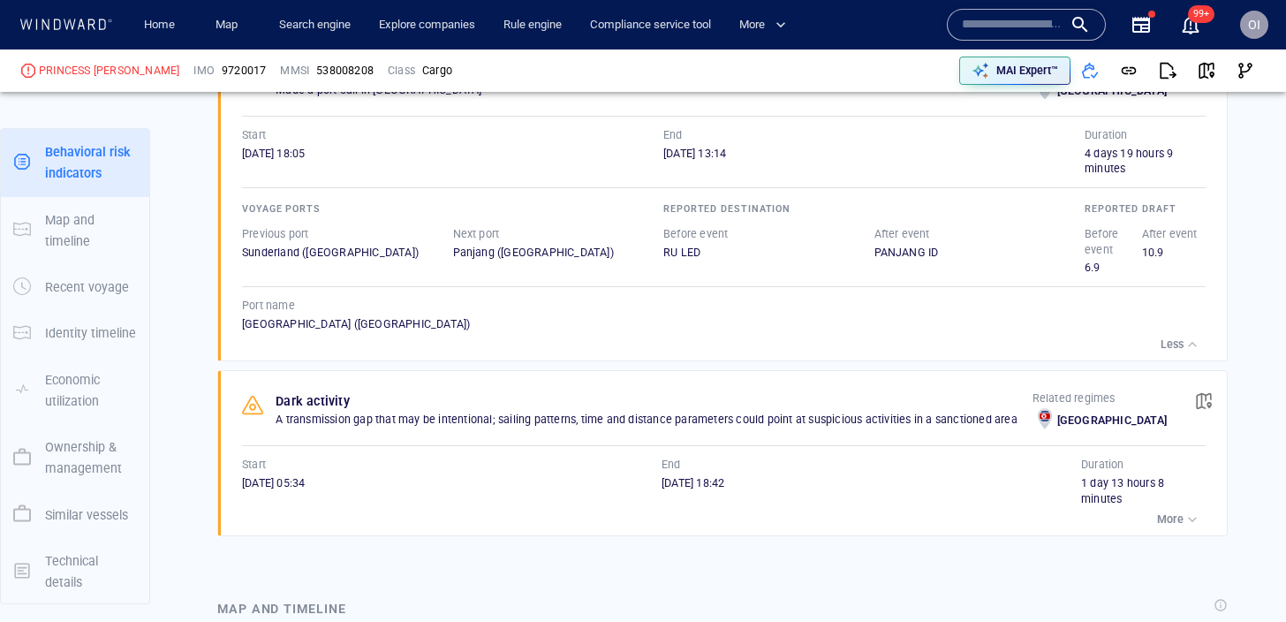
click at [1214, 407] on button "button" at bounding box center [1203, 401] width 39 height 39
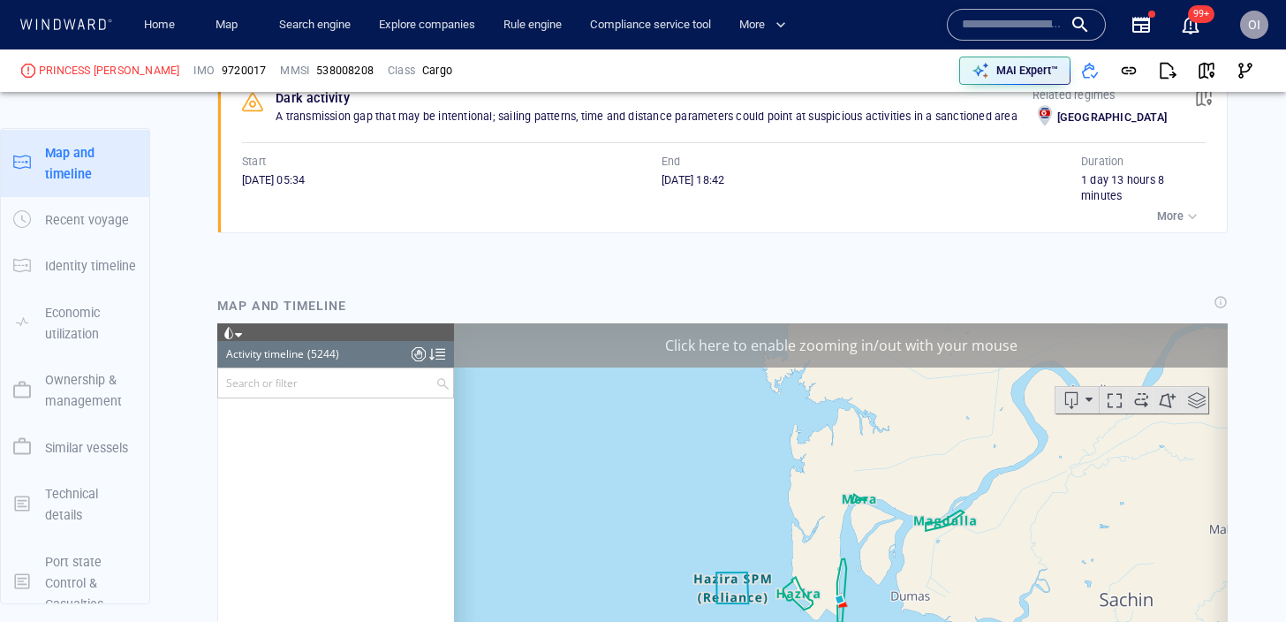
scroll to position [236892, 0]
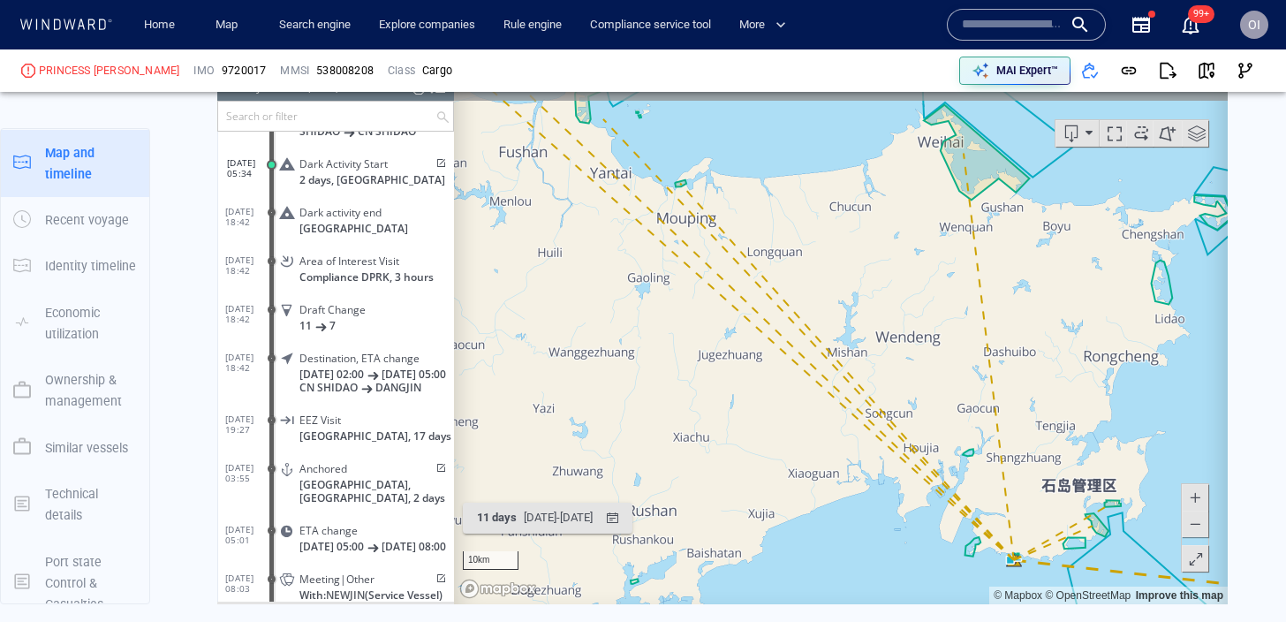
scroll to position [1834, 0]
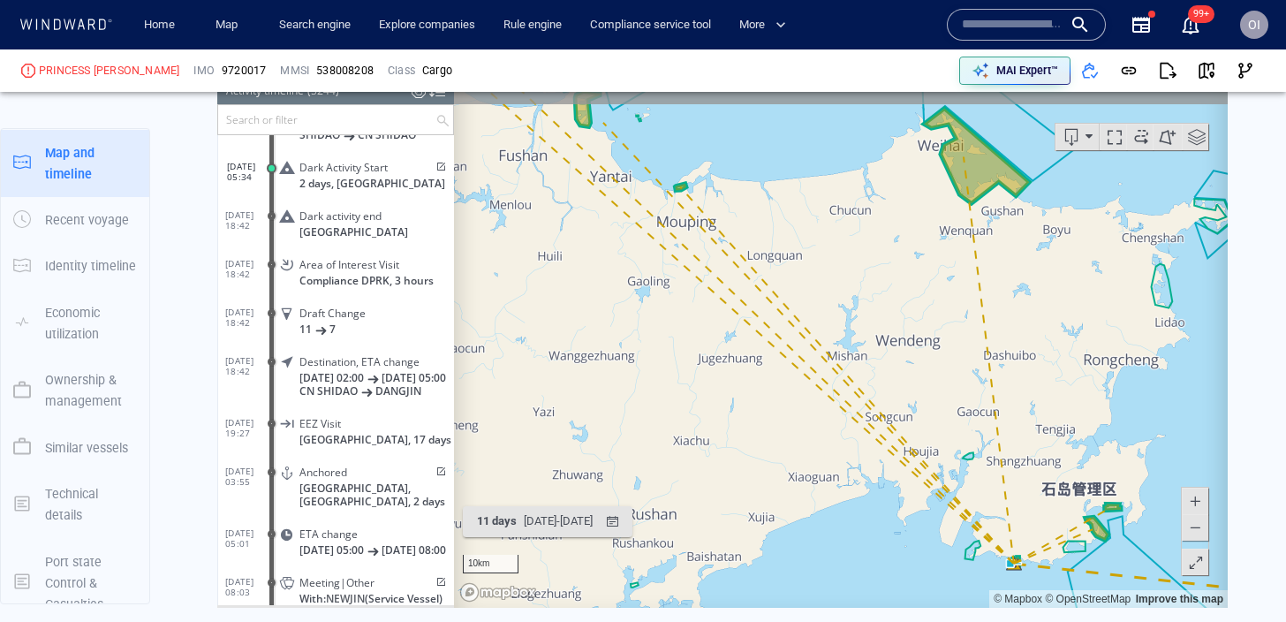
click at [1202, 526] on span at bounding box center [1195, 526] width 18 height 26
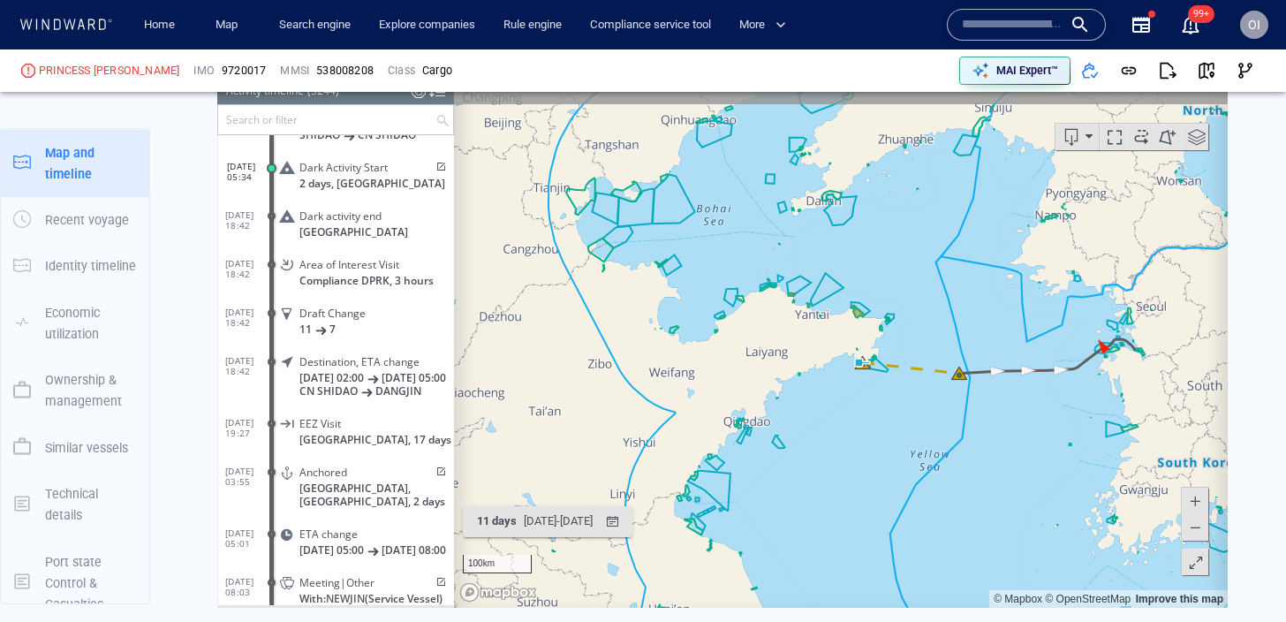
click at [1197, 495] on span at bounding box center [1195, 500] width 18 height 26
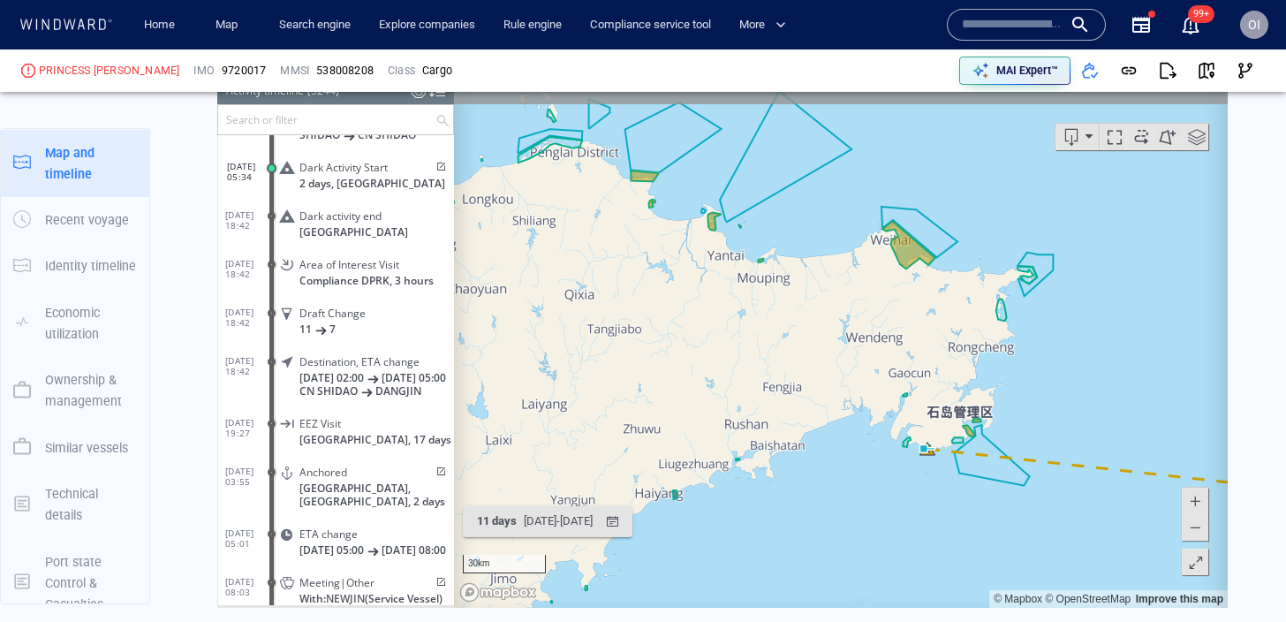
drag, startPoint x: 1064, startPoint y: 451, endPoint x: 909, endPoint y: 374, distance: 173.4
click at [909, 374] on canvas "Map" at bounding box center [841, 333] width 774 height 548
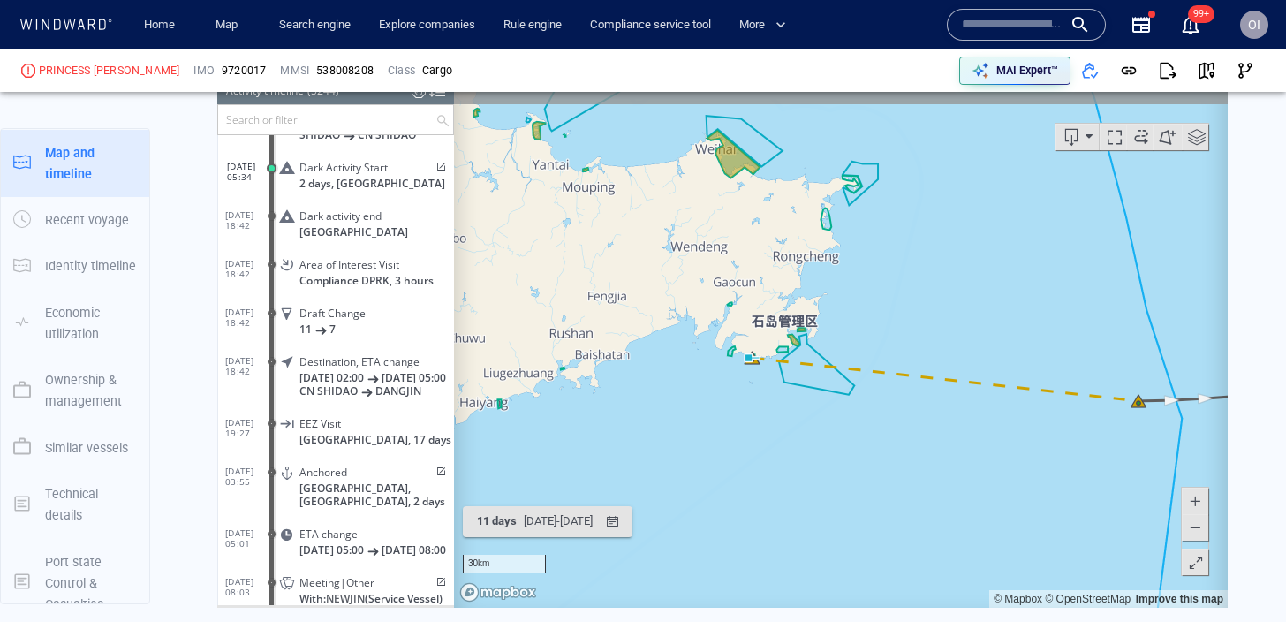
click at [1197, 507] on span at bounding box center [1195, 500] width 18 height 26
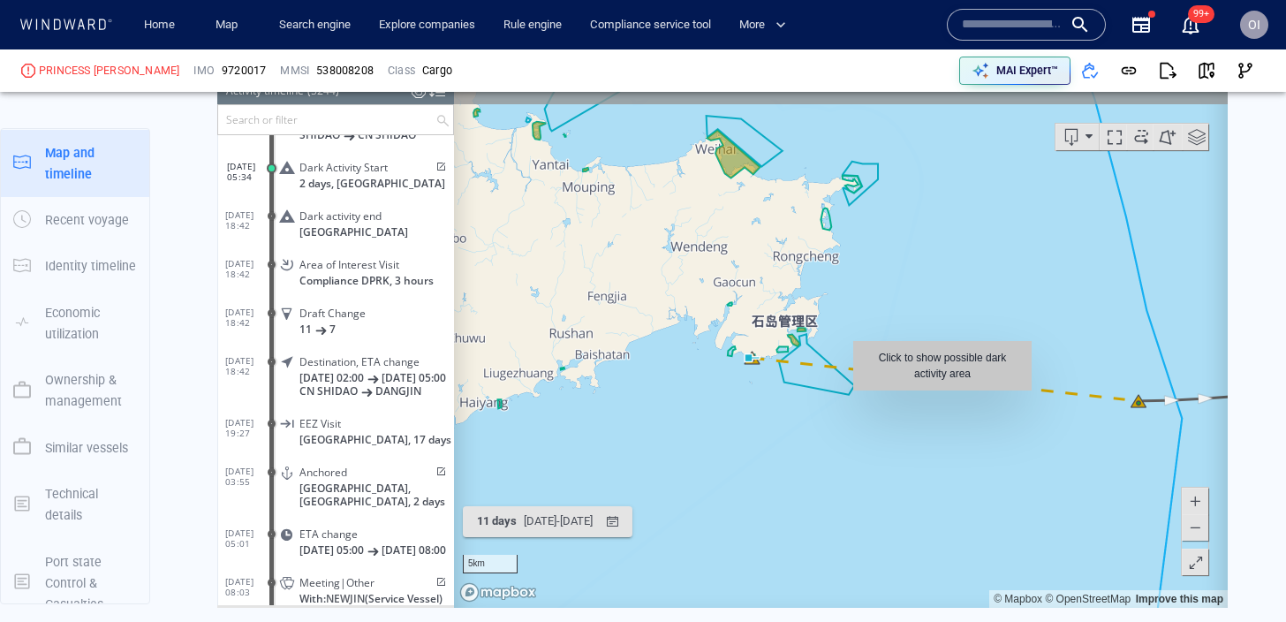
drag, startPoint x: 916, startPoint y: 472, endPoint x: 943, endPoint y: 396, distance: 80.7
click at [943, 396] on canvas "Map" at bounding box center [841, 333] width 774 height 548
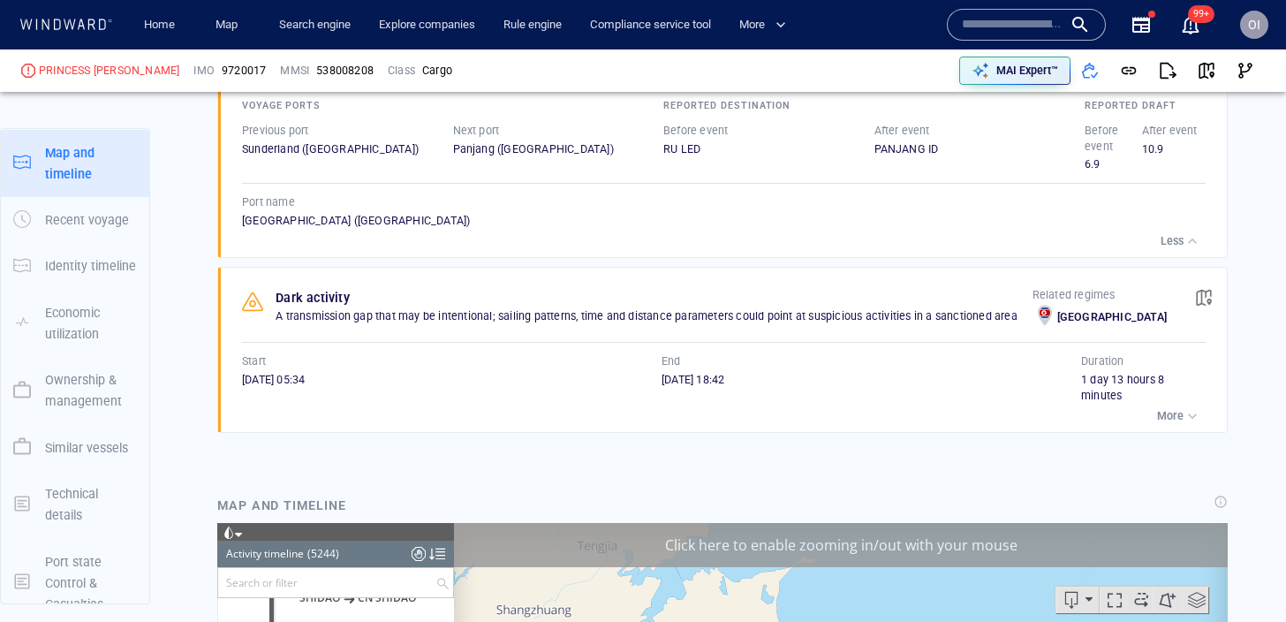
scroll to position [160, 0]
